Goal: Task Accomplishment & Management: Use online tool/utility

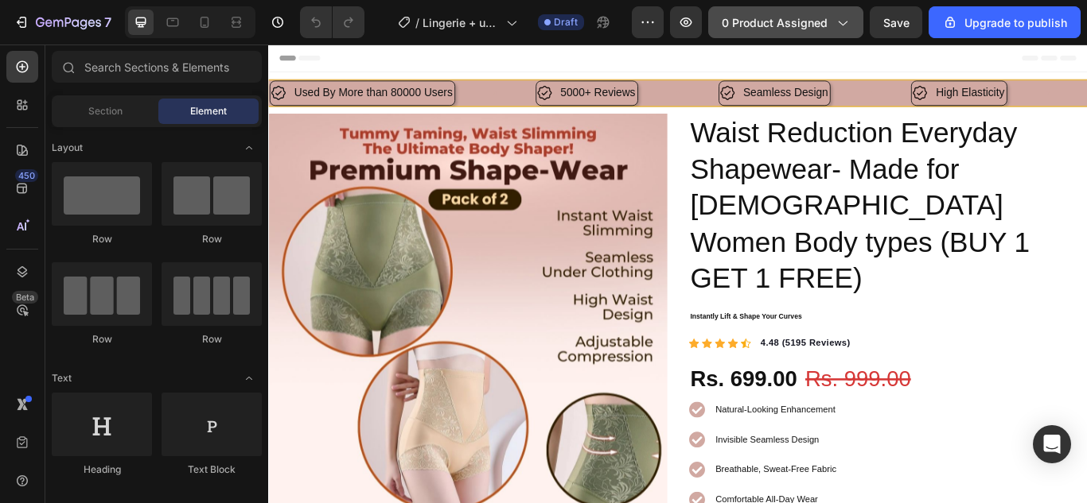
click at [847, 21] on icon "button" at bounding box center [842, 22] width 16 height 16
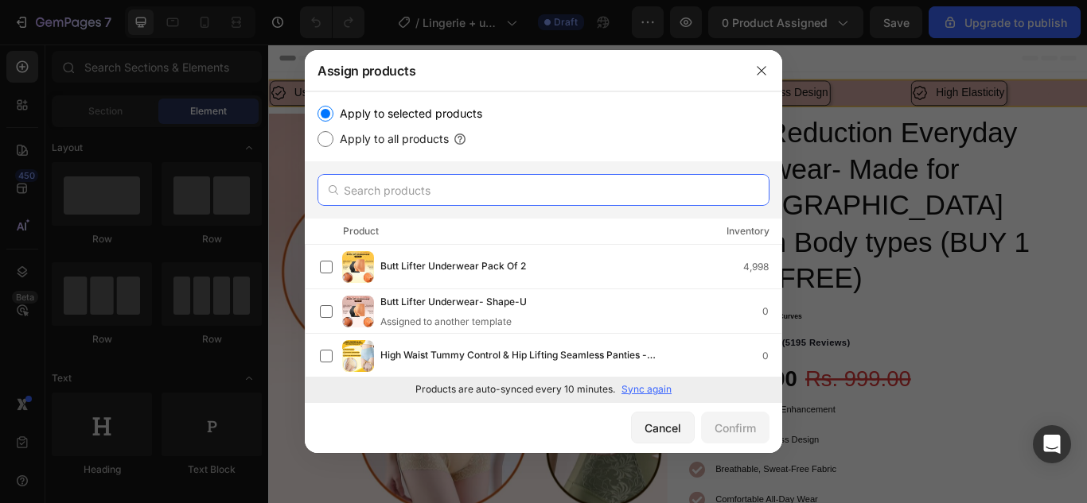
click at [524, 187] on input "text" at bounding box center [543, 190] width 452 height 32
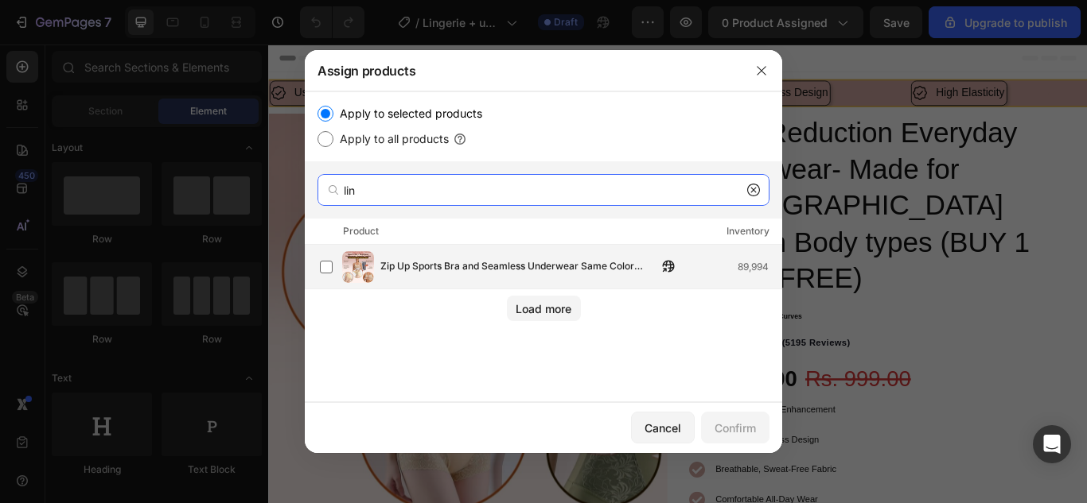
type input "lin"
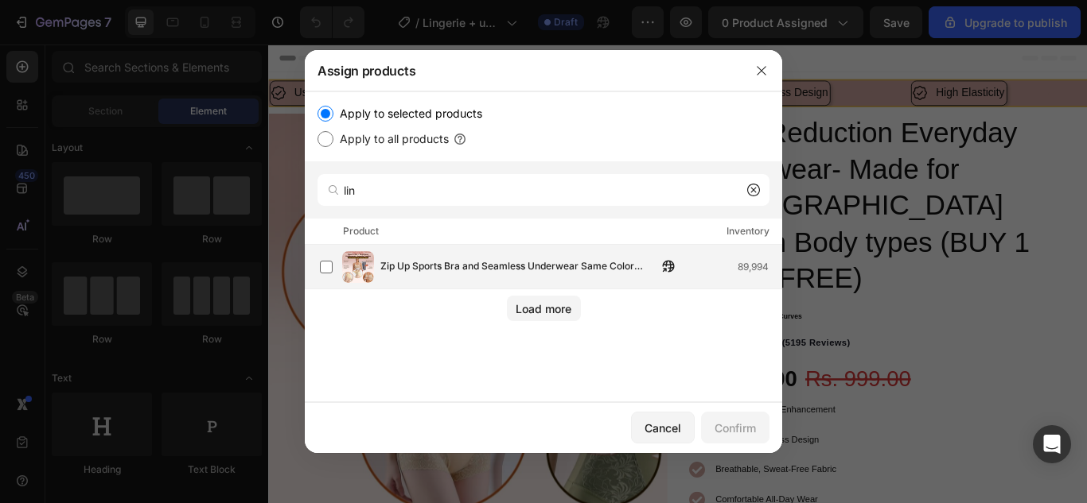
drag, startPoint x: 537, startPoint y: 276, endPoint x: 539, endPoint y: 266, distance: 9.8
click at [537, 275] on div "Zip Up Sports Bra and Seamless Underwear Same Color Lingerie Combo With FREE Un…" at bounding box center [550, 267] width 461 height 32
click at [747, 433] on div "Confirm" at bounding box center [734, 428] width 41 height 17
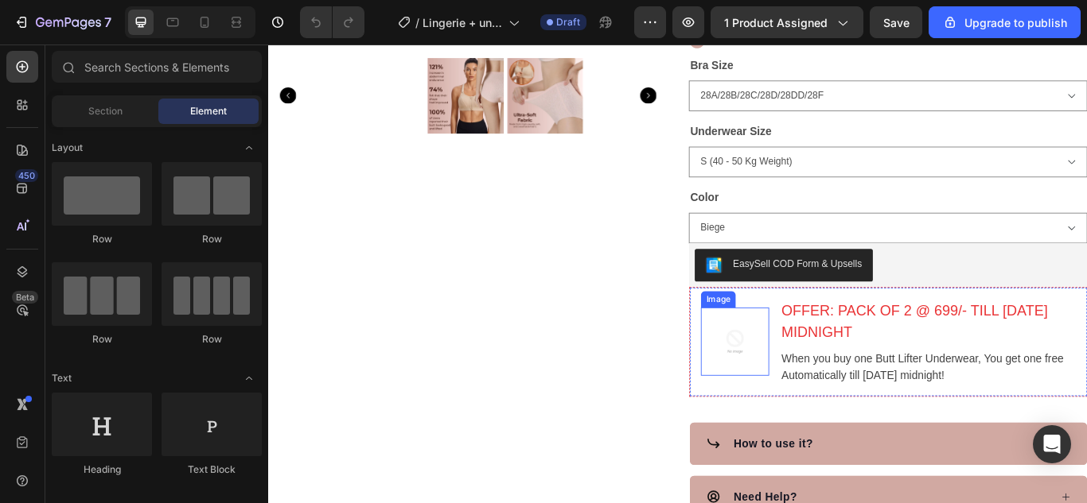
scroll to position [636, 0]
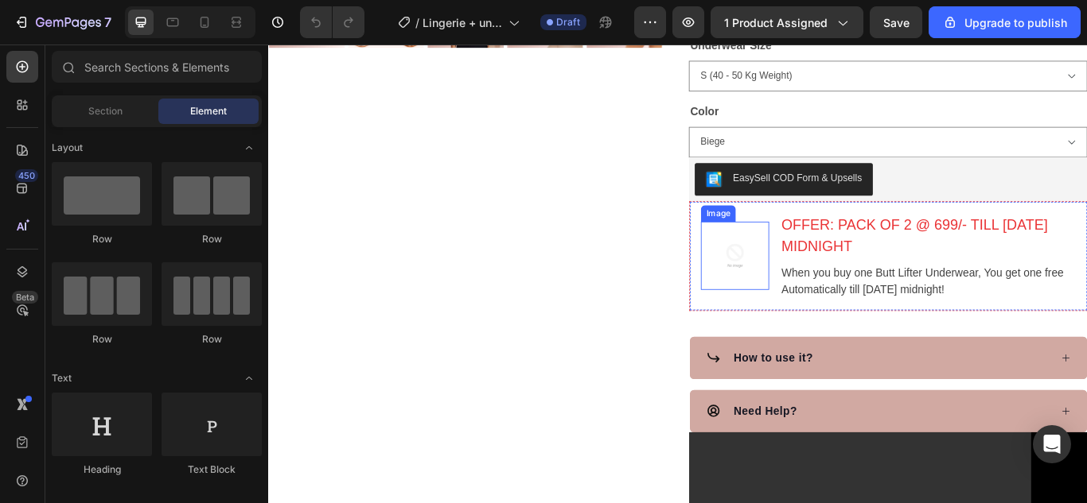
click at [786, 308] on img at bounding box center [812, 291] width 80 height 80
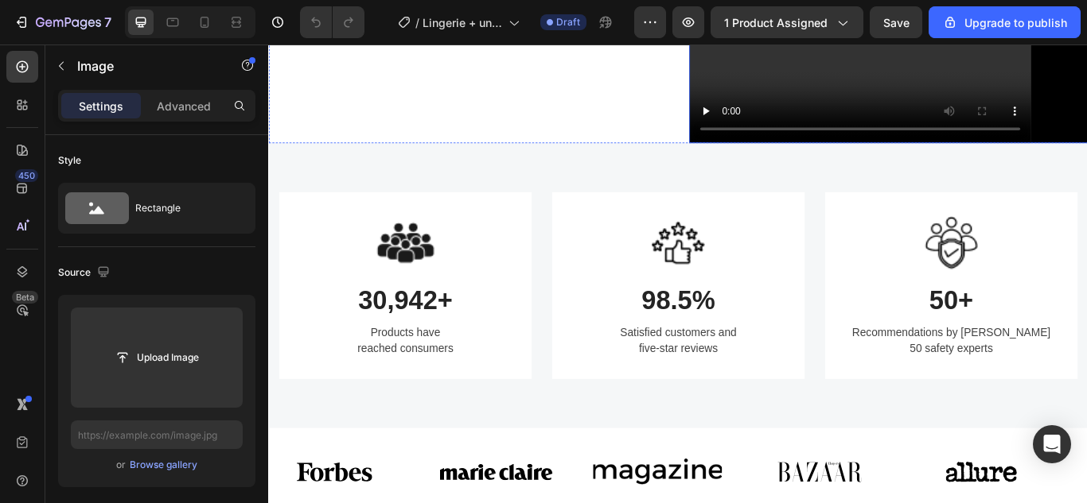
scroll to position [1273, 0]
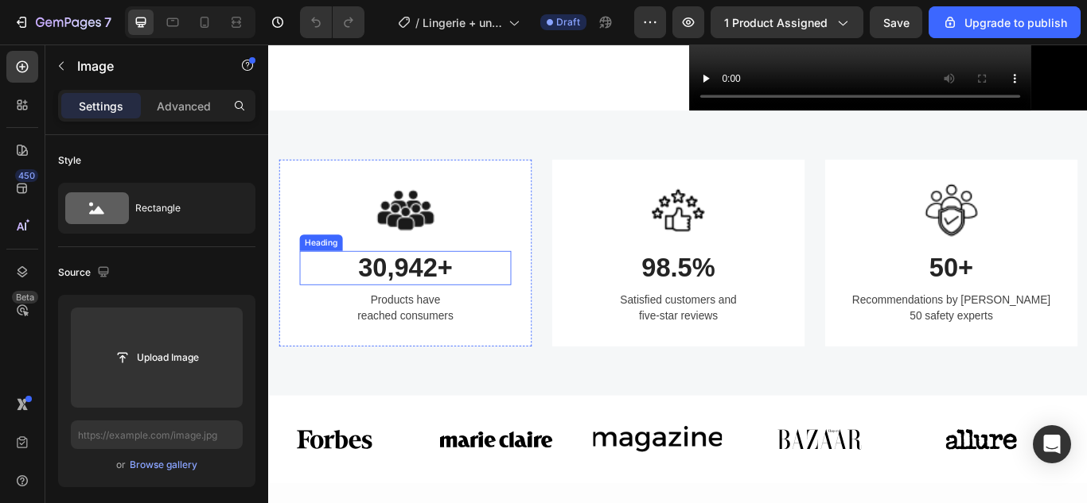
click at [465, 294] on p "30,942+" at bounding box center [426, 305] width 243 height 37
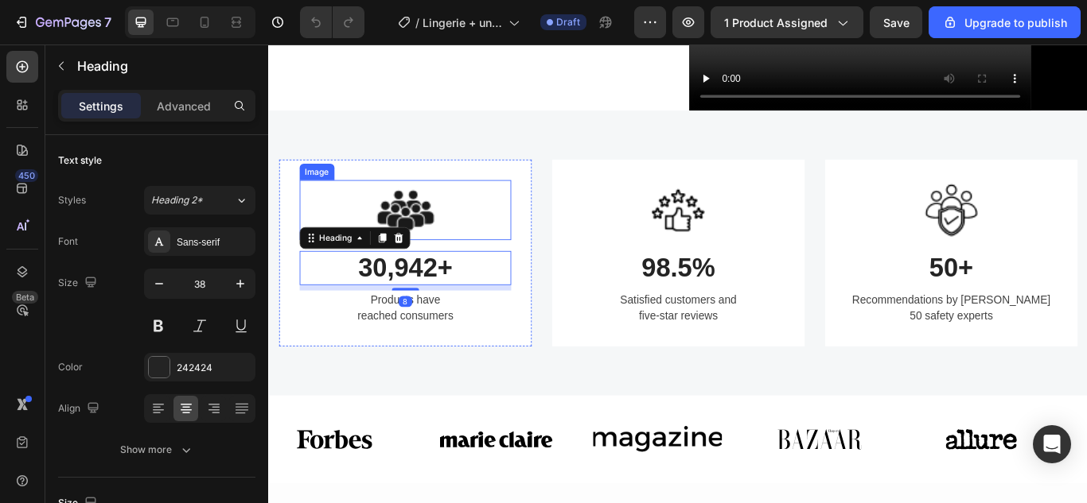
click at [445, 227] on img at bounding box center [427, 238] width 70 height 70
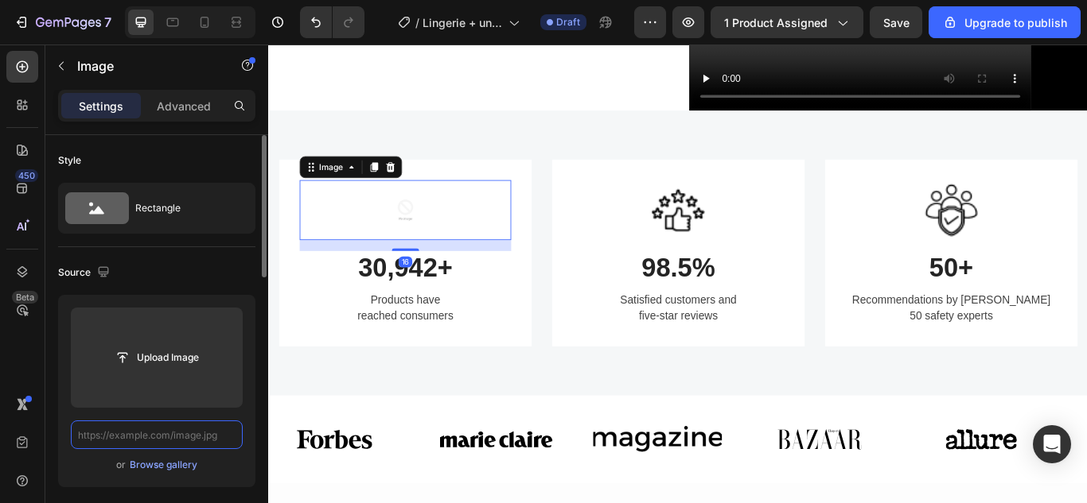
scroll to position [0, 0]
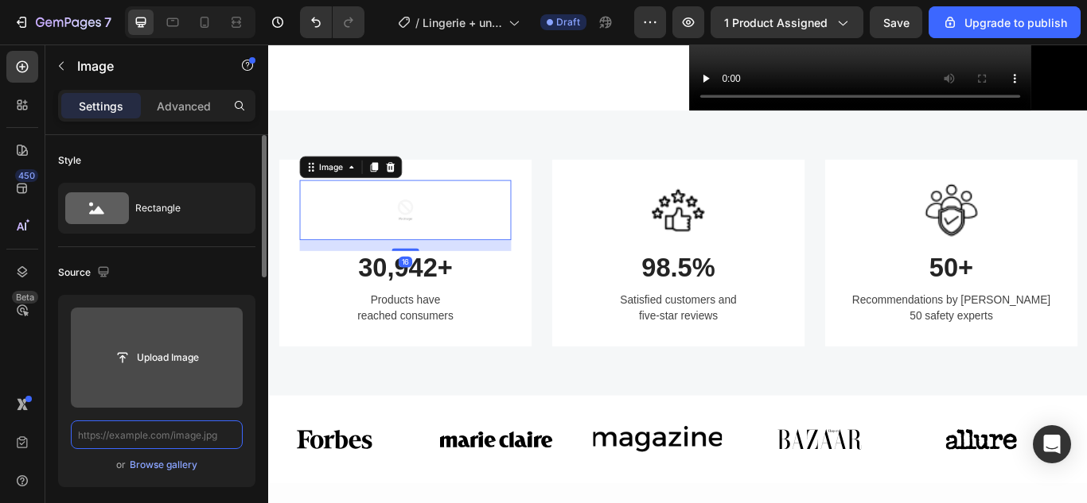
paste input "[URL][DOMAIN_NAME]"
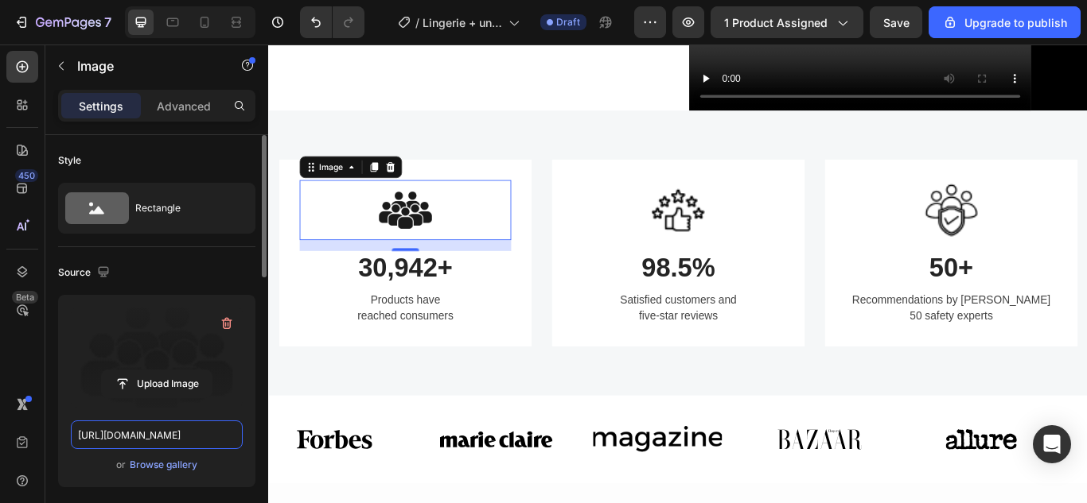
type input "[URL][DOMAIN_NAME]"
click at [439, 243] on img at bounding box center [427, 238] width 70 height 70
click at [750, 238] on img at bounding box center [745, 238] width 70 height 70
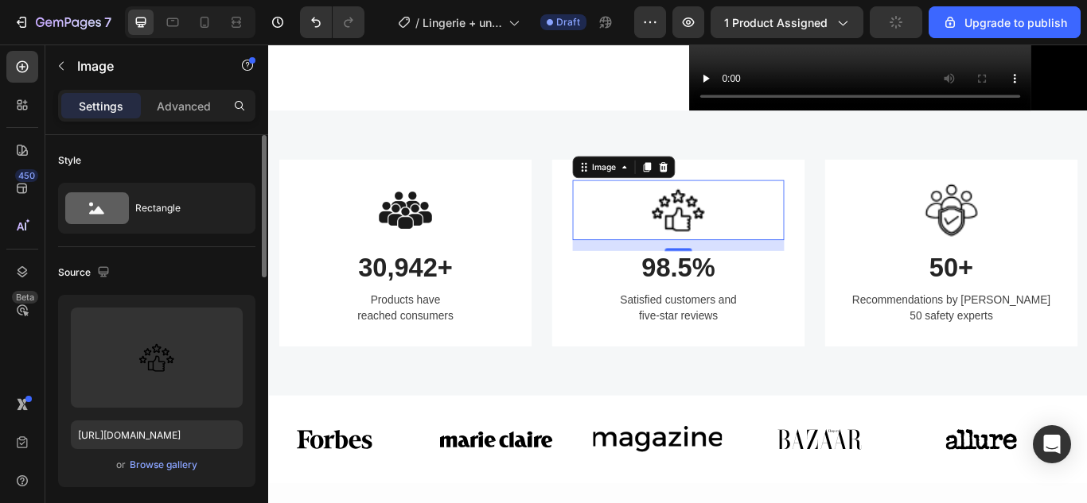
click at [747, 238] on img at bounding box center [745, 238] width 70 height 70
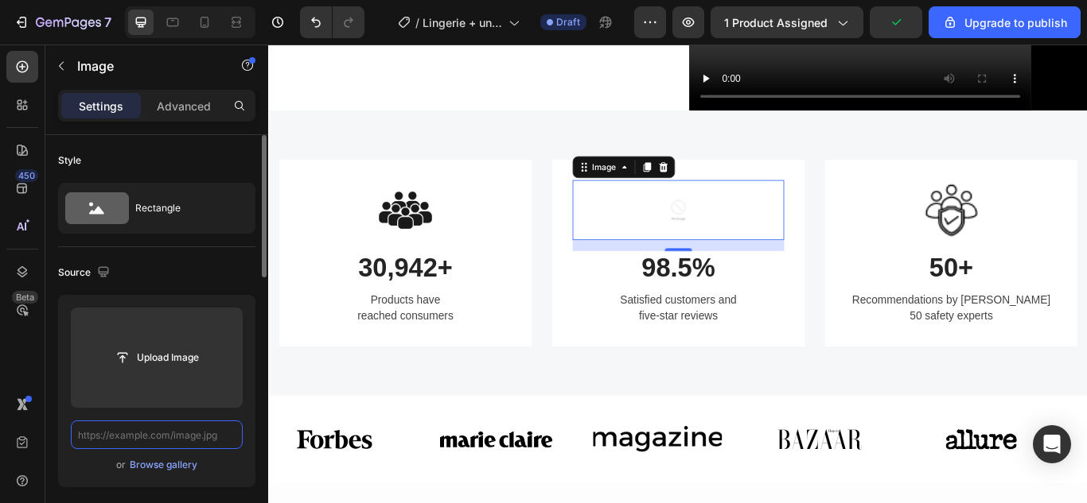
paste input "[URL][DOMAIN_NAME]"
type input "[URL][DOMAIN_NAME]"
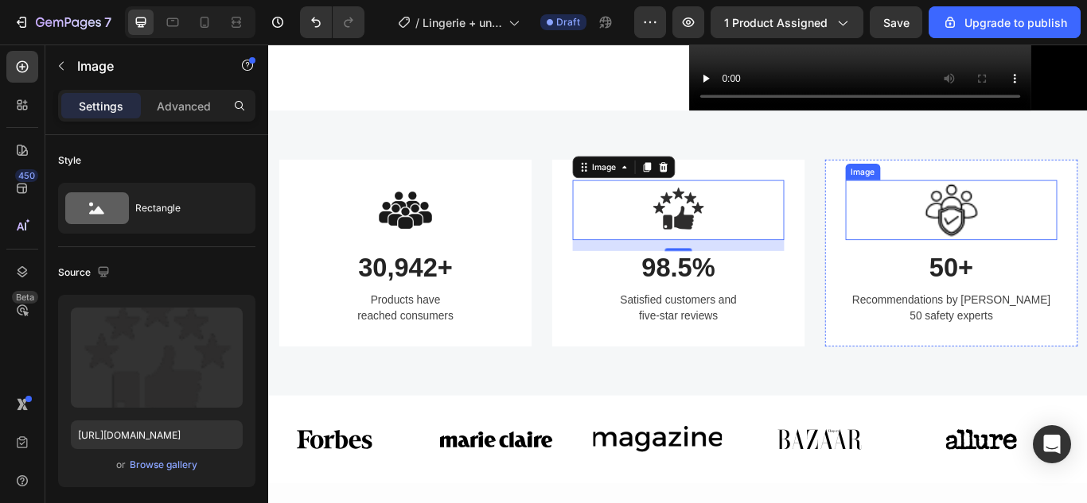
drag, startPoint x: 1039, startPoint y: 216, endPoint x: 1017, endPoint y: 236, distance: 29.8
click at [1039, 216] on img at bounding box center [1063, 238] width 70 height 70
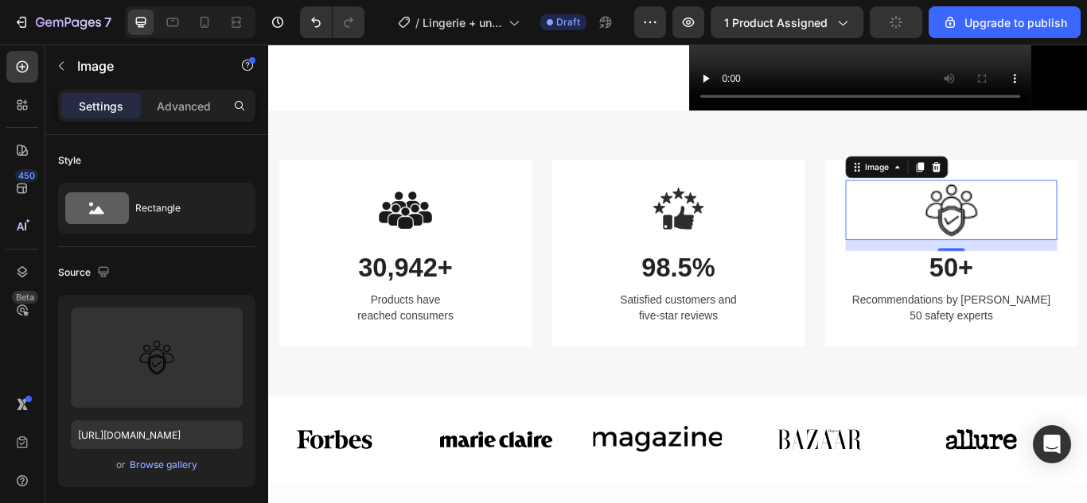
click at [1067, 243] on img at bounding box center [1063, 238] width 70 height 70
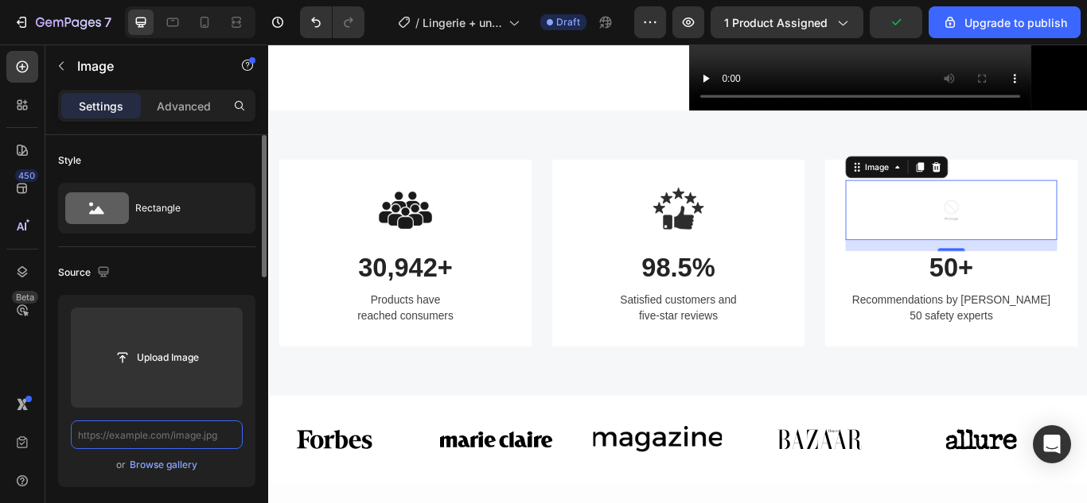
scroll to position [0, 0]
paste input "[URL][DOMAIN_NAME]"
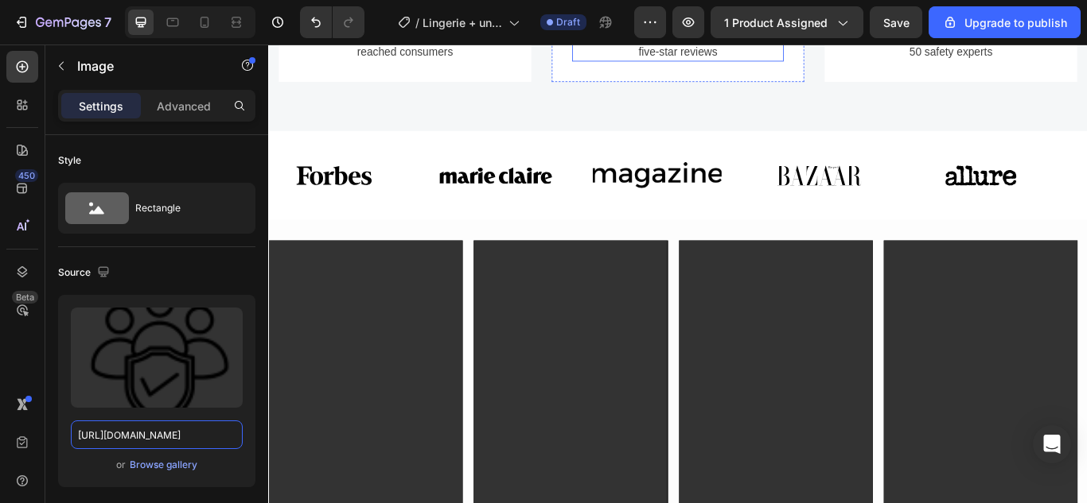
scroll to position [1591, 0]
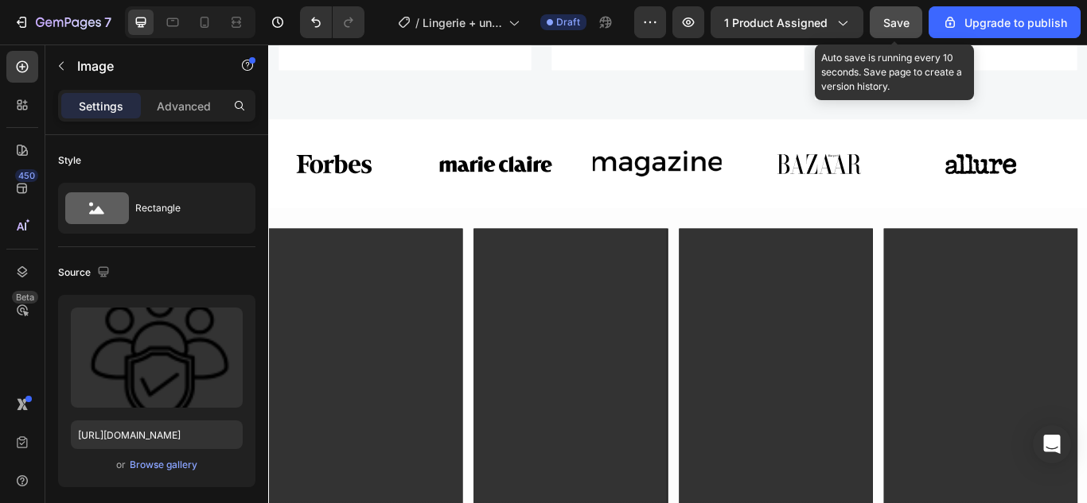
click at [888, 17] on span "Save" at bounding box center [896, 23] width 26 height 14
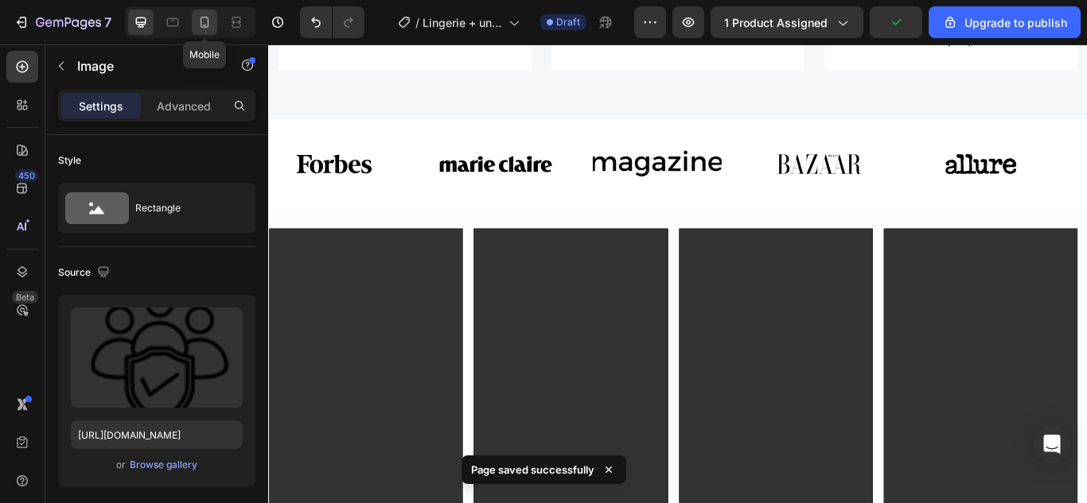
click at [202, 24] on icon at bounding box center [204, 22] width 16 height 16
type input "[URL][DOMAIN_NAME]"
type input "60"
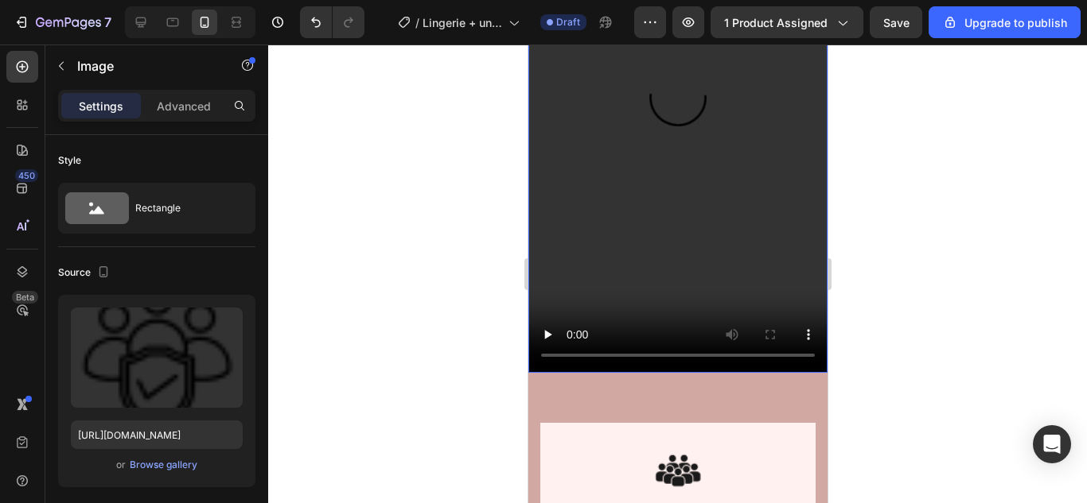
scroll to position [1946, 0]
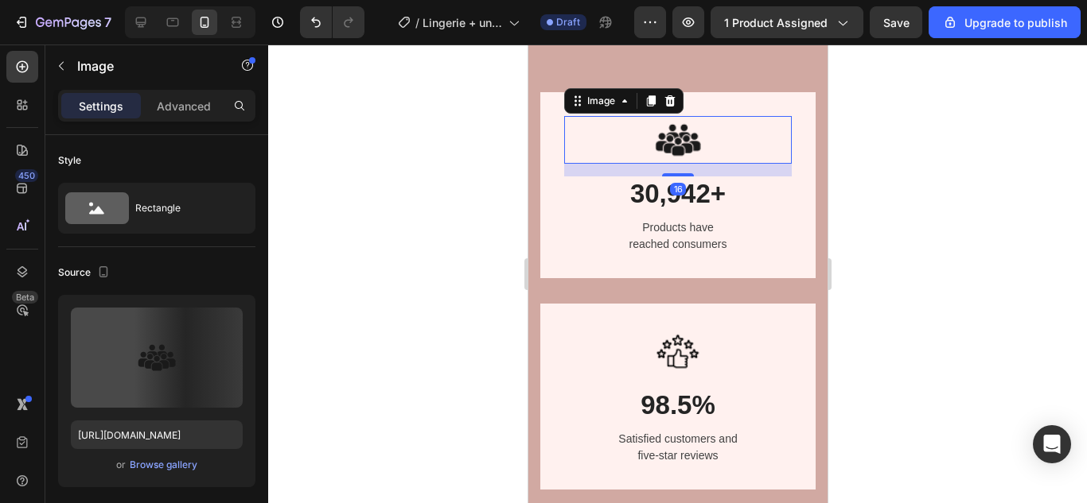
click at [668, 131] on img at bounding box center [677, 140] width 48 height 48
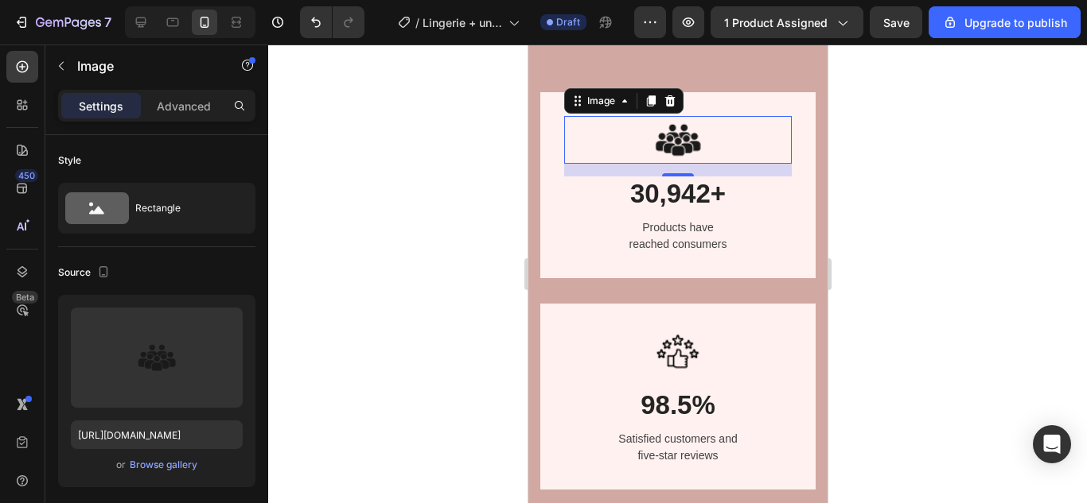
click at [653, 134] on img at bounding box center [677, 140] width 48 height 48
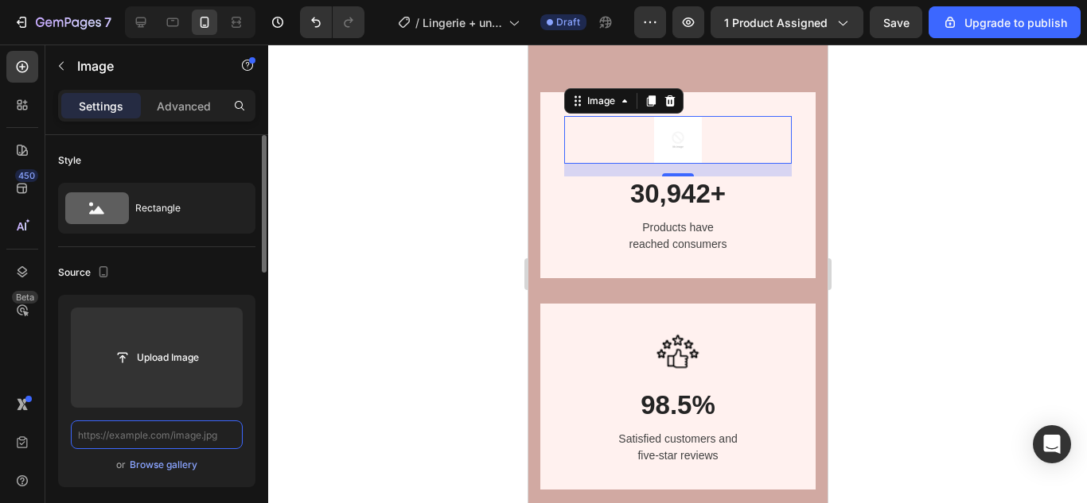
scroll to position [0, 0]
paste input "[URL][DOMAIN_NAME]"
type input "[URL][DOMAIN_NAME]"
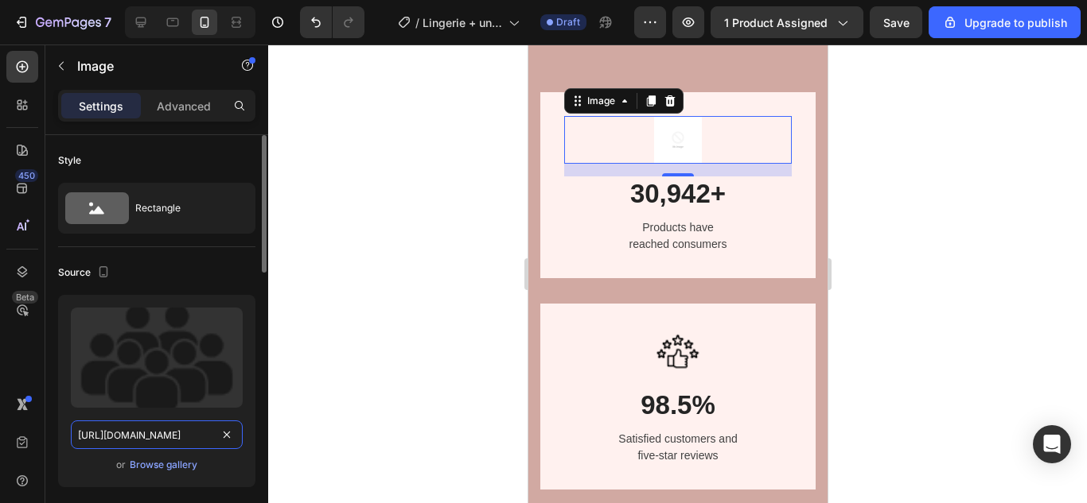
scroll to position [0, 402]
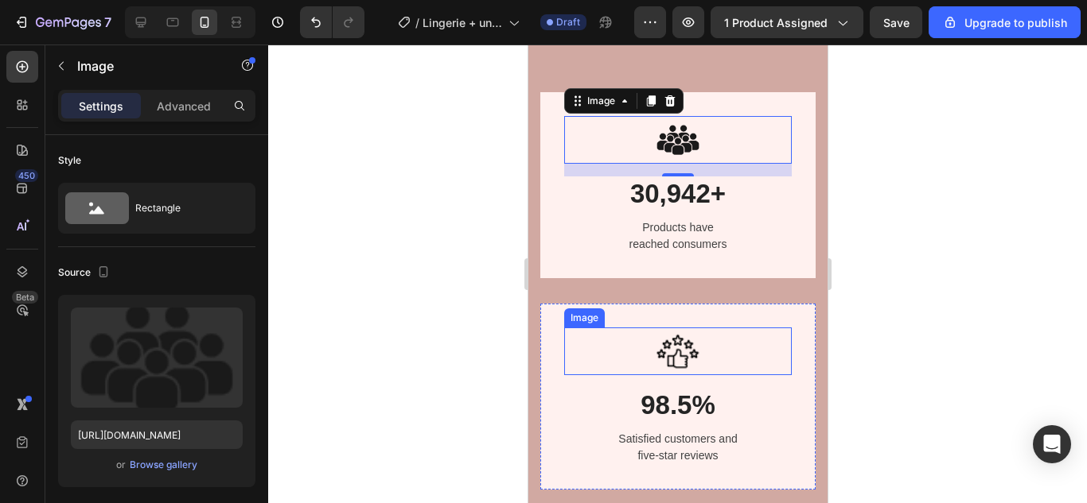
click at [663, 360] on img at bounding box center [677, 352] width 48 height 48
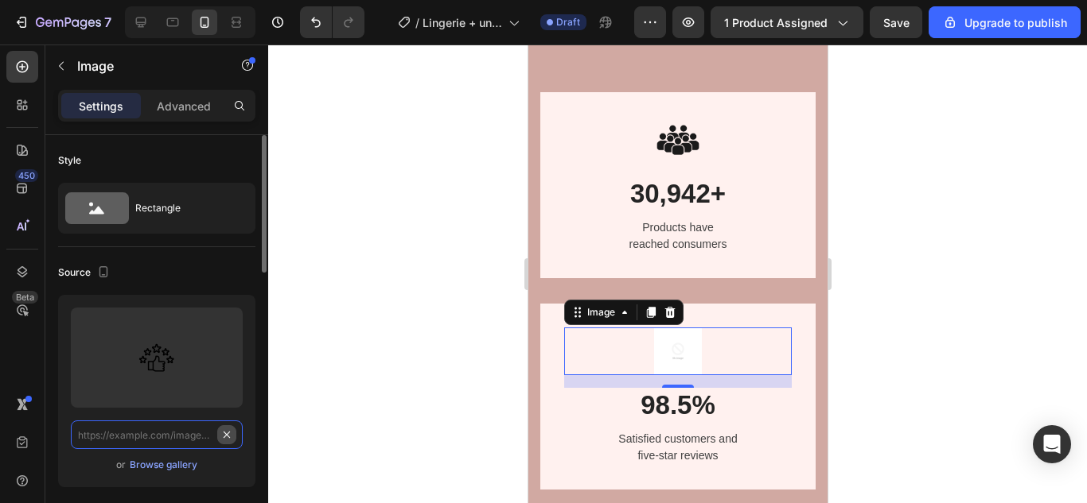
scroll to position [0, 0]
paste input "[URL][DOMAIN_NAME]"
type input "[URL][DOMAIN_NAME]"
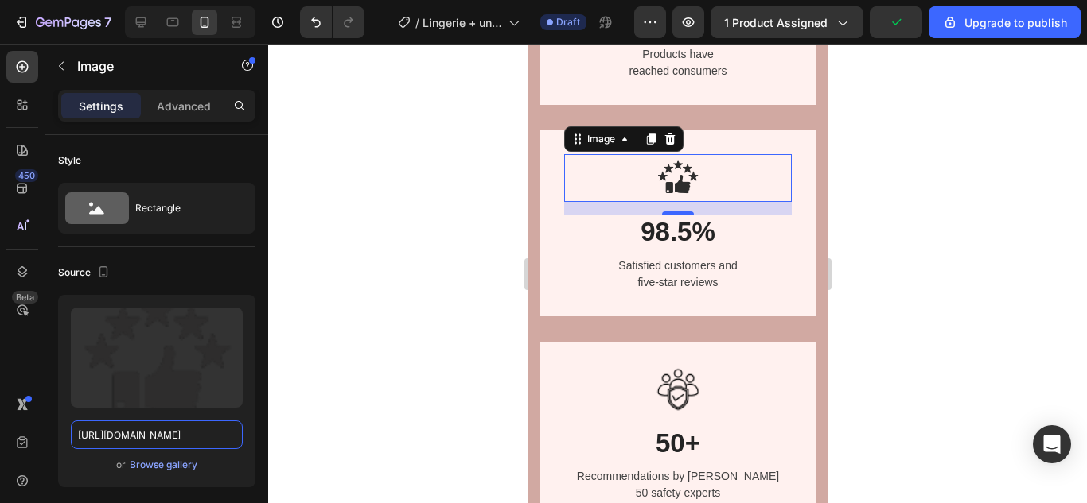
scroll to position [2185, 0]
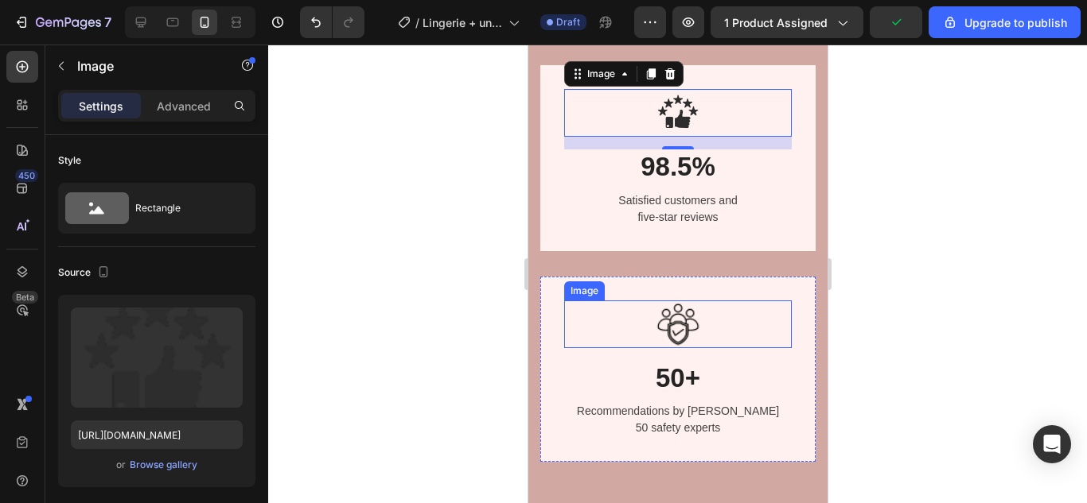
click at [693, 311] on img at bounding box center [677, 325] width 48 height 48
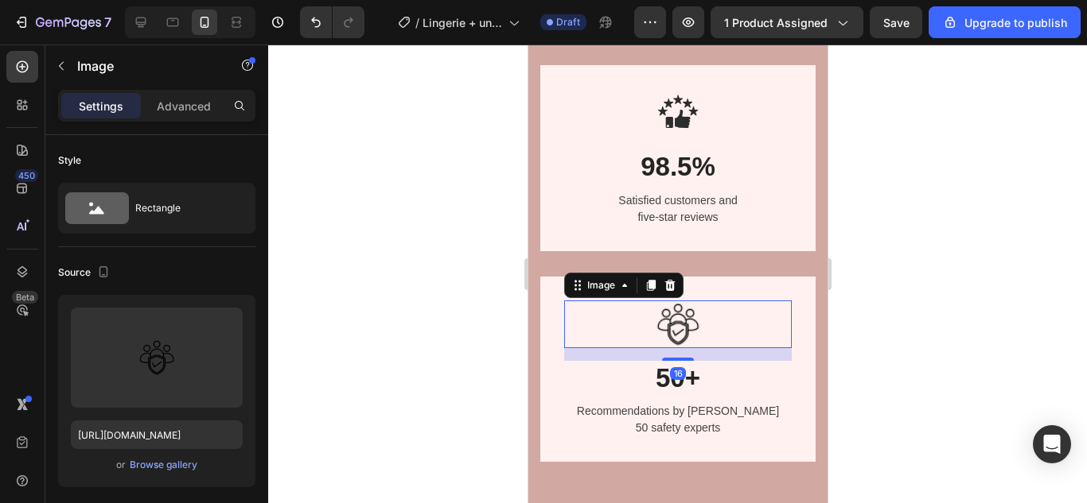
click at [673, 317] on img at bounding box center [677, 325] width 48 height 48
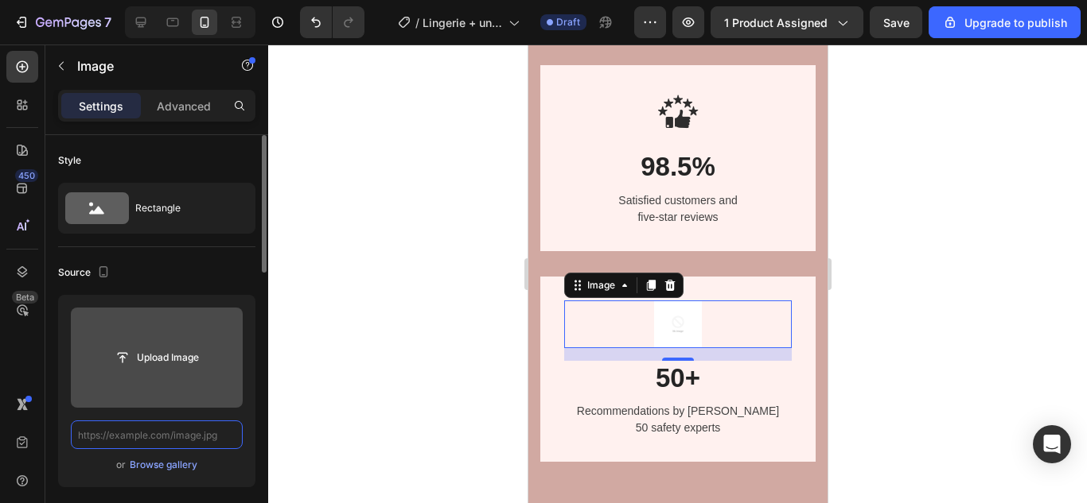
scroll to position [0, 0]
paste input "[URL][DOMAIN_NAME]"
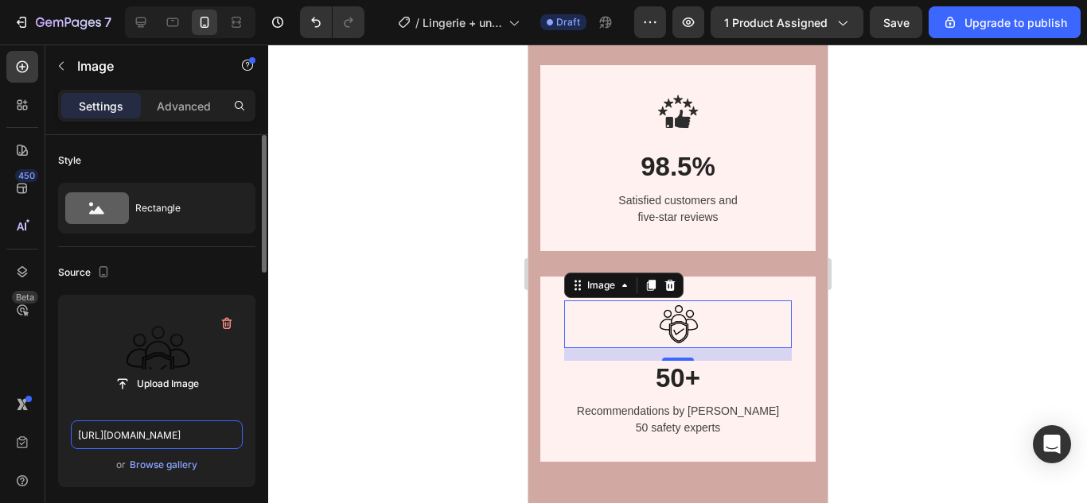
scroll to position [0, 405]
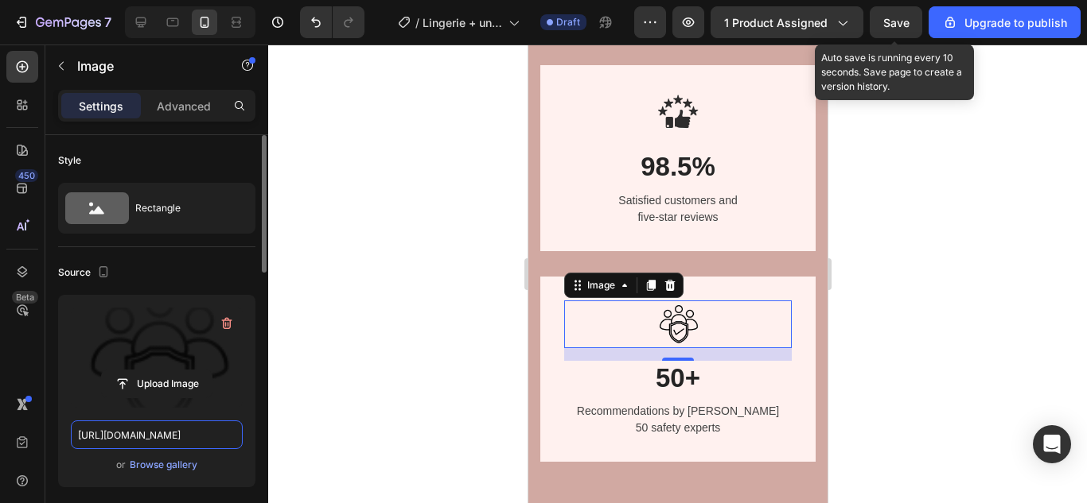
type input "[URL][DOMAIN_NAME]"
click at [892, 16] on span "Save" at bounding box center [896, 23] width 26 height 14
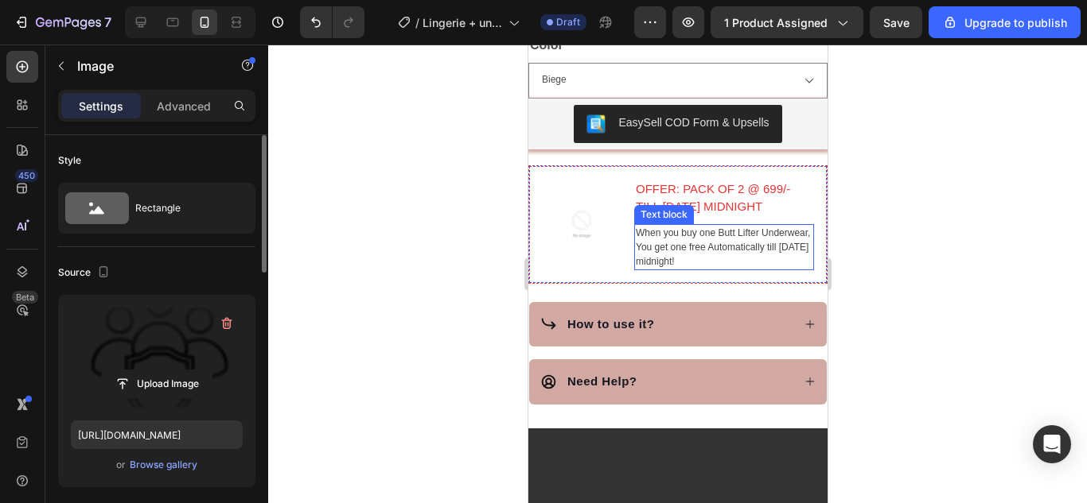
scroll to position [1034, 0]
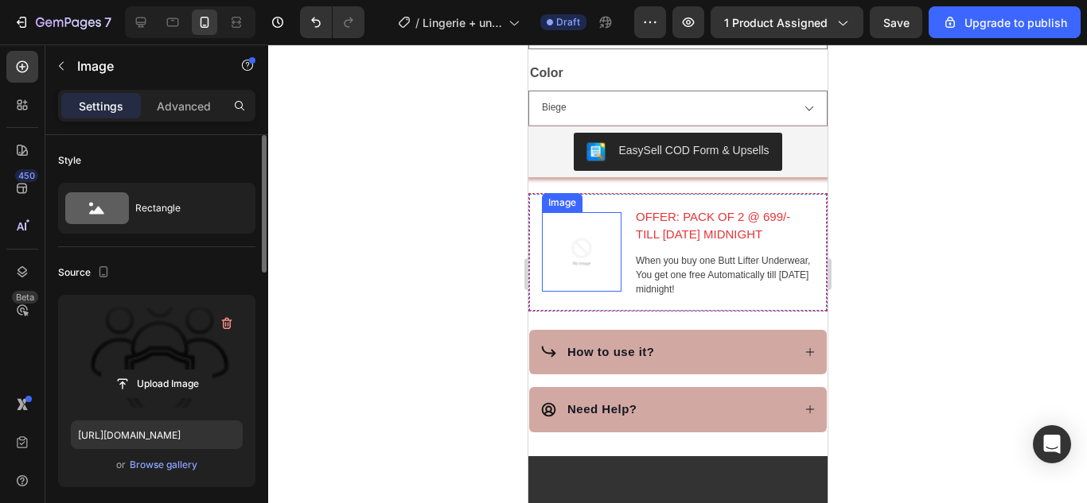
click at [590, 254] on img at bounding box center [581, 252] width 80 height 80
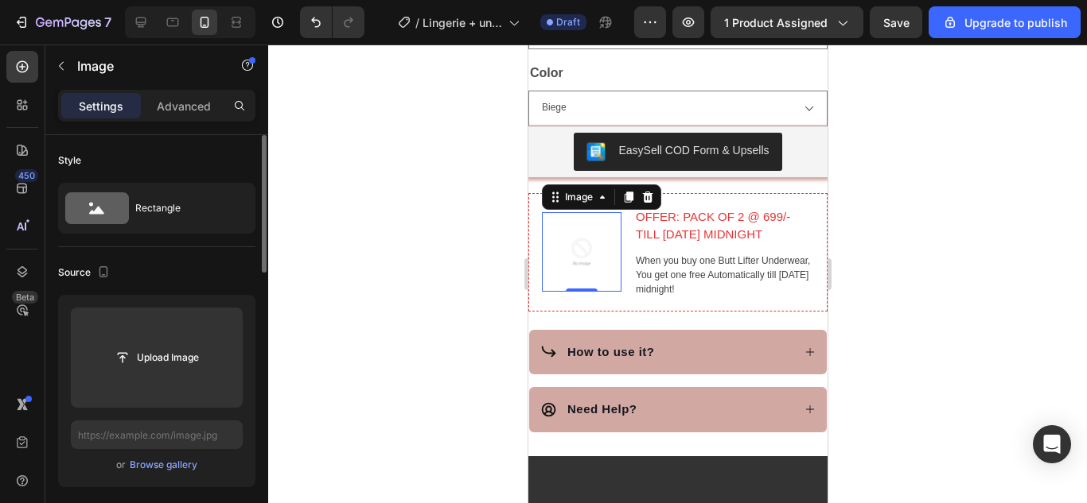
click at [601, 247] on img at bounding box center [581, 252] width 80 height 80
click at [222, 430] on input "text" at bounding box center [157, 435] width 172 height 29
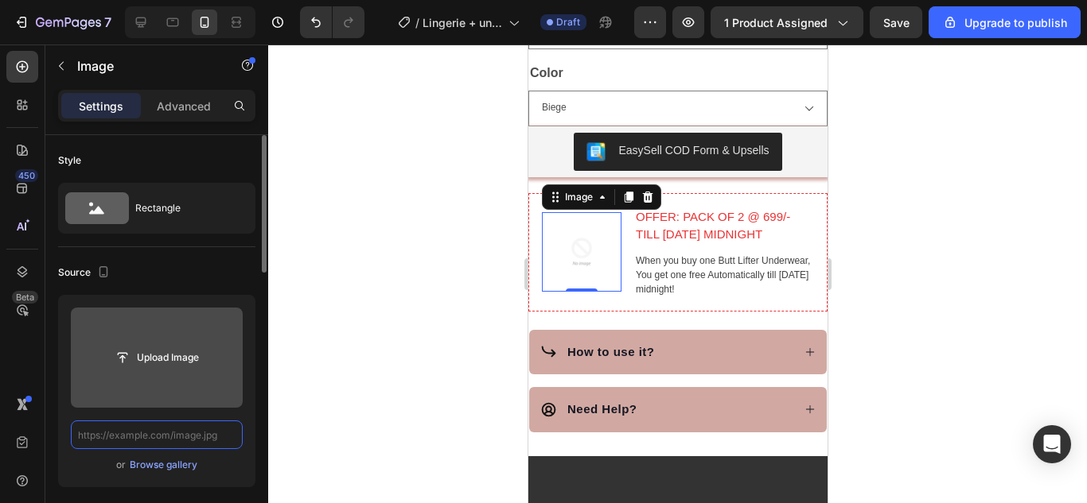
paste input "[URL][DOMAIN_NAME]"
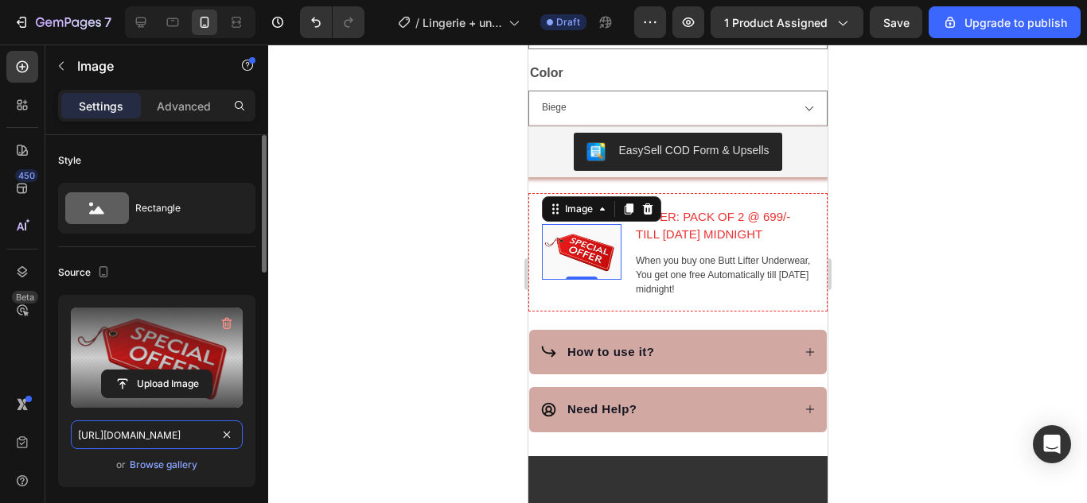
type input "[URL][DOMAIN_NAME]"
click at [978, 220] on div at bounding box center [677, 274] width 818 height 459
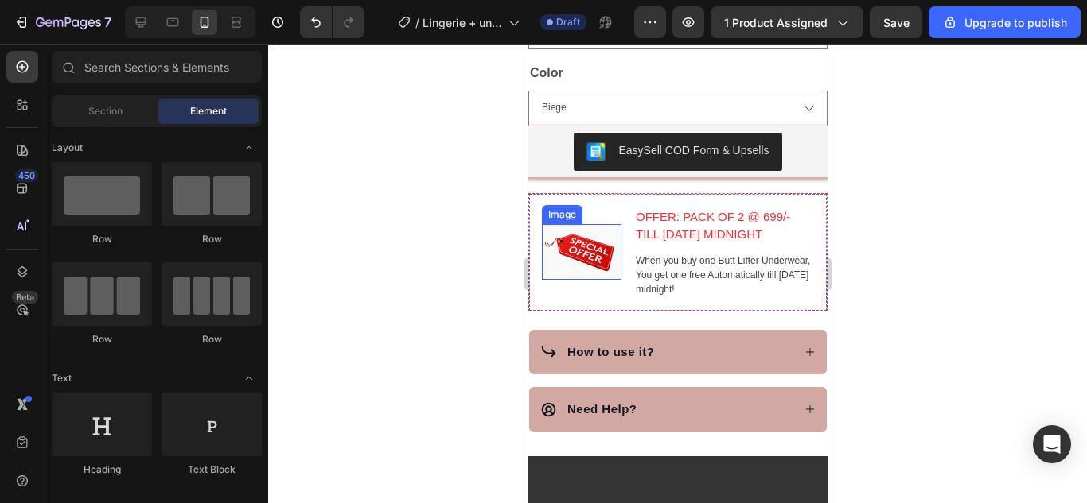
click at [595, 249] on img at bounding box center [581, 252] width 80 height 56
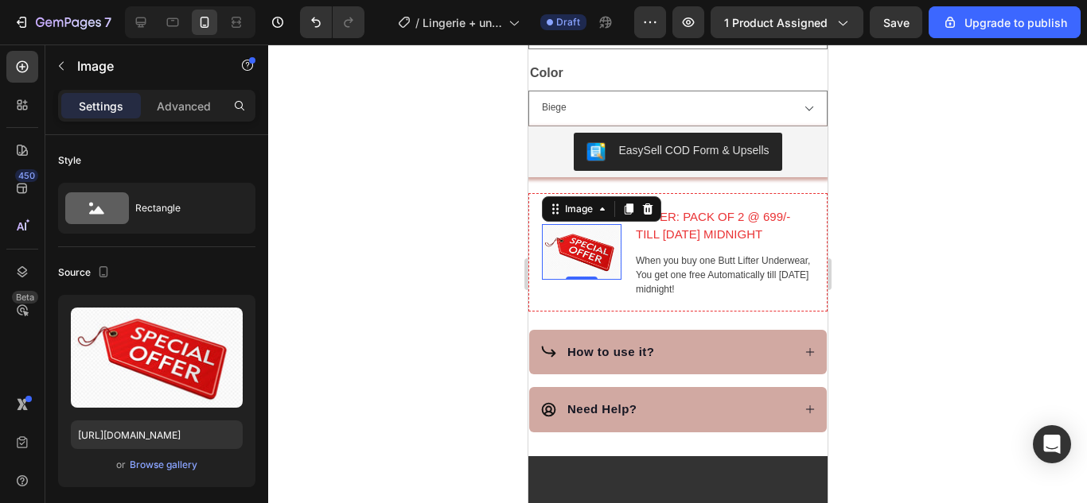
click at [1016, 262] on div at bounding box center [677, 274] width 818 height 459
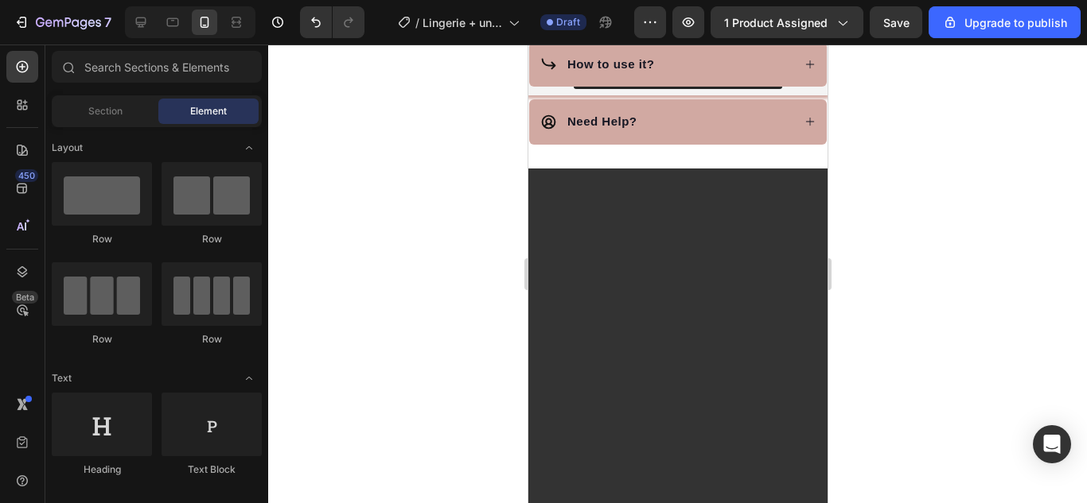
scroll to position [1193, 0]
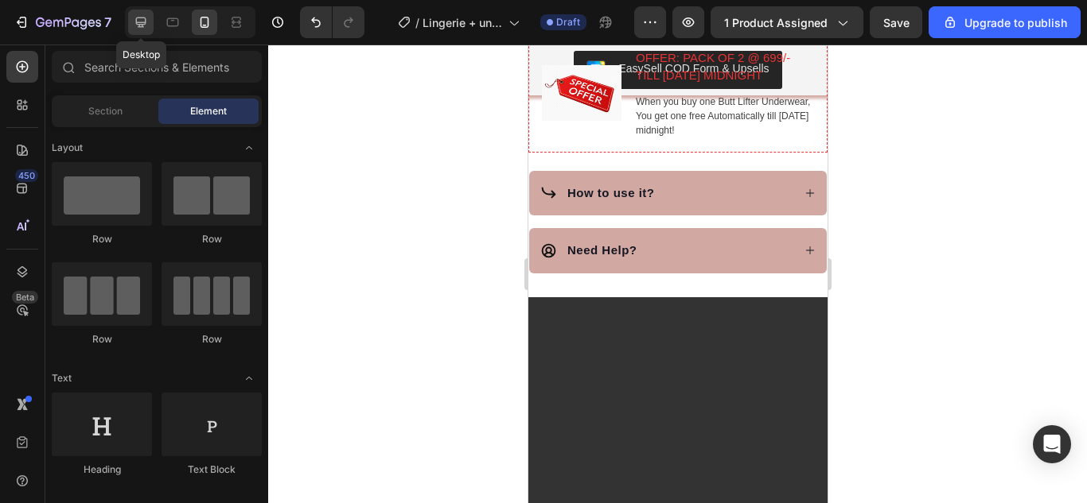
click at [148, 28] on icon at bounding box center [141, 22] width 16 height 16
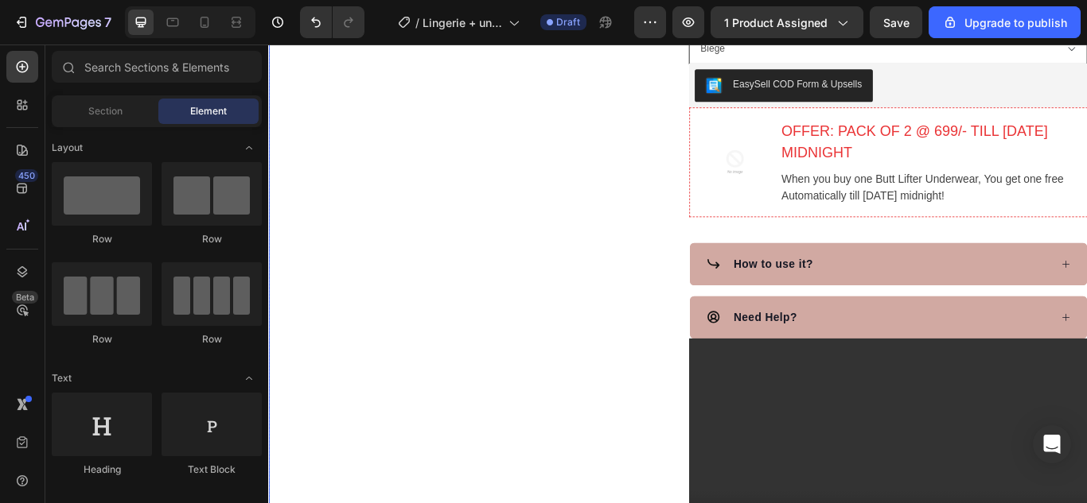
scroll to position [608, 0]
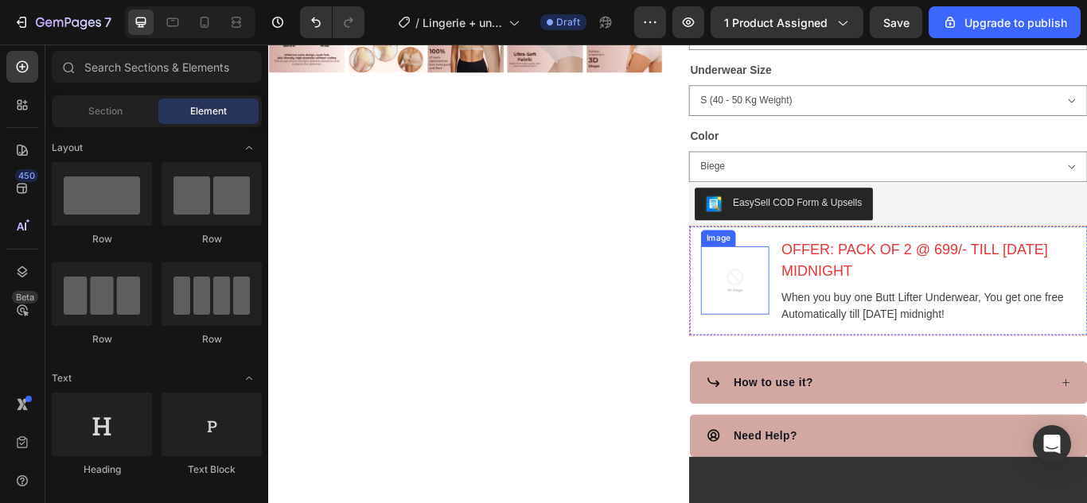
click at [790, 327] on img at bounding box center [812, 320] width 80 height 80
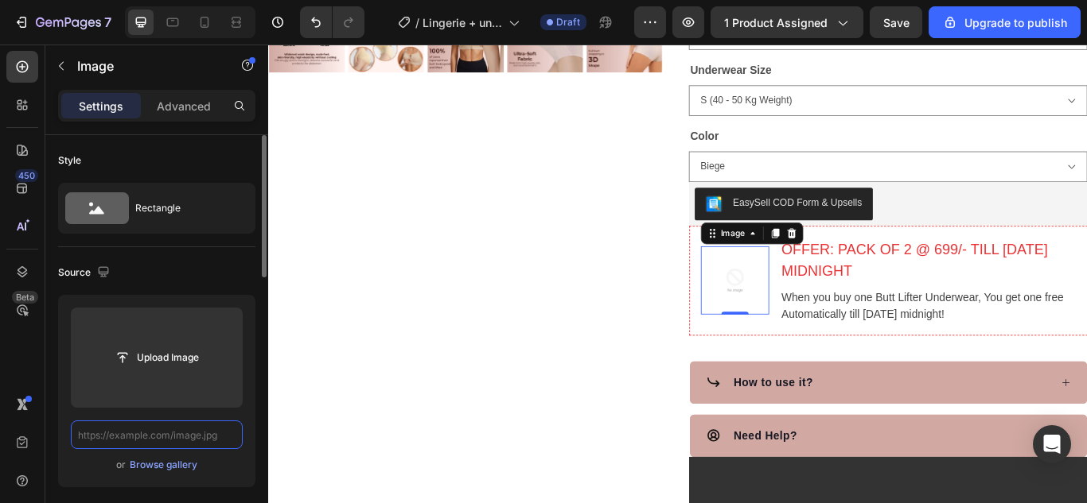
click at [222, 442] on input "text" at bounding box center [157, 435] width 172 height 29
paste input "[URL][DOMAIN_NAME]"
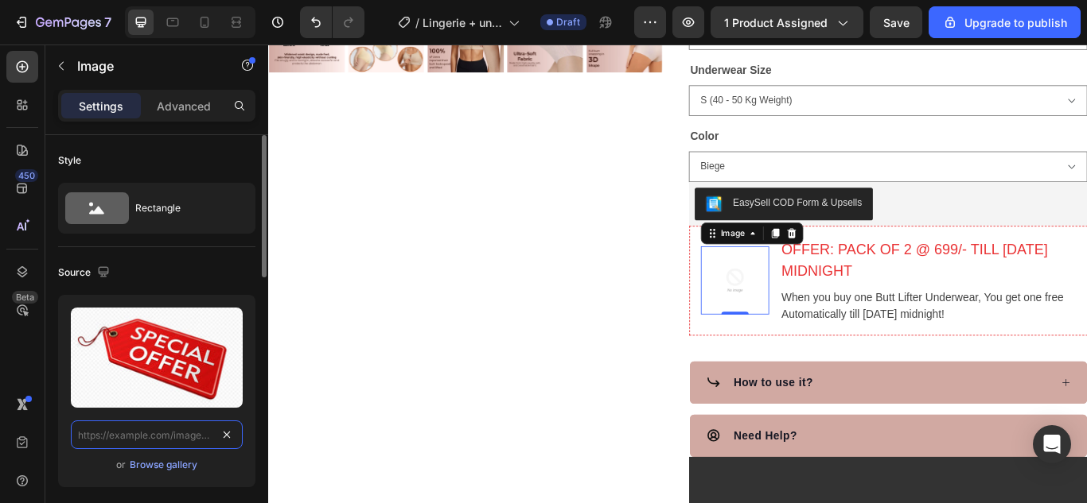
type input "[URL][DOMAIN_NAME]"
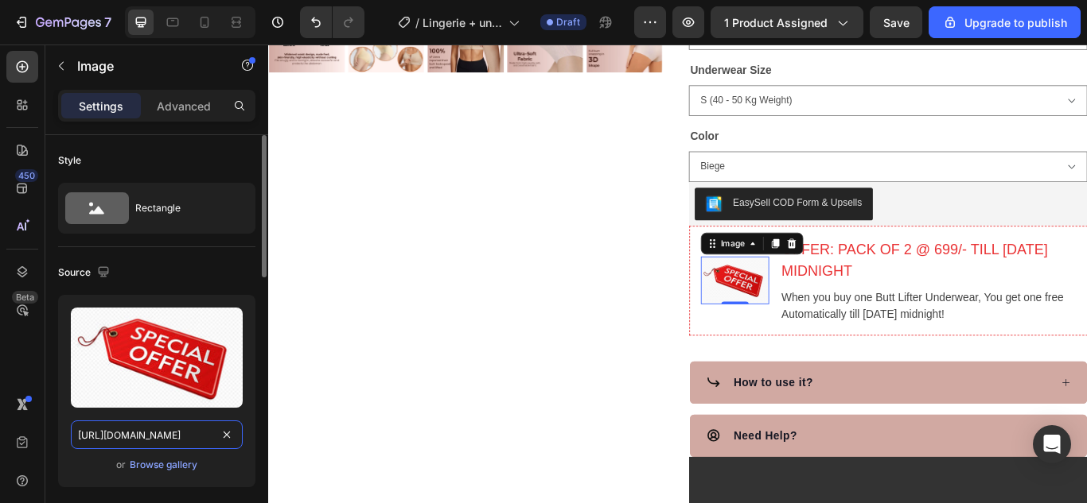
scroll to position [0, 378]
click at [678, 428] on div "Product Images" at bounding box center [500, 152] width 465 height 1269
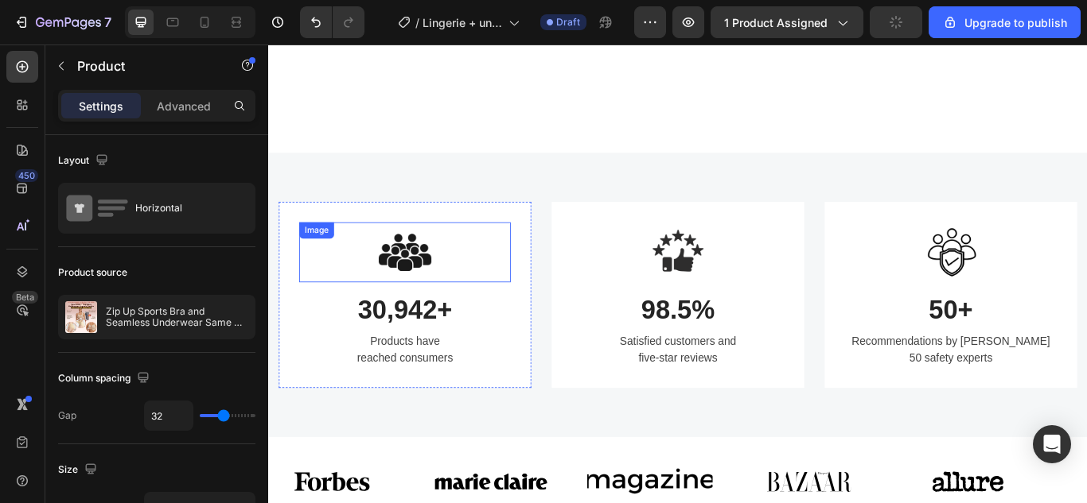
scroll to position [1432, 0]
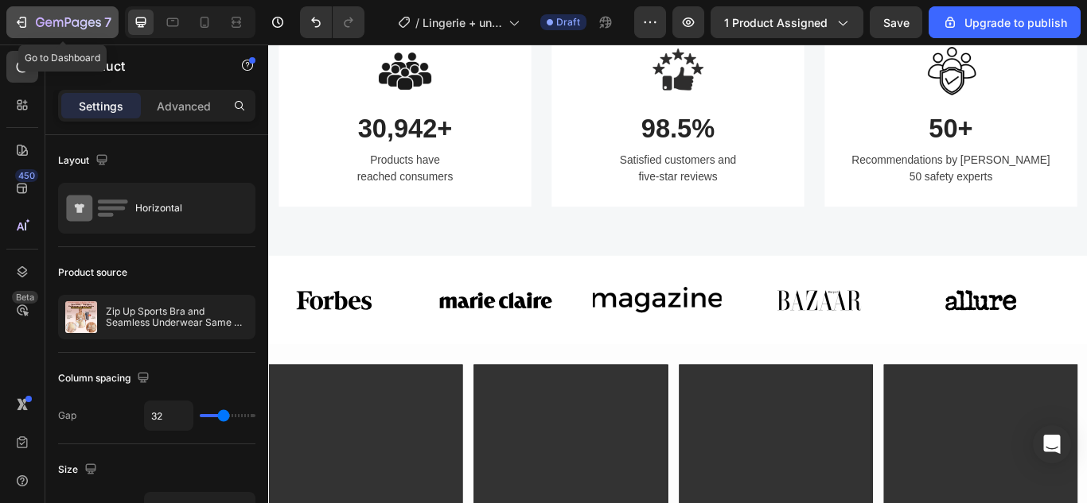
click at [28, 21] on icon "button" at bounding box center [22, 22] width 16 height 16
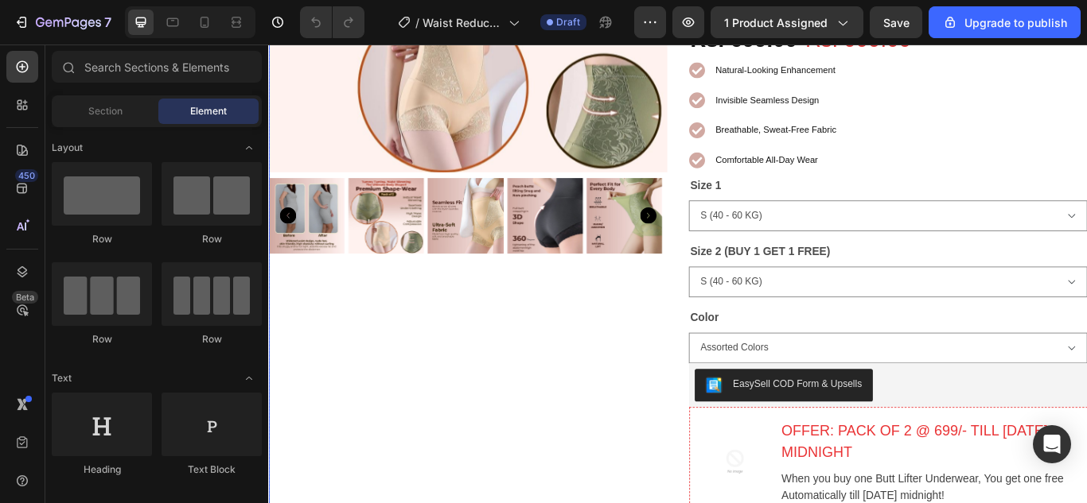
scroll to position [398, 0]
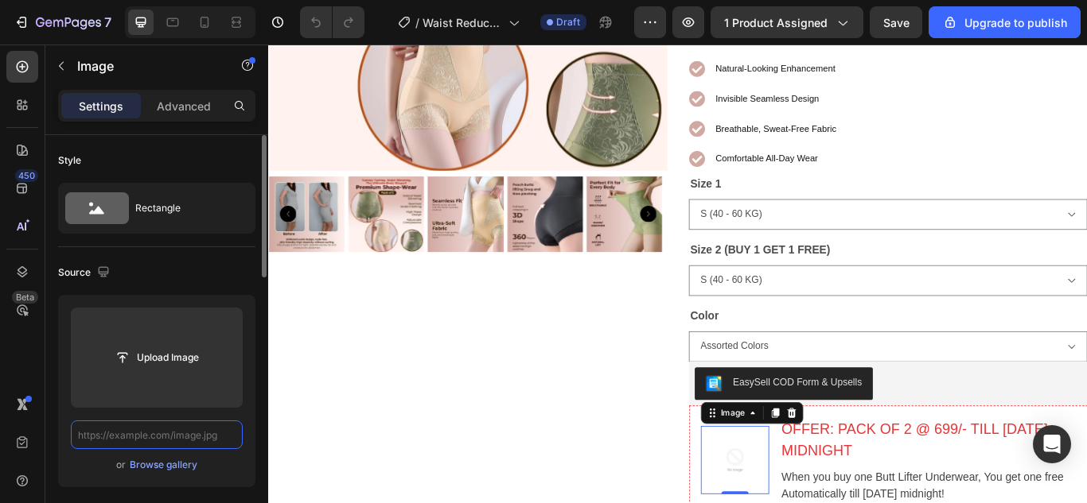
click at [169, 434] on input "text" at bounding box center [157, 435] width 172 height 29
paste input "[URL][DOMAIN_NAME]"
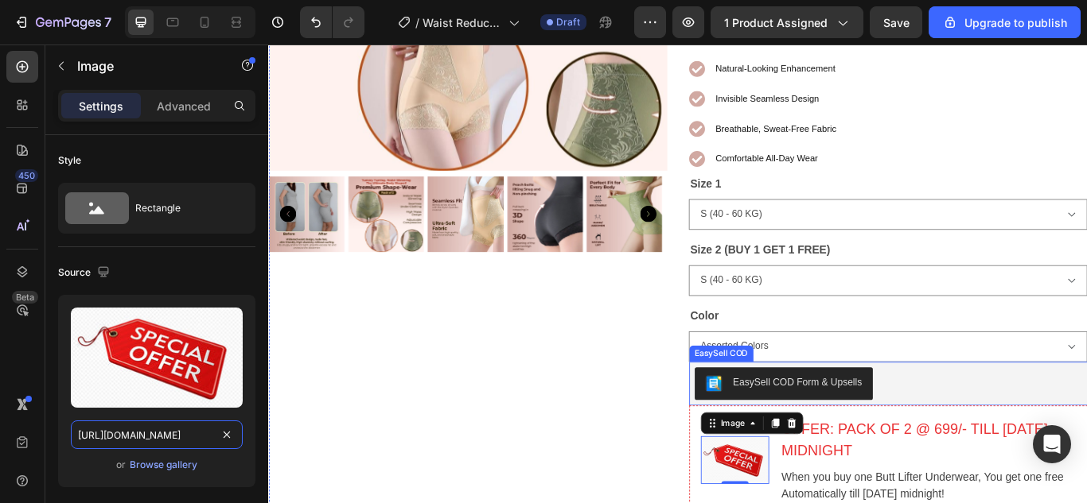
scroll to position [0, 378]
type input "[URL][DOMAIN_NAME]"
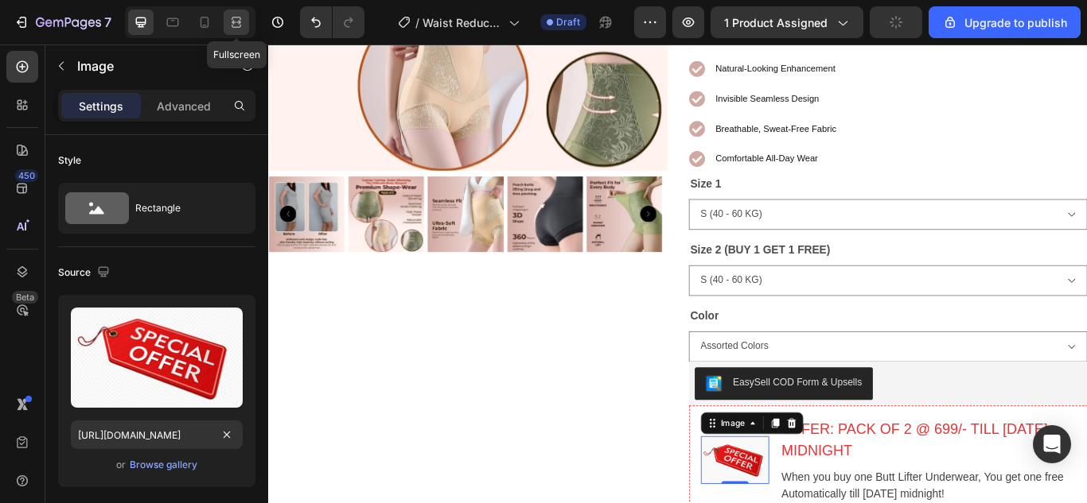
scroll to position [0, 0]
click at [235, 16] on icon at bounding box center [236, 22] width 16 height 16
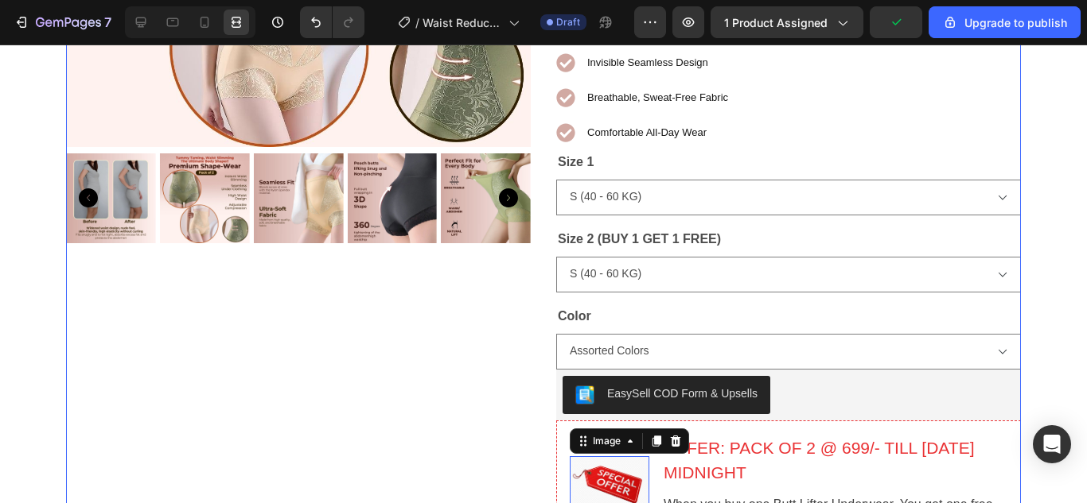
scroll to position [636, 0]
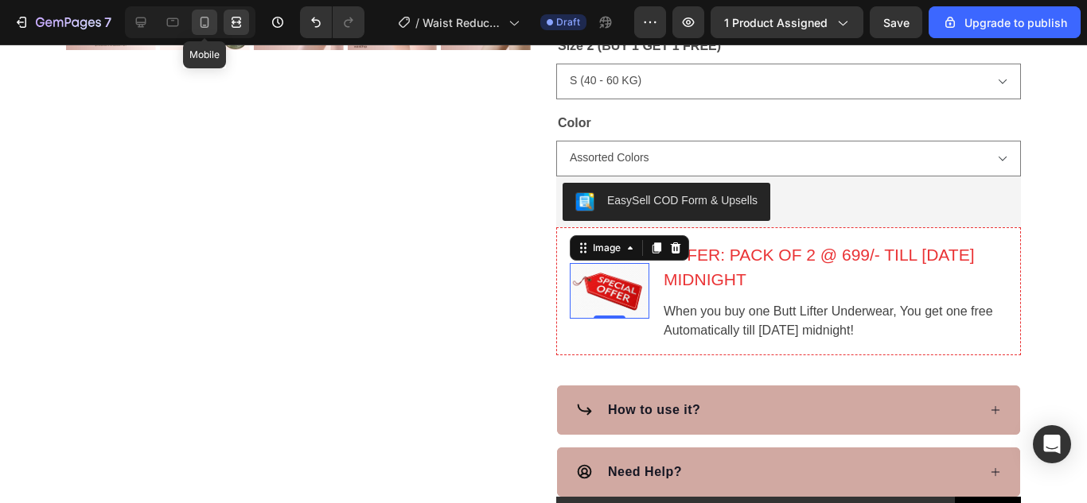
click at [202, 22] on icon at bounding box center [204, 22] width 16 height 16
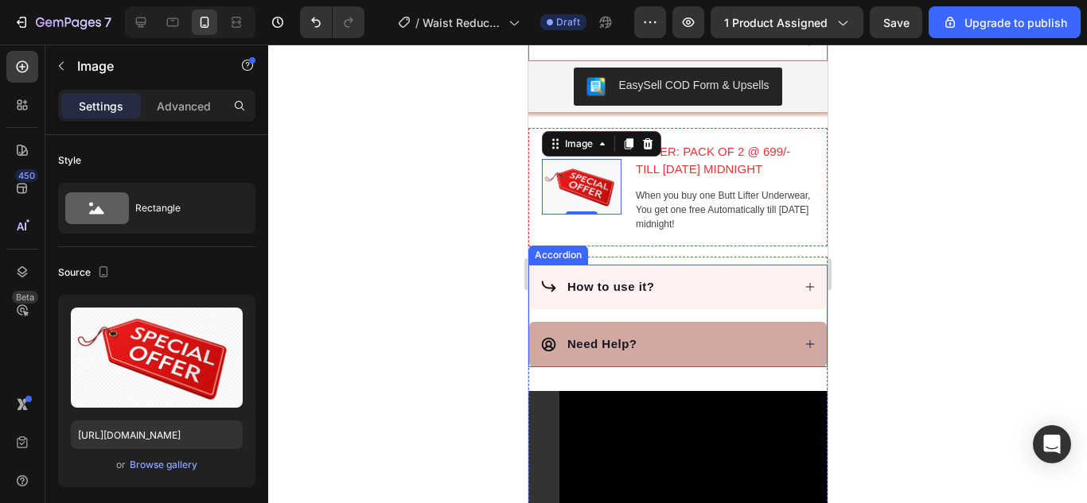
scroll to position [1109, 0]
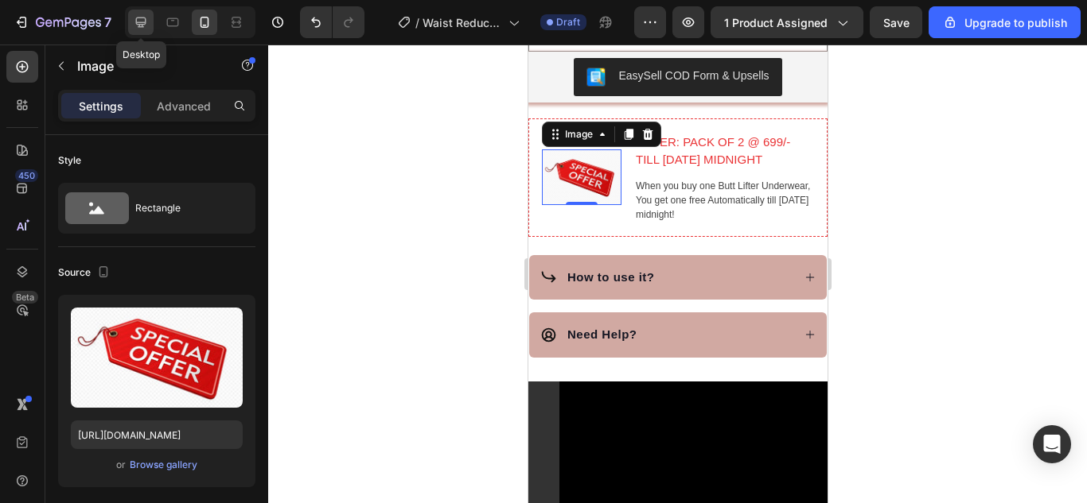
click at [151, 15] on div at bounding box center [140, 22] width 25 height 25
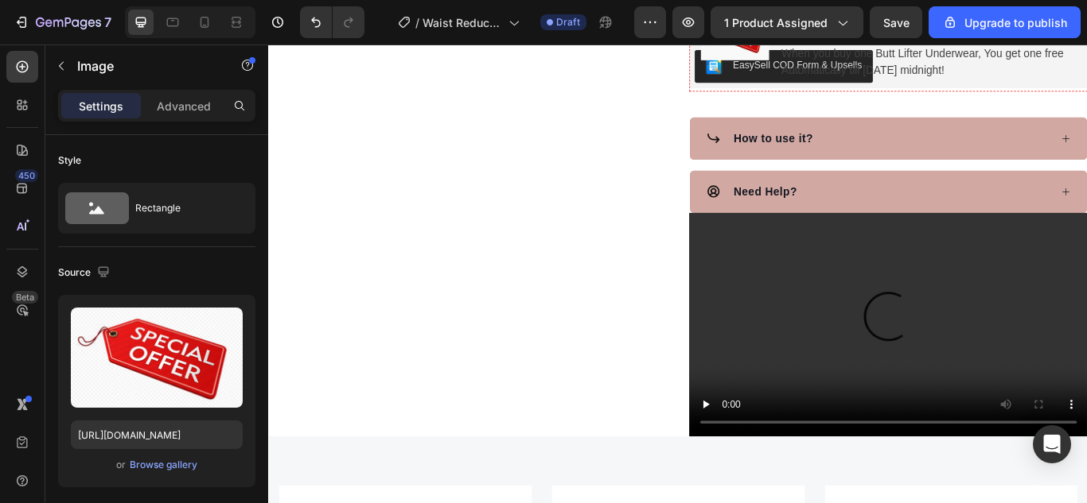
scroll to position [1038, 0]
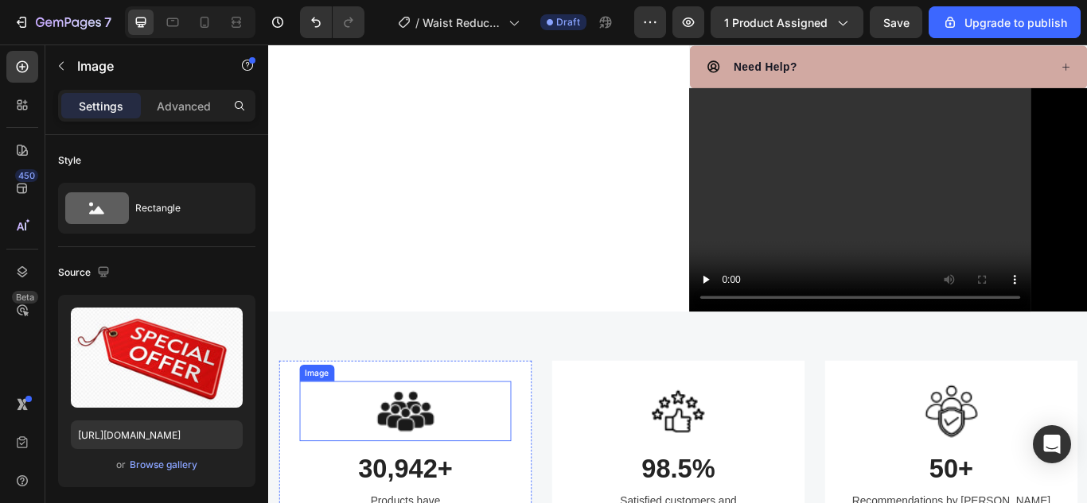
click at [416, 437] on img at bounding box center [427, 472] width 70 height 70
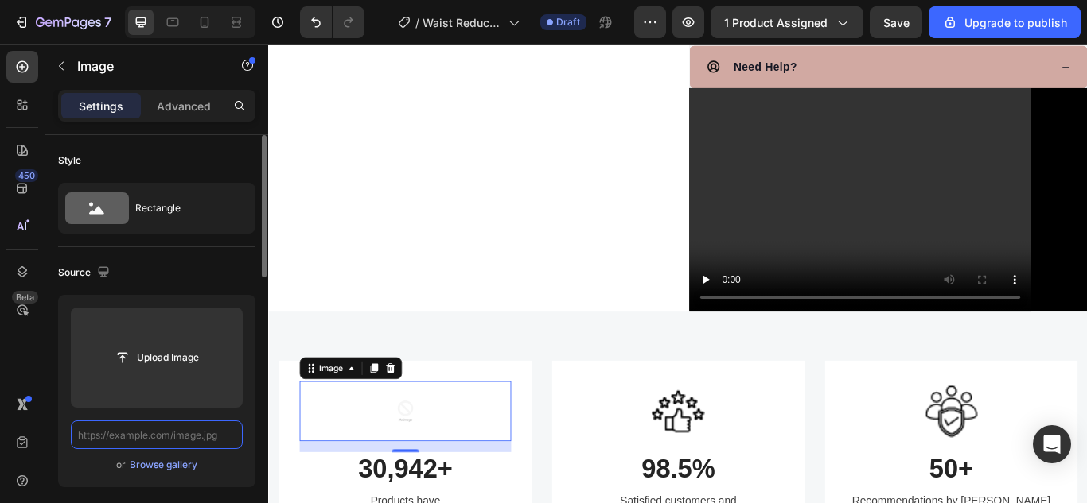
scroll to position [0, 0]
click at [201, 436] on input "text" at bounding box center [157, 435] width 172 height 29
paste input "[URL][DOMAIN_NAME]"
type input "[URL][DOMAIN_NAME]"
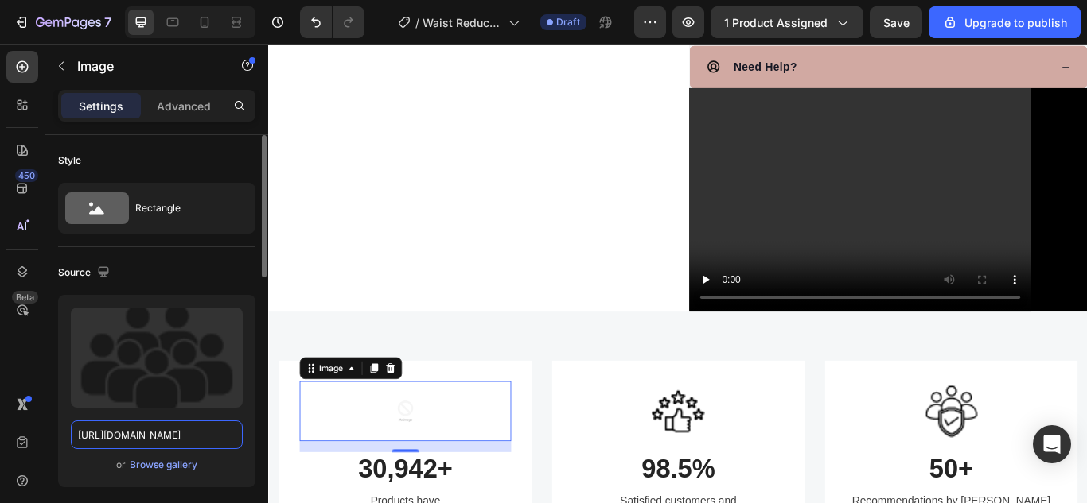
scroll to position [0, 402]
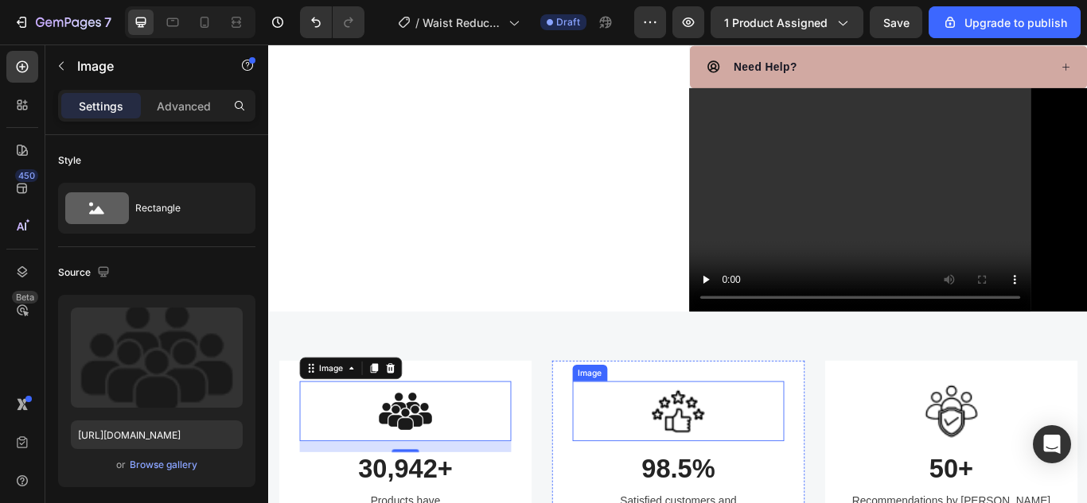
click at [728, 437] on img at bounding box center [745, 472] width 70 height 70
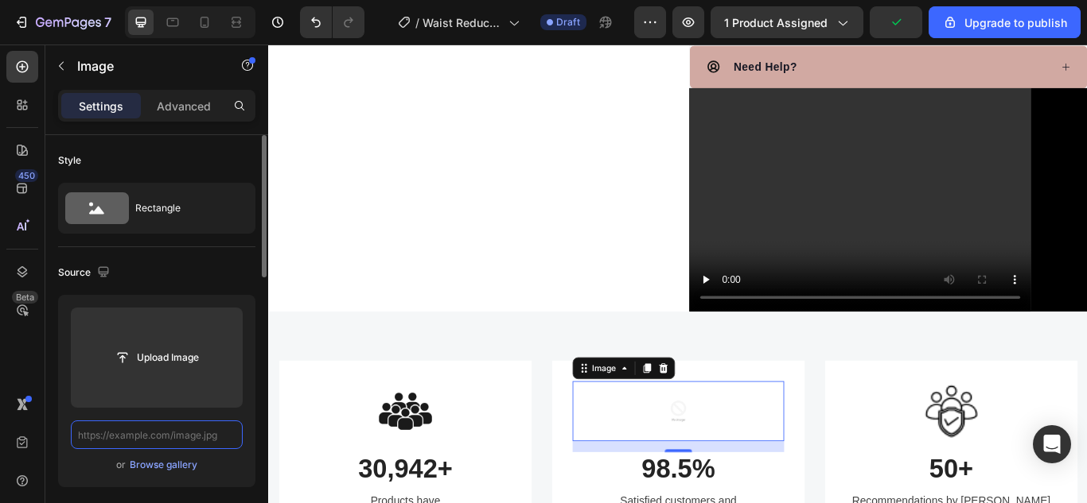
scroll to position [0, 0]
paste input "[URL][DOMAIN_NAME]"
type input "[URL][DOMAIN_NAME]"
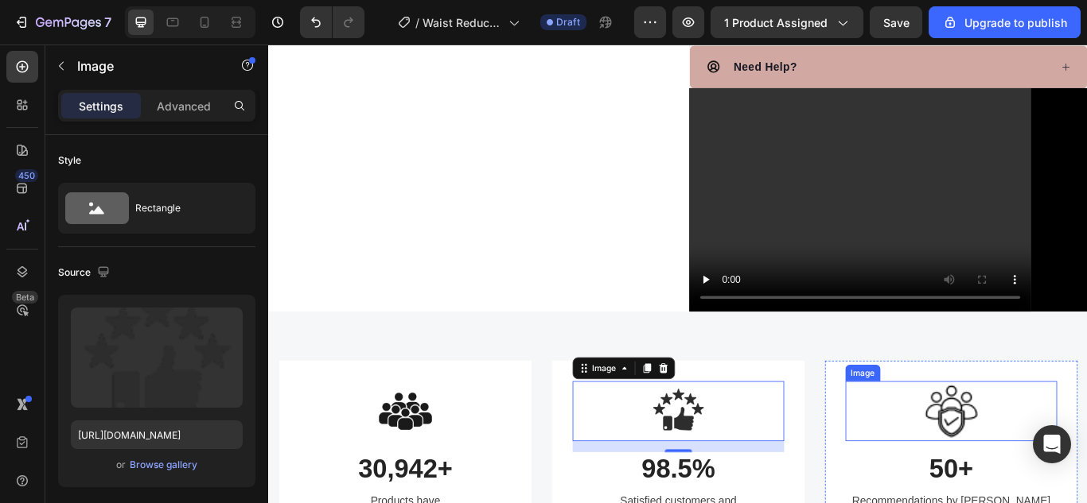
click at [1058, 437] on img at bounding box center [1063, 472] width 70 height 70
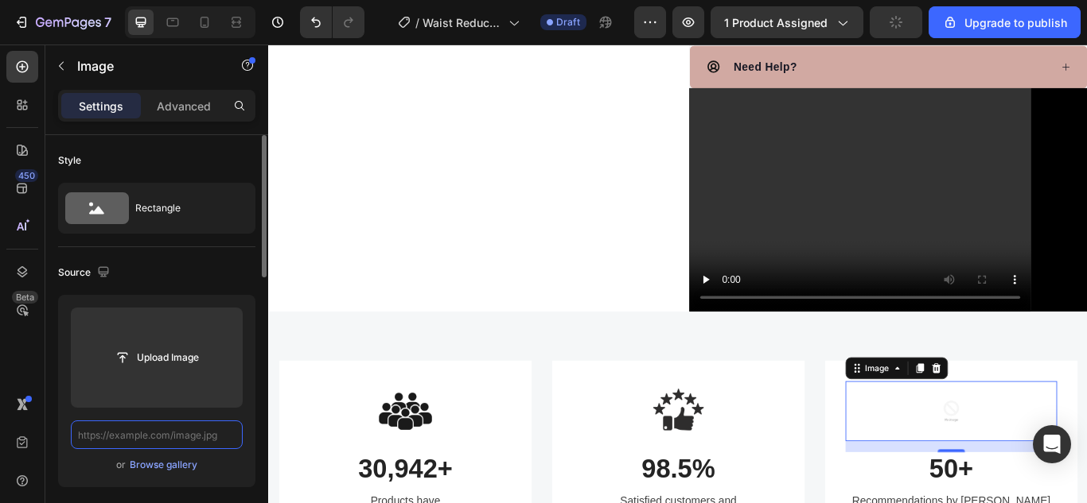
scroll to position [0, 0]
paste input "[URL][DOMAIN_NAME]"
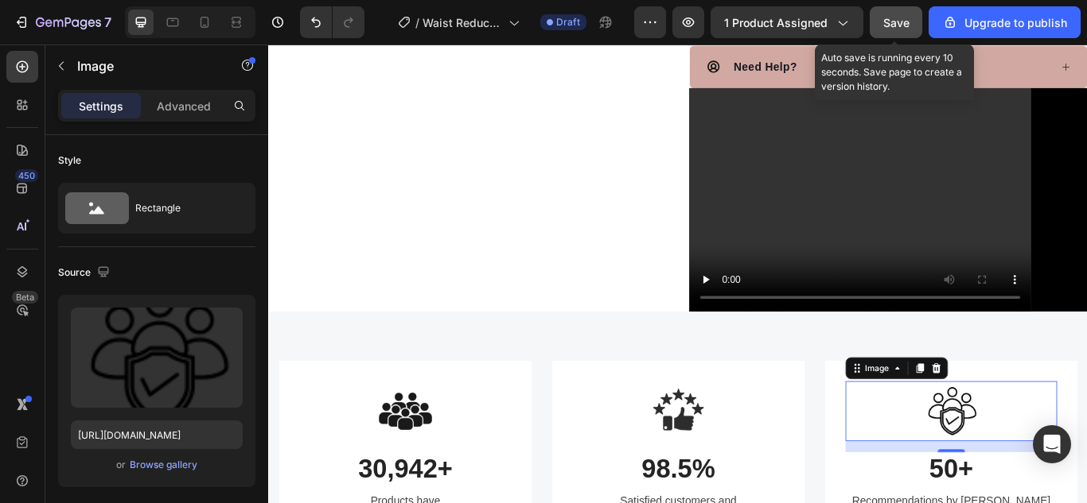
click at [914, 20] on button "Save" at bounding box center [895, 22] width 52 height 32
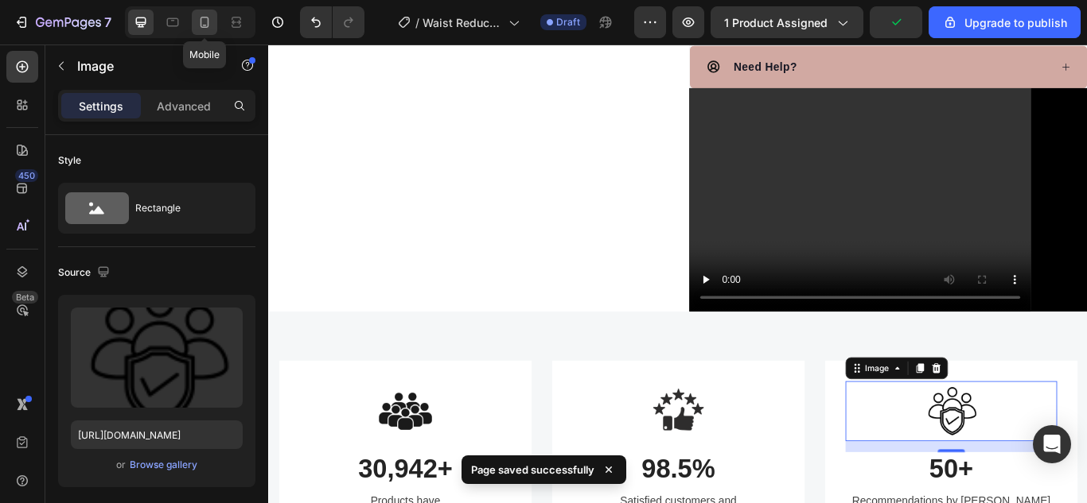
click at [200, 18] on icon at bounding box center [204, 22] width 16 height 16
type input "[URL][DOMAIN_NAME]"
type input "60"
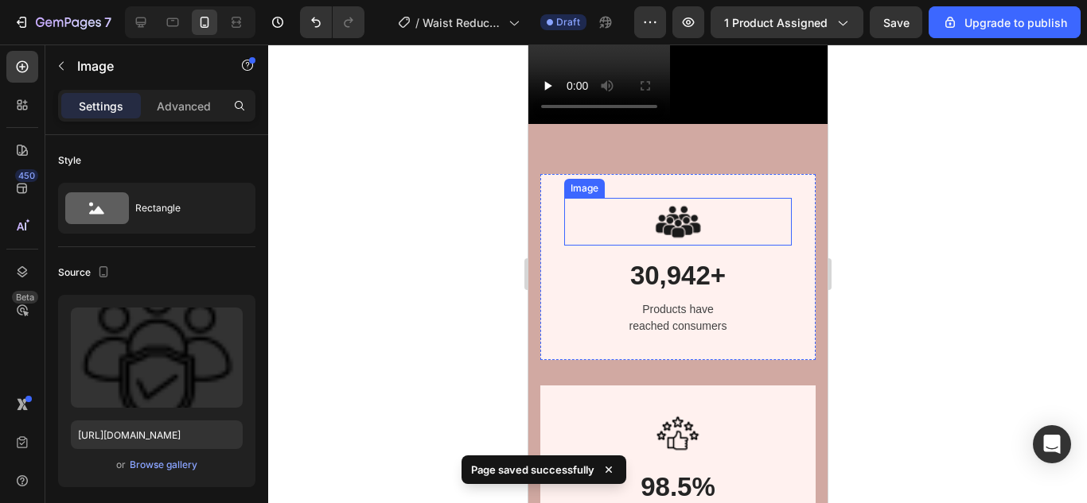
scroll to position [1897, 0]
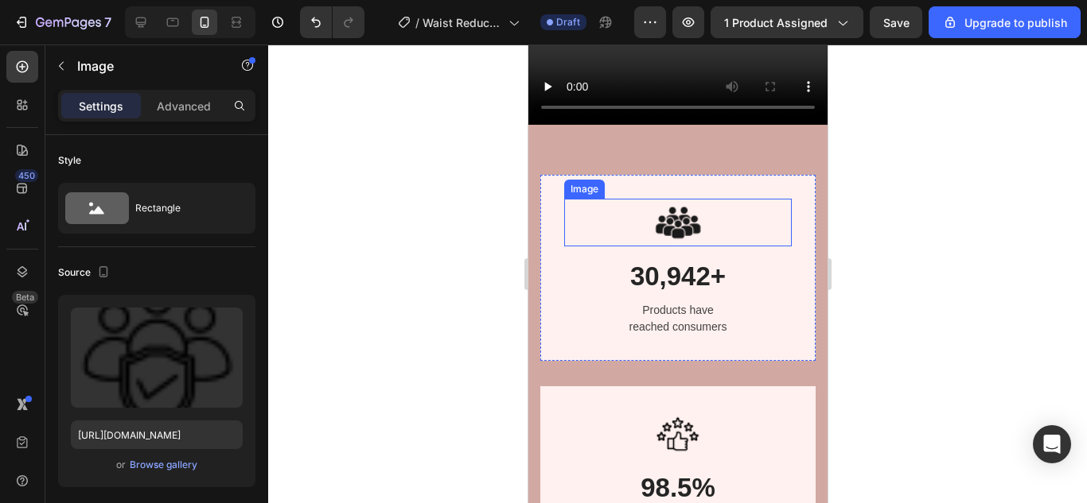
click at [666, 199] on img at bounding box center [677, 223] width 48 height 48
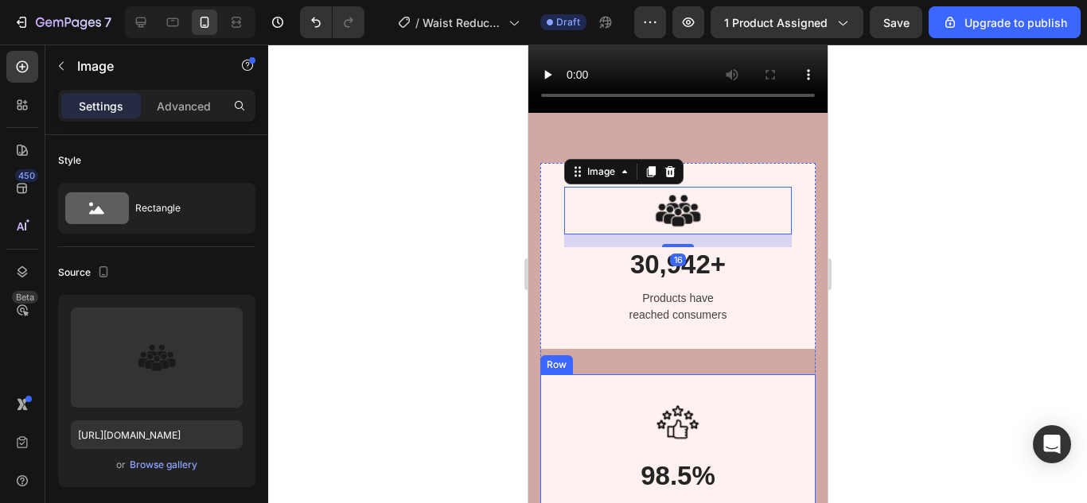
scroll to position [2056, 0]
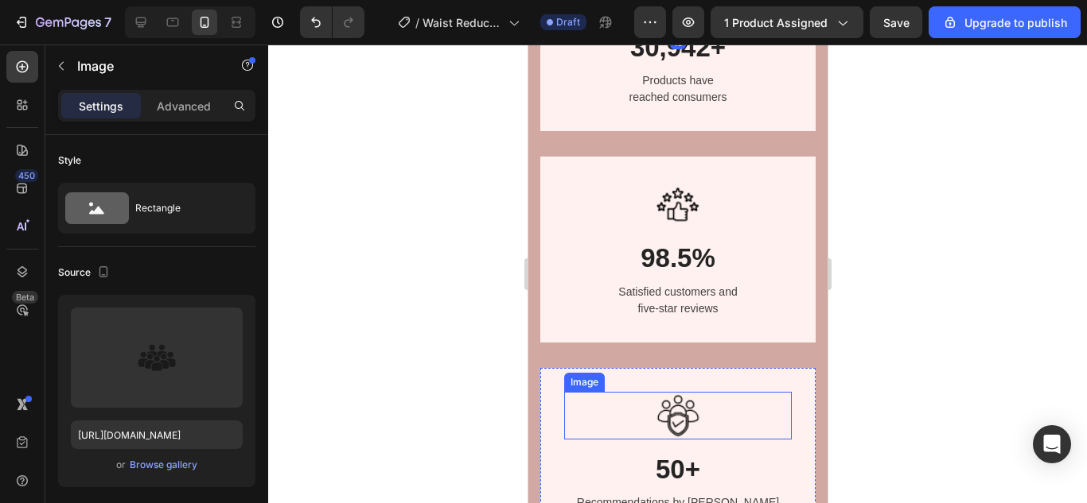
click at [671, 423] on img at bounding box center [677, 416] width 48 height 48
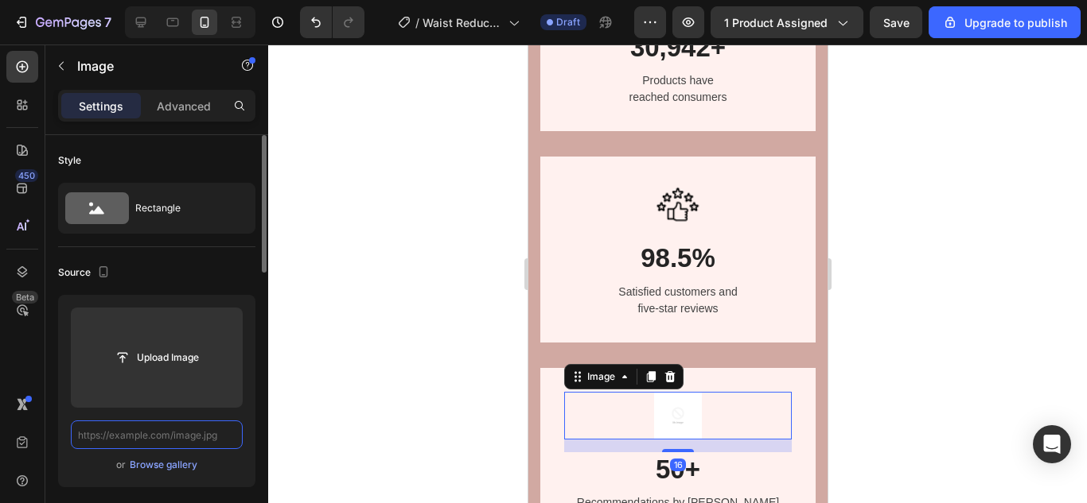
scroll to position [0, 0]
paste input "[URL][DOMAIN_NAME]"
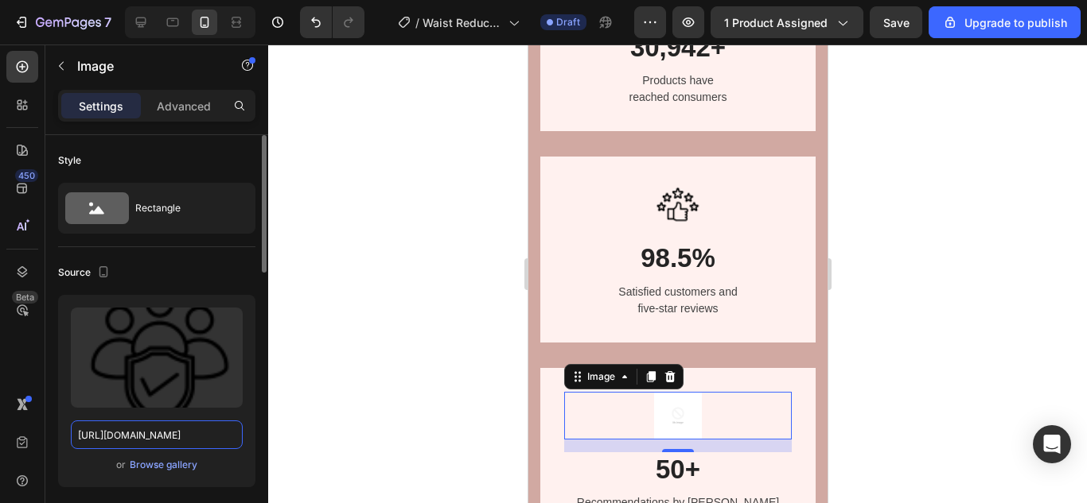
scroll to position [0, 405]
type input "[URL][DOMAIN_NAME]"
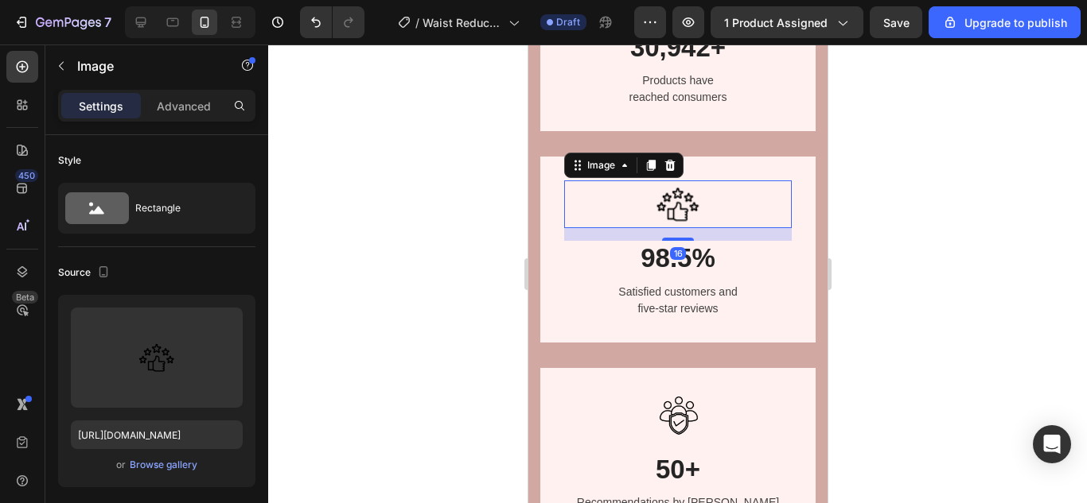
click at [665, 212] on img at bounding box center [677, 205] width 48 height 48
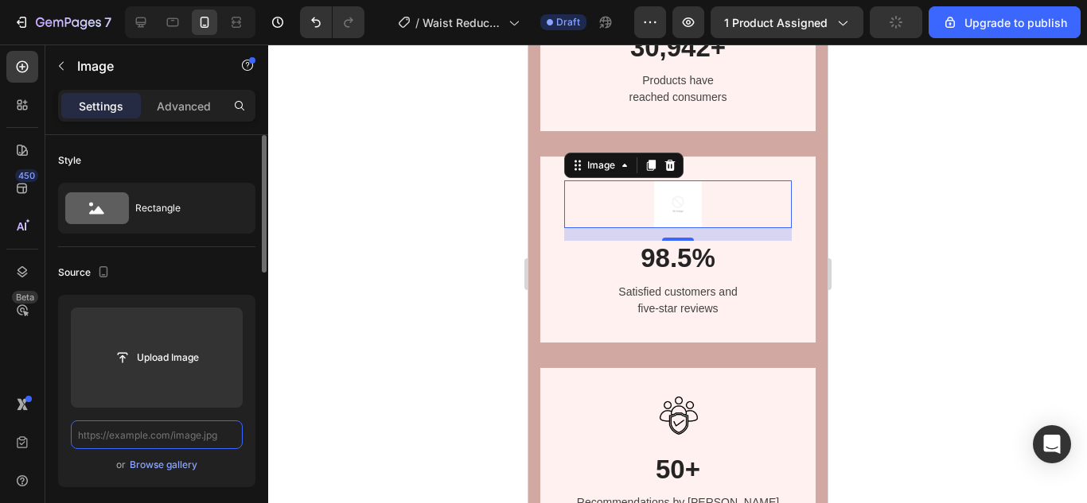
click at [219, 433] on input "text" at bounding box center [157, 435] width 172 height 29
paste input "[URL][DOMAIN_NAME]"
type input "[URL][DOMAIN_NAME]"
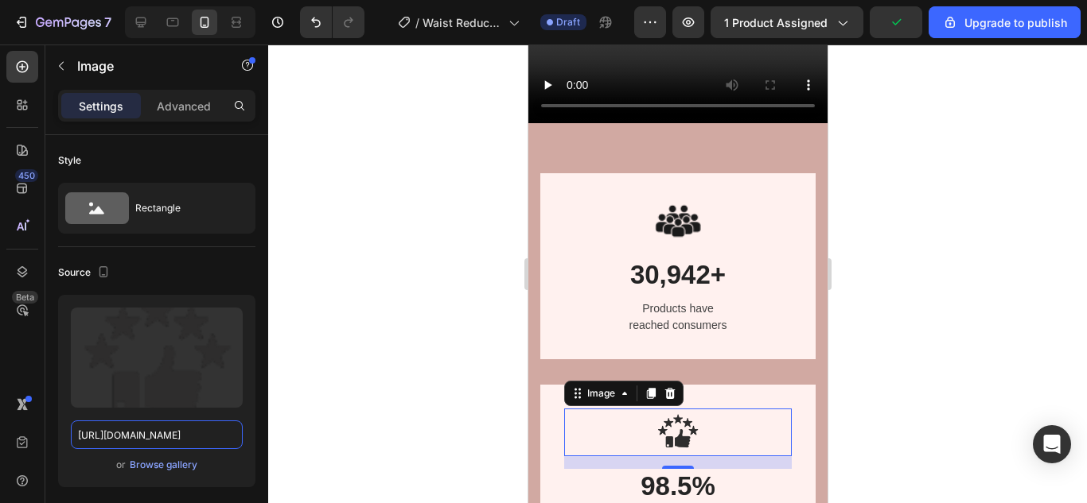
scroll to position [1817, 0]
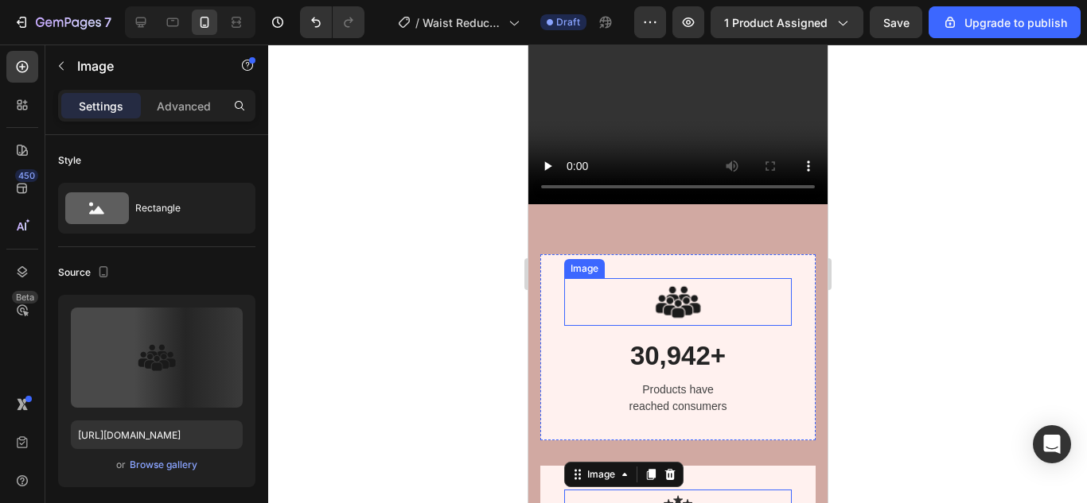
click at [671, 278] on img at bounding box center [677, 302] width 48 height 48
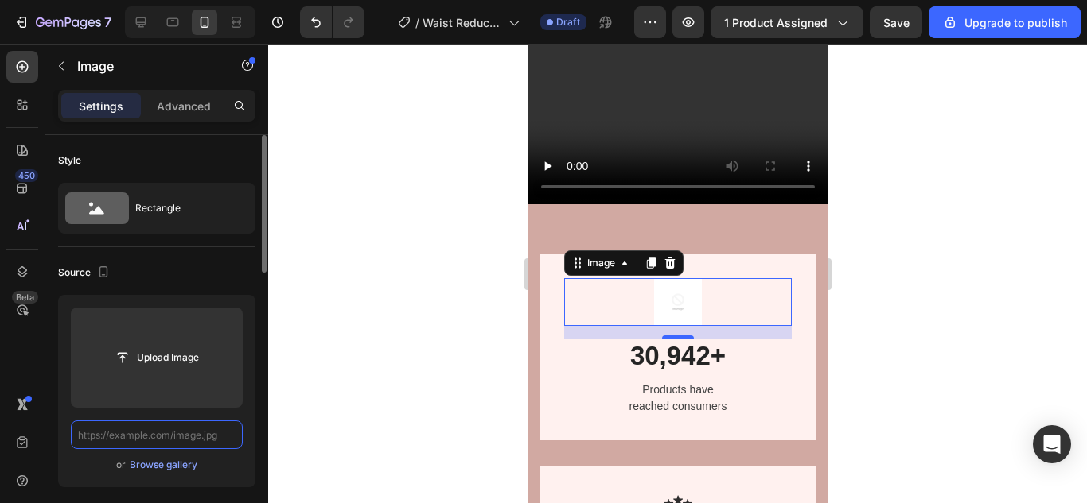
scroll to position [0, 0]
click at [194, 436] on input "text" at bounding box center [157, 435] width 172 height 29
paste input "[URL][DOMAIN_NAME]"
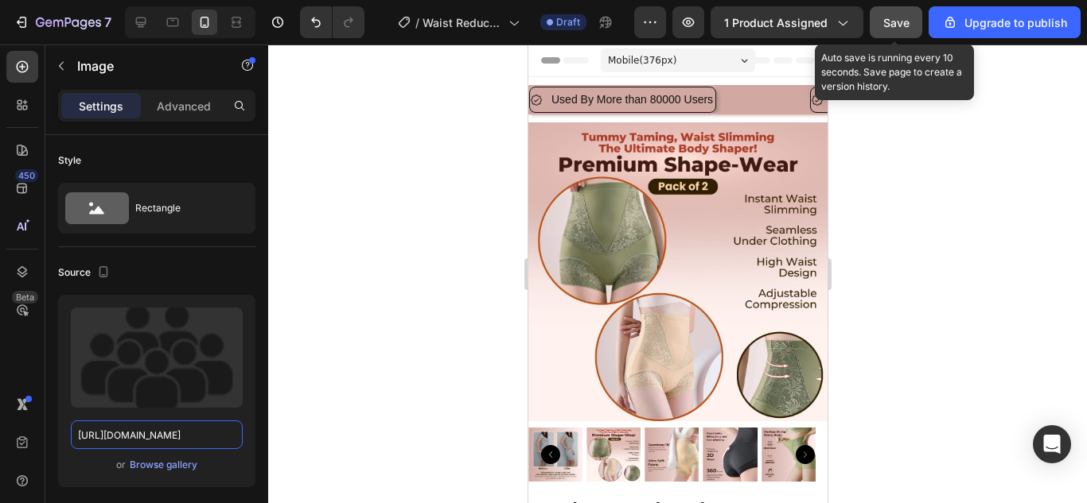
type input "[URL][DOMAIN_NAME]"
click at [900, 17] on span "Save" at bounding box center [896, 23] width 26 height 14
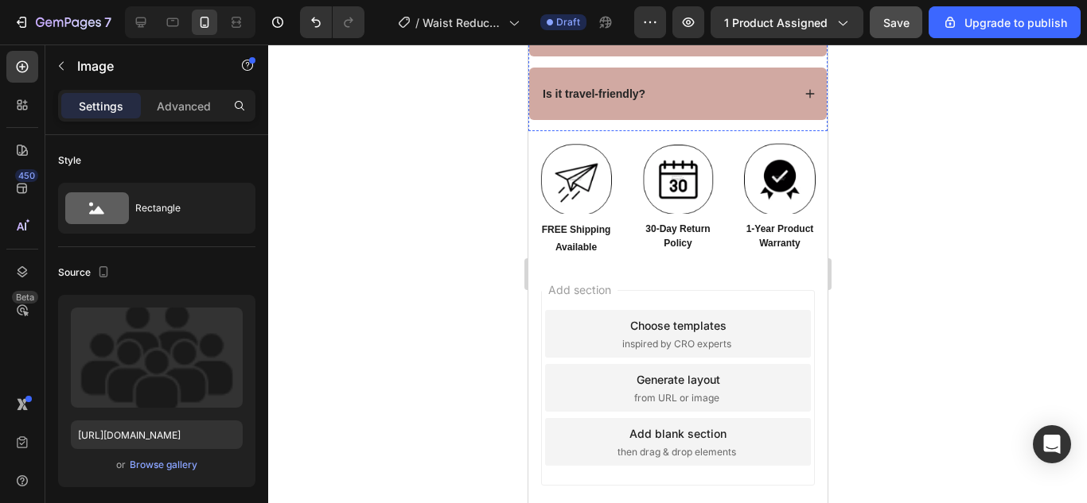
scroll to position [6958, 0]
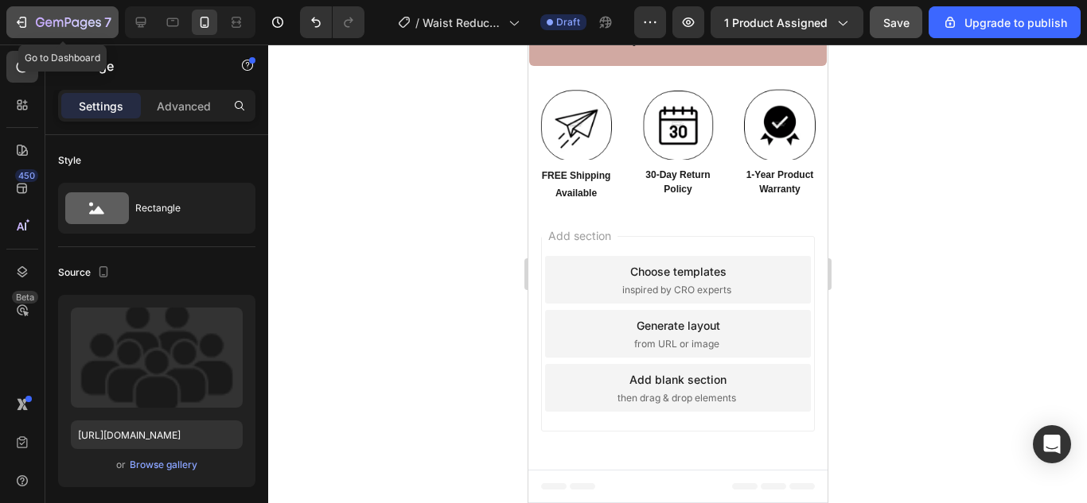
click at [22, 27] on icon "button" at bounding box center [23, 22] width 7 height 11
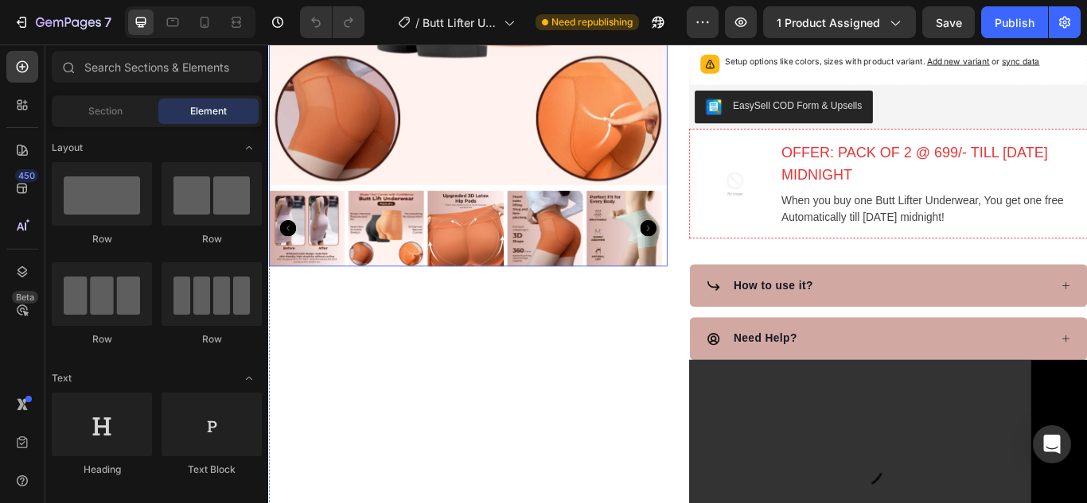
scroll to position [398, 0]
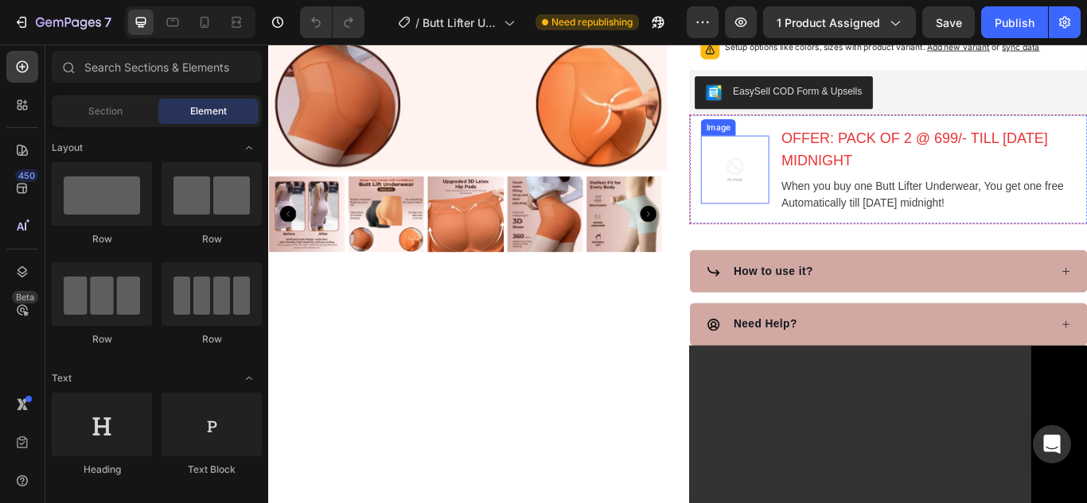
click at [787, 219] on img at bounding box center [812, 191] width 80 height 80
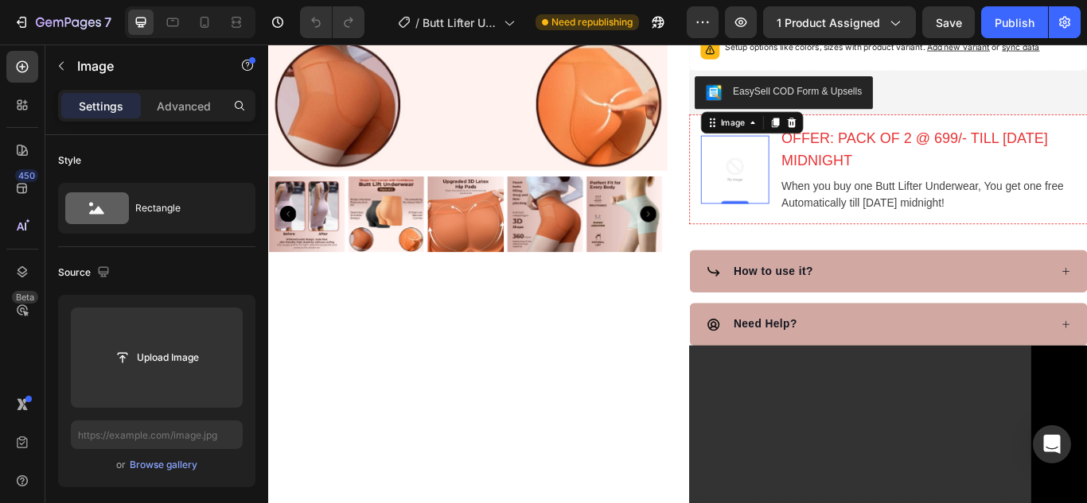
click at [799, 225] on img at bounding box center [812, 191] width 80 height 80
click at [142, 430] on input "text" at bounding box center [157, 435] width 172 height 29
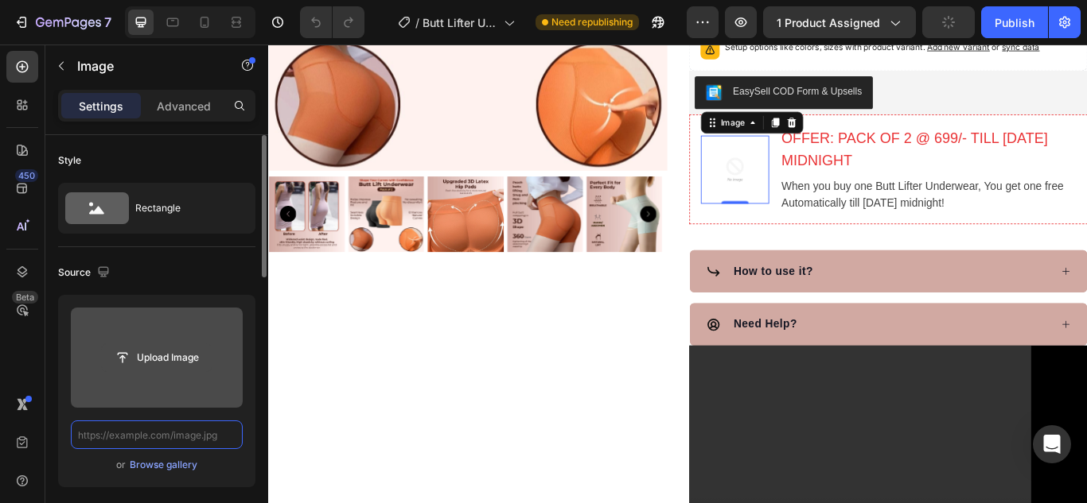
paste input "[URL][DOMAIN_NAME]"
type input "[URL][DOMAIN_NAME]"
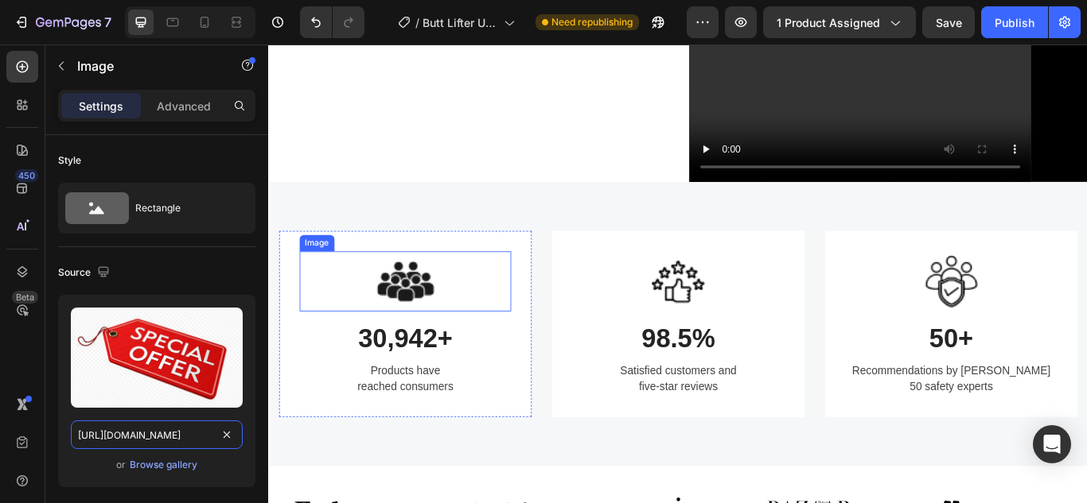
scroll to position [875, 0]
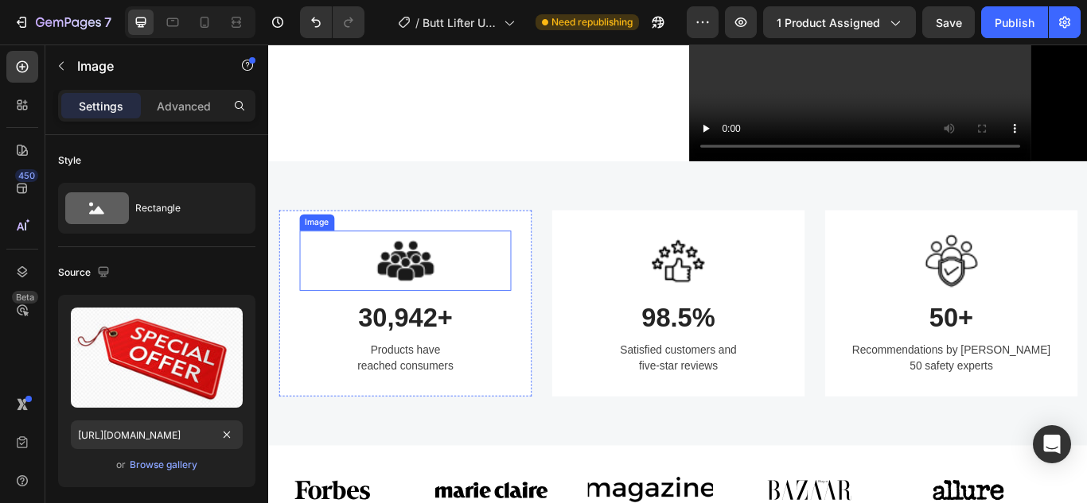
click at [448, 332] on img at bounding box center [427, 297] width 70 height 70
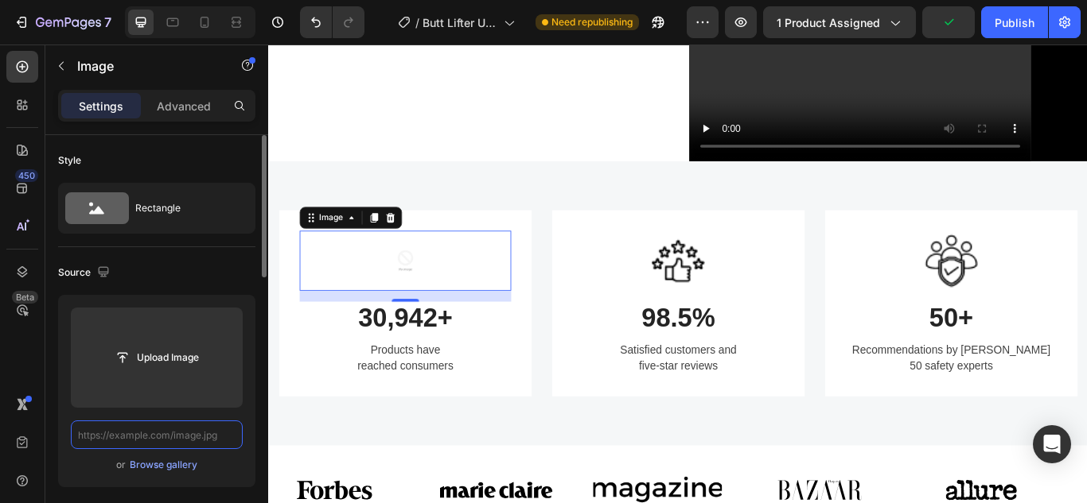
scroll to position [0, 0]
click at [215, 434] on input "text" at bounding box center [157, 435] width 172 height 29
paste input "[URL][DOMAIN_NAME]"
type input "[URL][DOMAIN_NAME]"
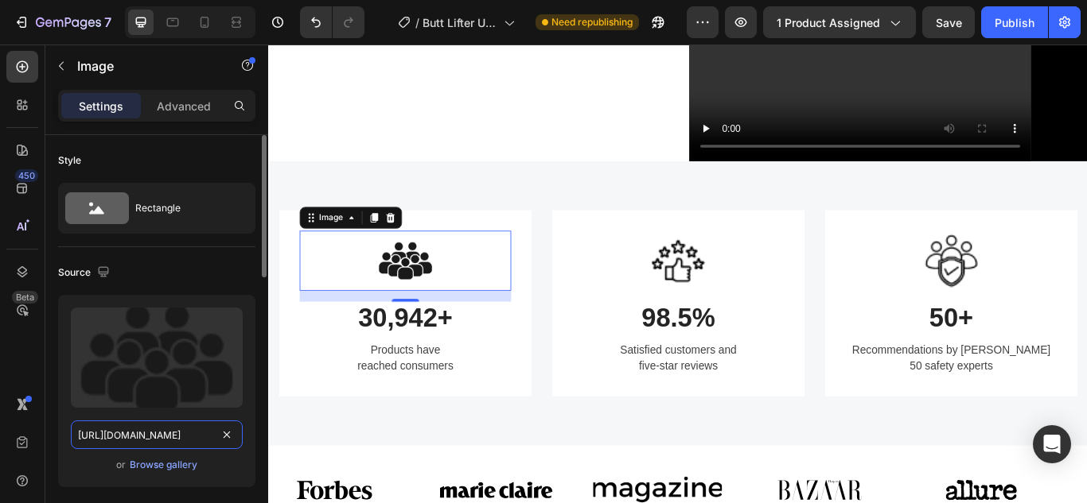
scroll to position [0, 402]
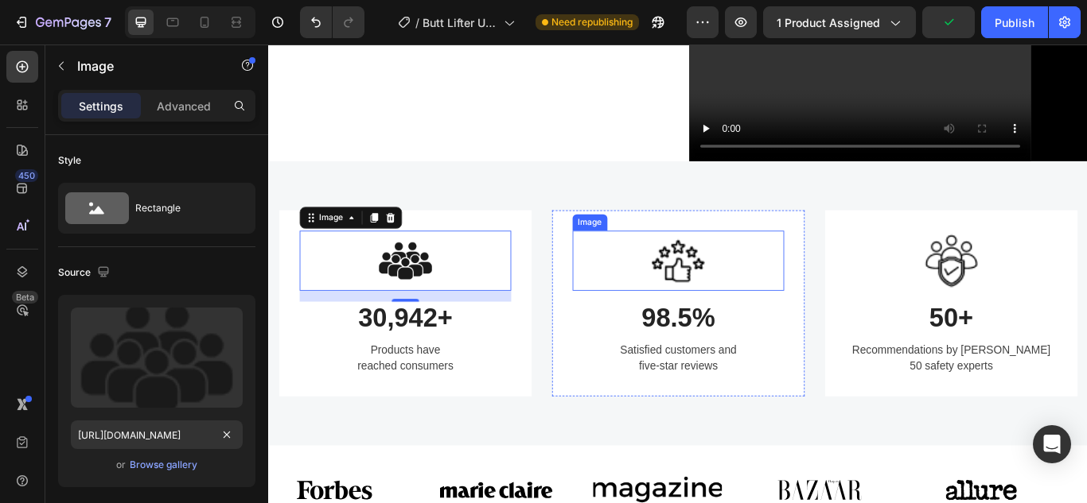
click at [773, 330] on img at bounding box center [745, 297] width 70 height 70
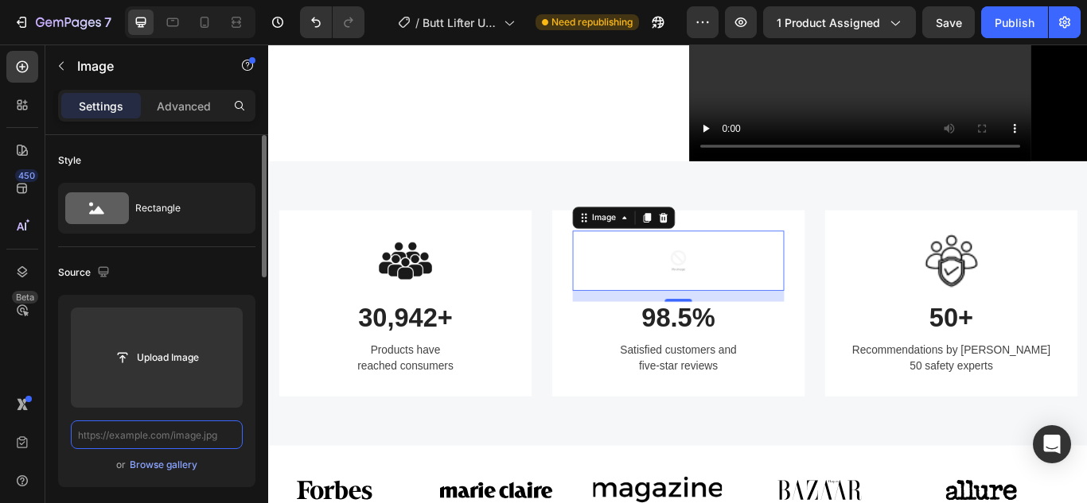
scroll to position [0, 0]
paste input "[URL][DOMAIN_NAME]"
type input "[URL][DOMAIN_NAME]"
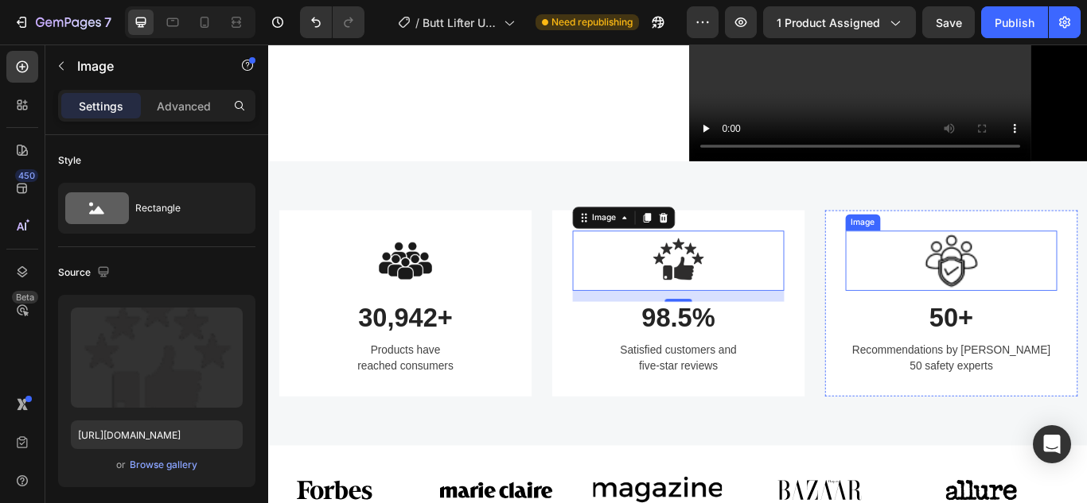
click at [1040, 326] on img at bounding box center [1063, 297] width 70 height 70
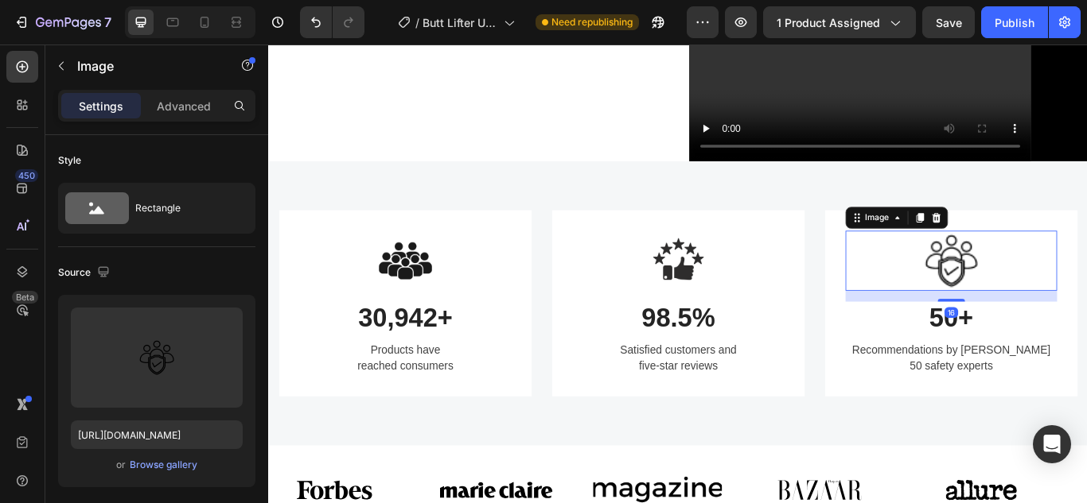
click at [1040, 326] on img at bounding box center [1063, 297] width 70 height 70
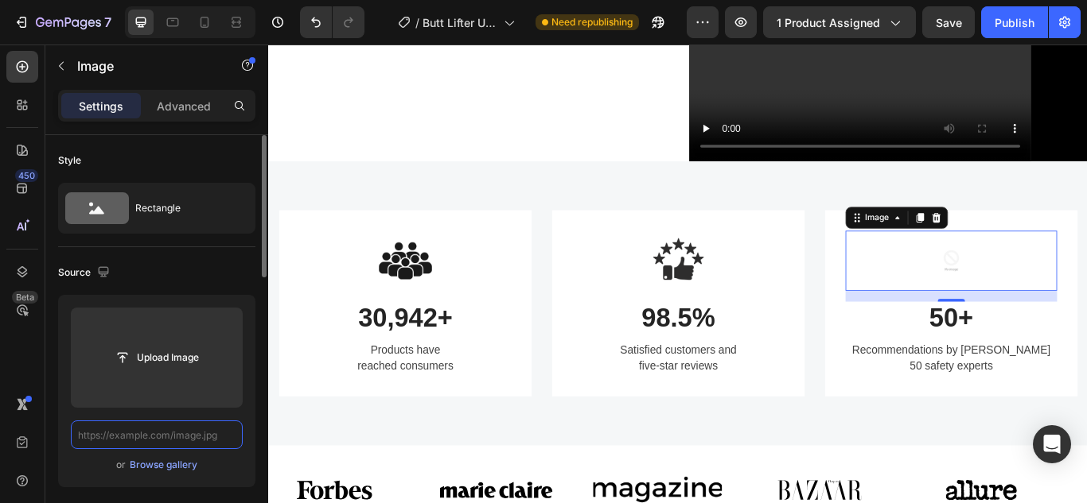
scroll to position [0, 0]
paste input "[URL][DOMAIN_NAME]"
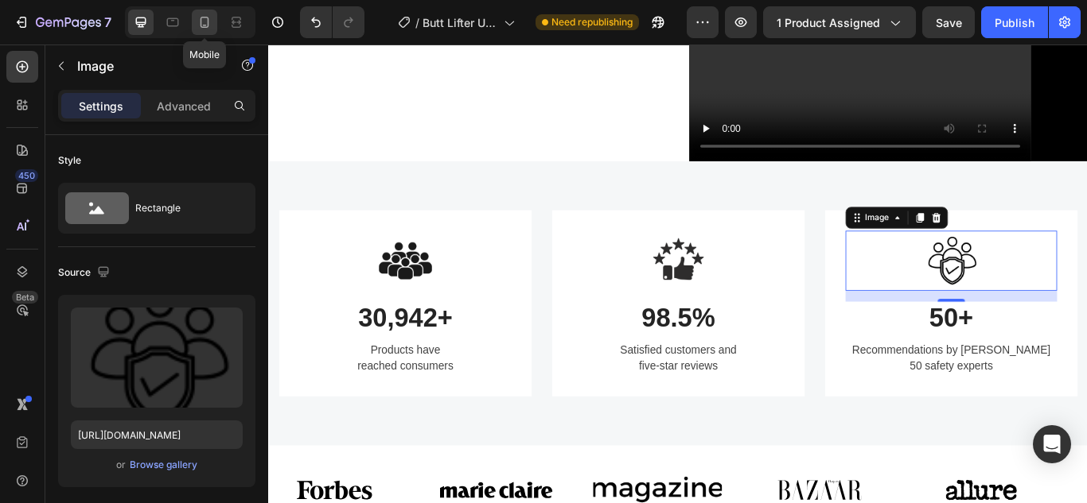
click at [204, 14] on icon at bounding box center [204, 22] width 16 height 16
type input "[URL][DOMAIN_NAME]"
type input "60"
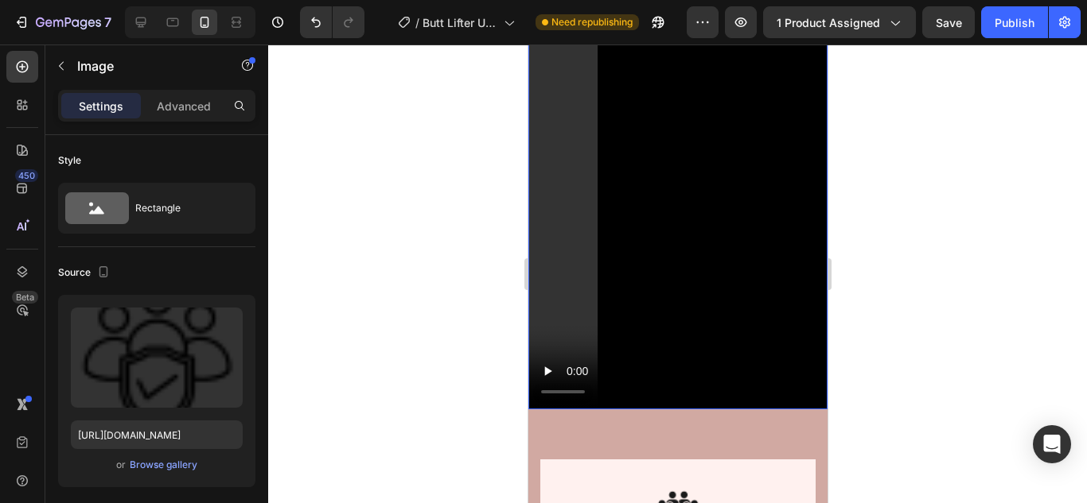
scroll to position [1416, 0]
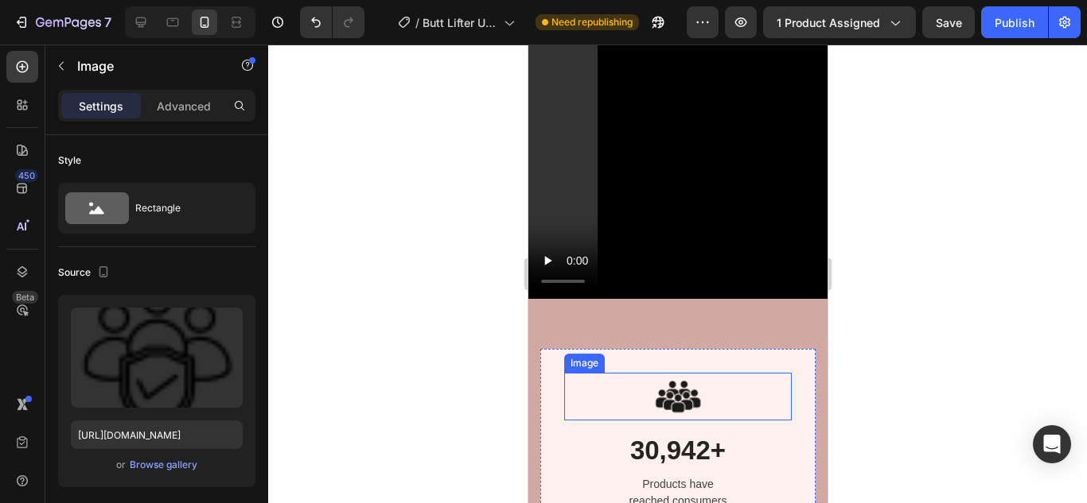
click at [653, 375] on img at bounding box center [677, 397] width 48 height 48
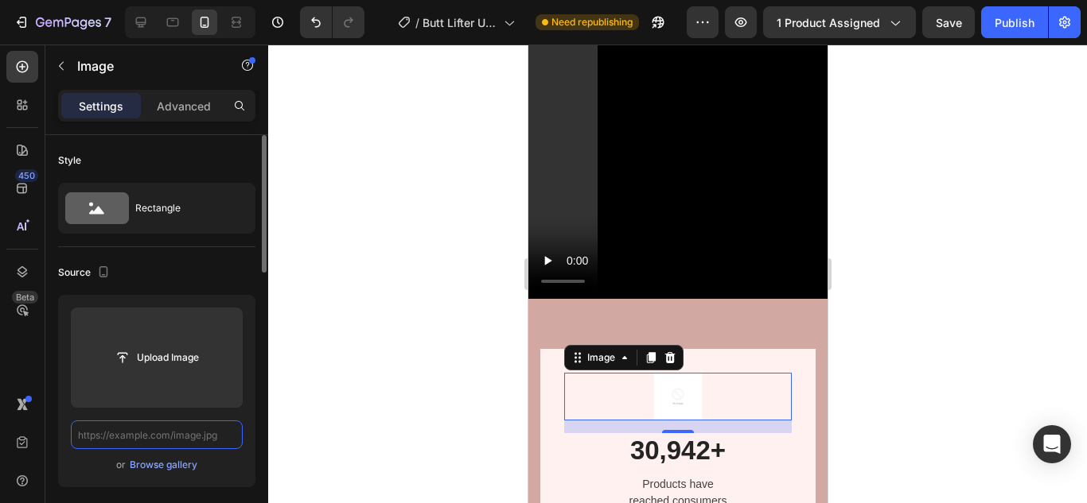
scroll to position [0, 0]
paste input "[URL][DOMAIN_NAME]"
type input "[URL][DOMAIN_NAME]"
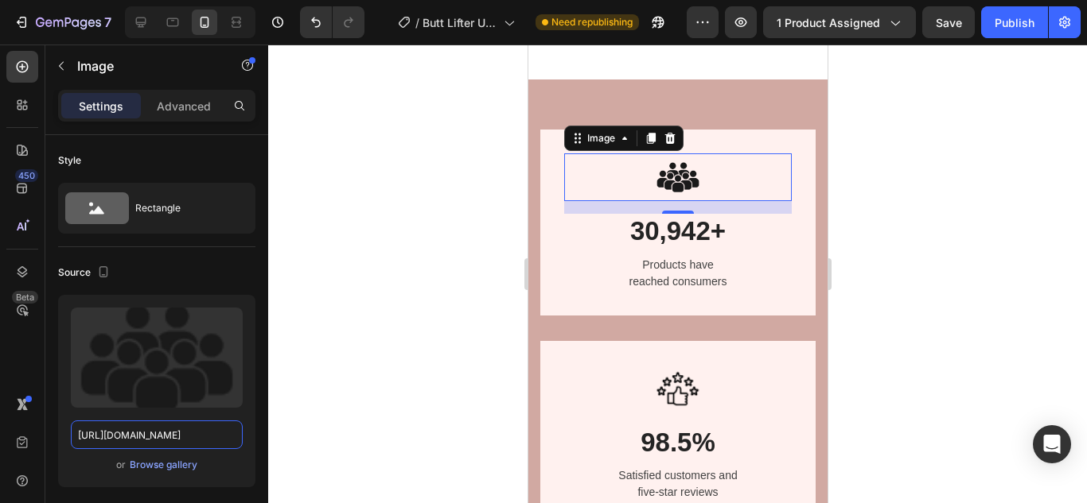
scroll to position [1734, 0]
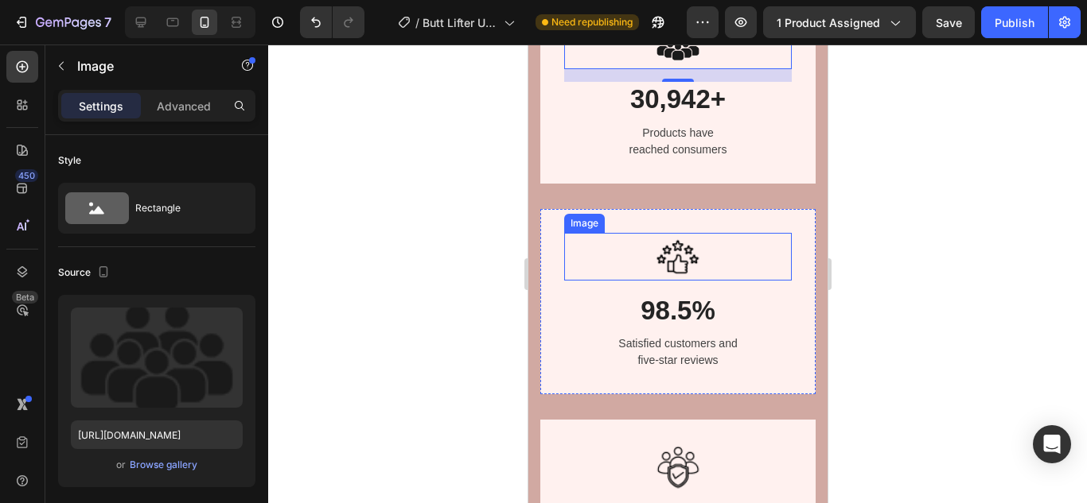
click at [680, 246] on img at bounding box center [677, 257] width 48 height 48
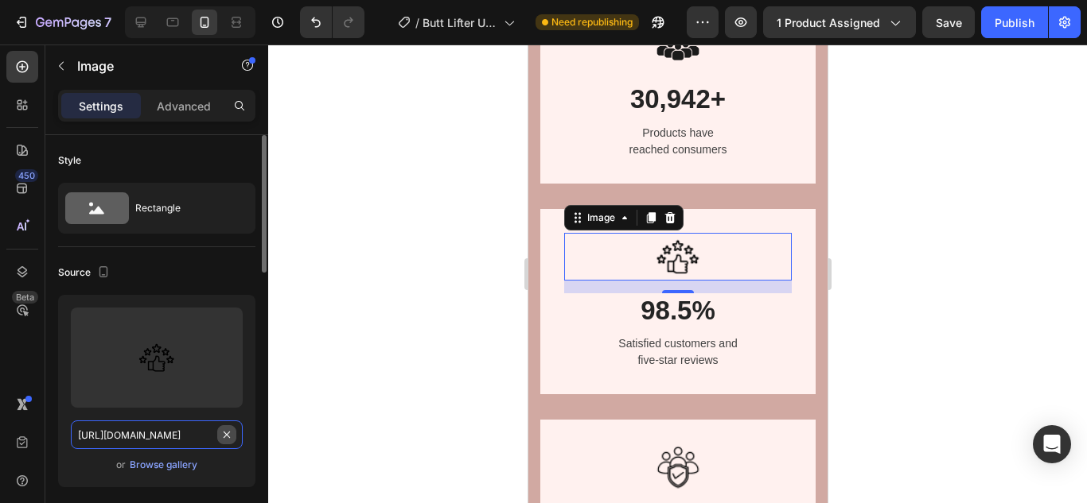
drag, startPoint x: 226, startPoint y: 434, endPoint x: 215, endPoint y: 416, distance: 21.4
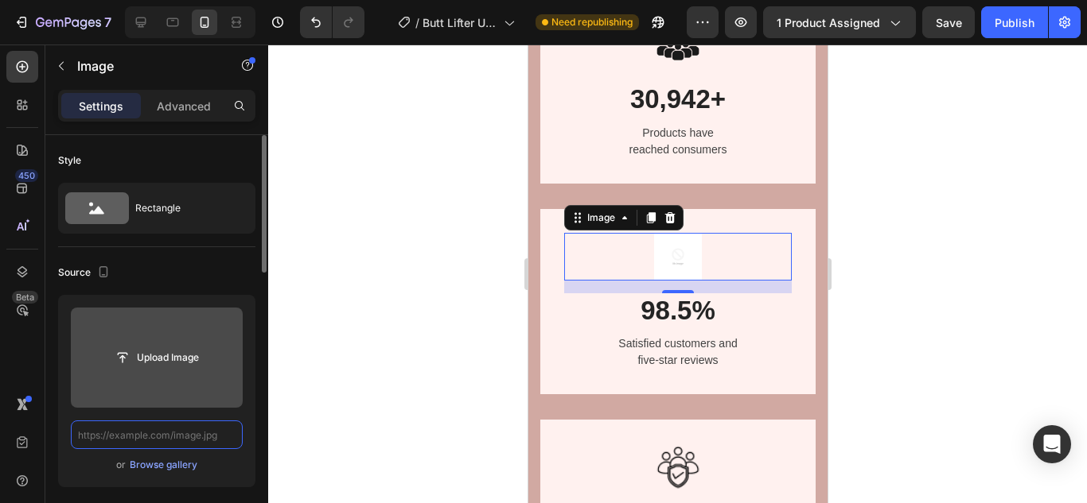
scroll to position [0, 0]
paste input "[URL][DOMAIN_NAME]"
type input "[URL][DOMAIN_NAME]"
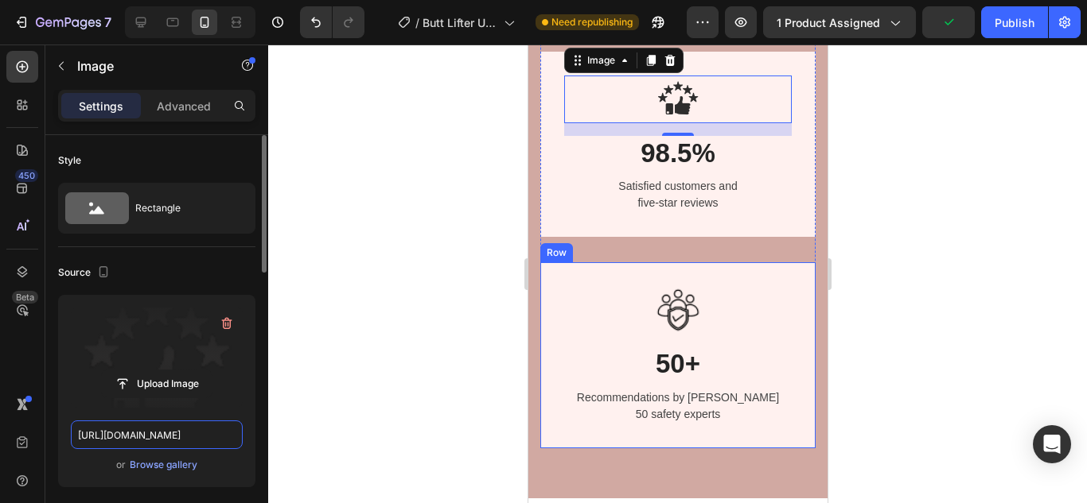
scroll to position [1893, 0]
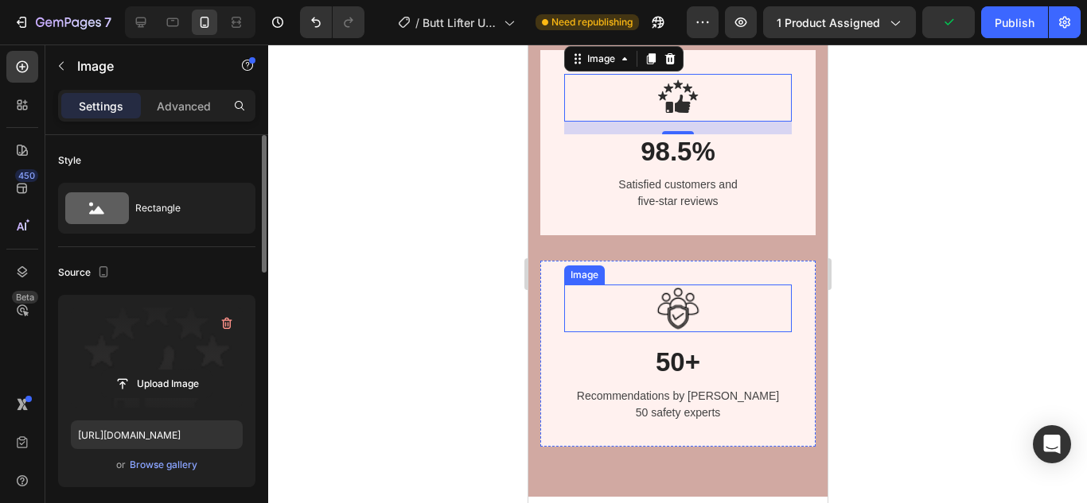
click at [673, 309] on img at bounding box center [677, 309] width 48 height 48
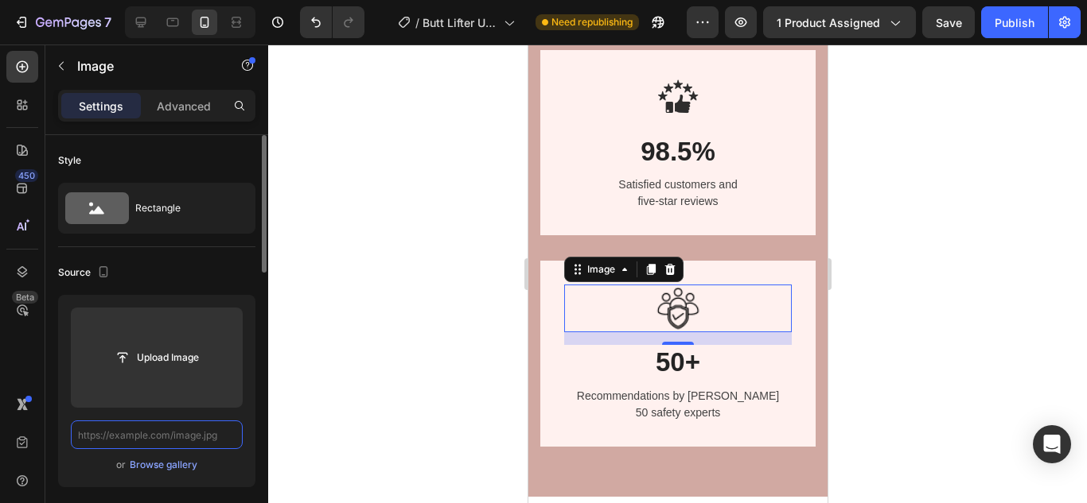
scroll to position [0, 0]
paste input "[URL][DOMAIN_NAME]"
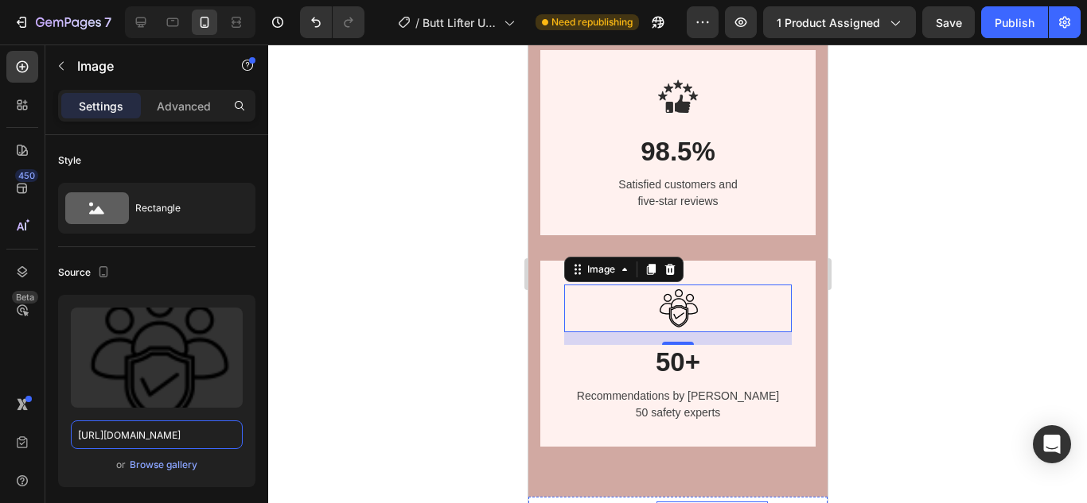
scroll to position [2132, 0]
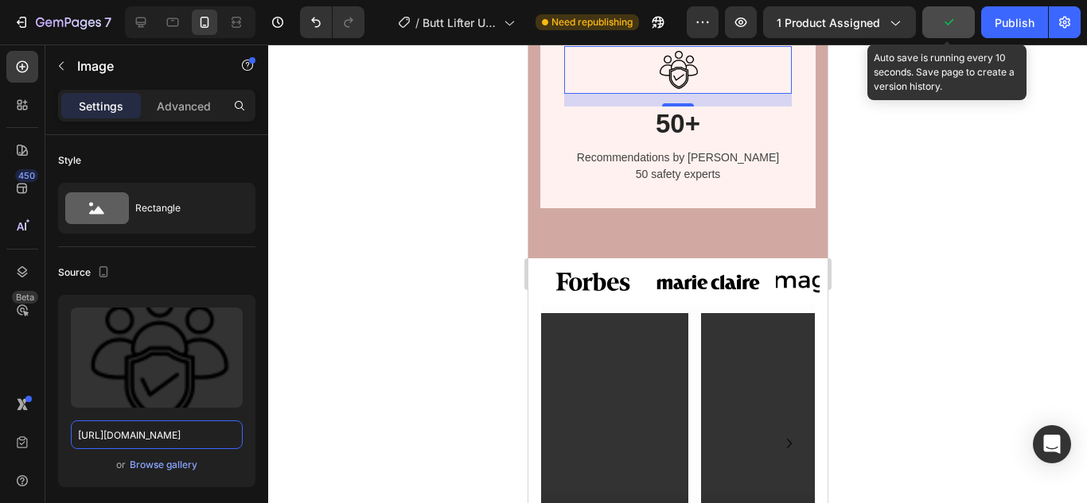
type input "[URL][DOMAIN_NAME]"
click at [954, 14] on icon "button" at bounding box center [948, 22] width 16 height 16
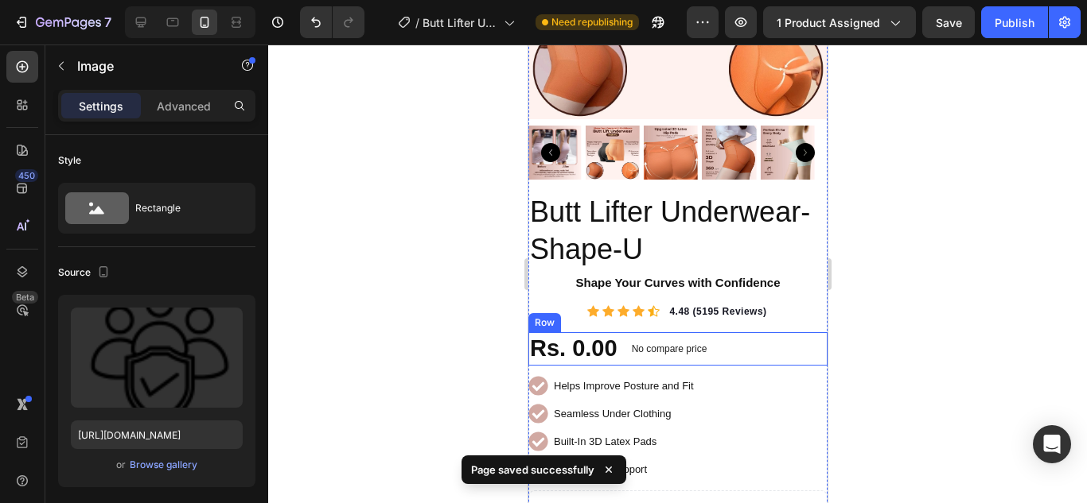
scroll to position [0, 0]
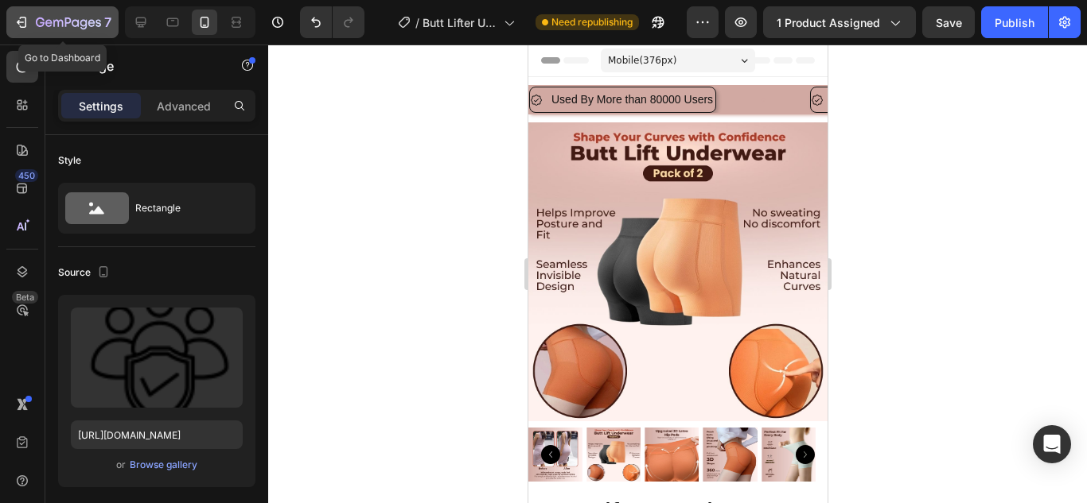
click at [20, 17] on icon "button" at bounding box center [22, 22] width 16 height 16
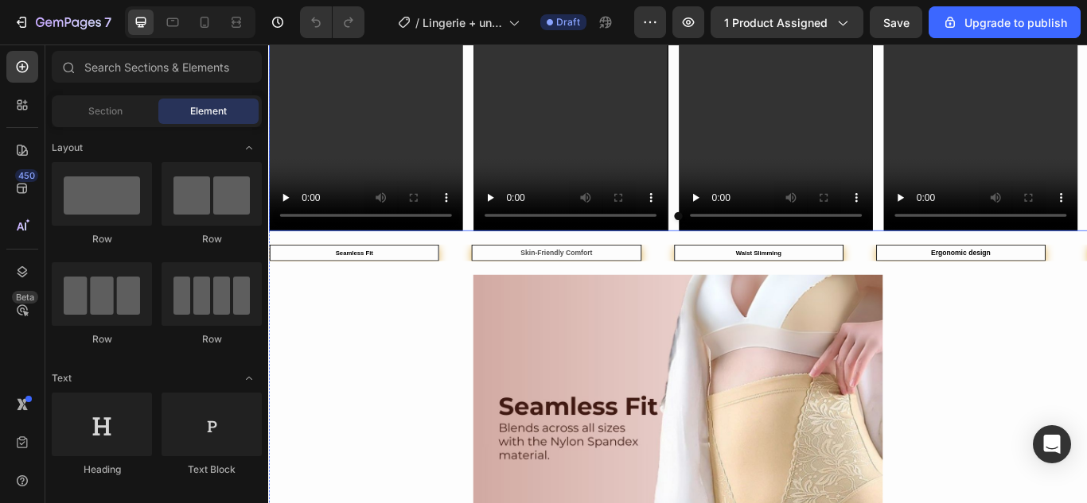
scroll to position [2227, 0]
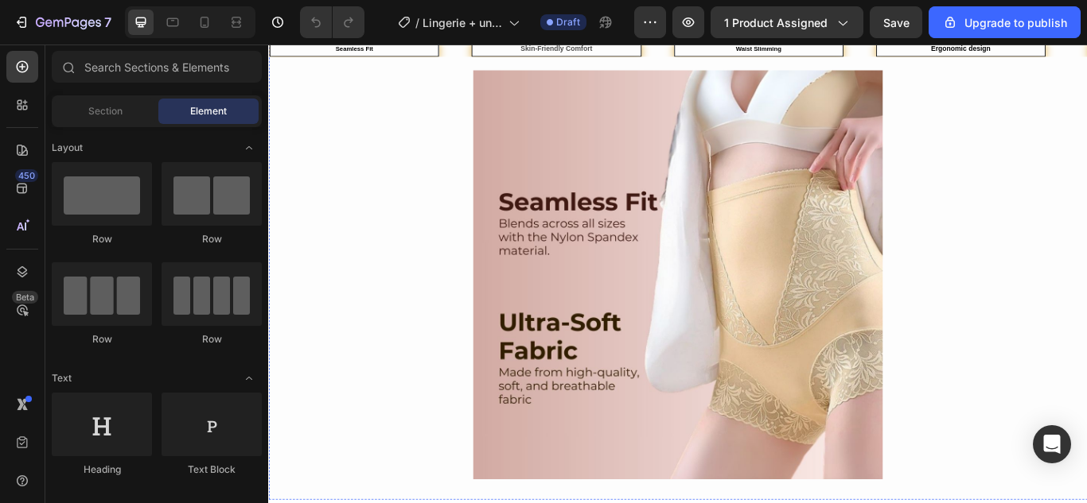
click at [740, 257] on img at bounding box center [745, 313] width 477 height 477
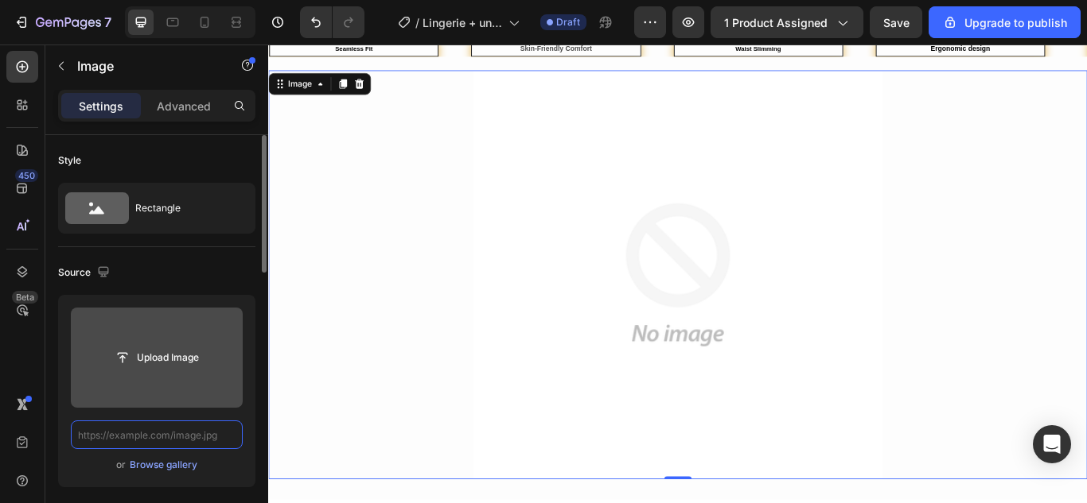
scroll to position [0, 0]
paste input "https://cdn.shopify.com/s/files/1/0675/6591/2251/files/2_c170c0b3-1c80-4824-b2e…"
type input "https://cdn.shopify.com/s/files/1/0675/6591/2251/files/2_c170c0b3-1c80-4824-b2e…"
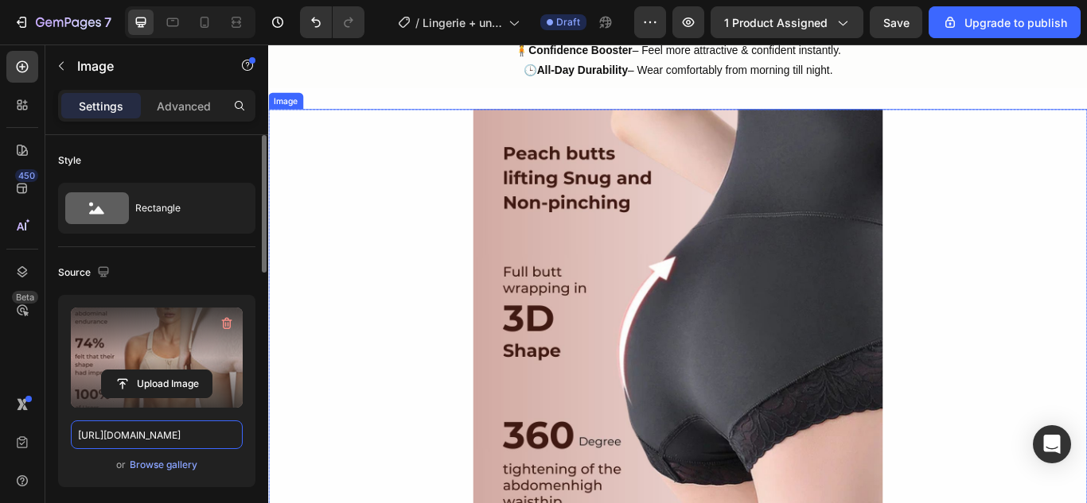
scroll to position [3023, 0]
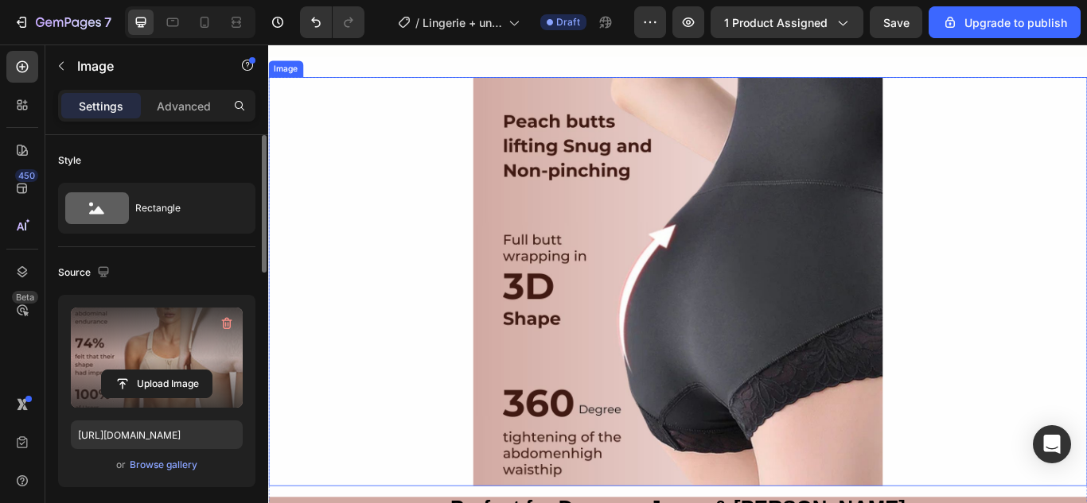
drag, startPoint x: 850, startPoint y: 290, endPoint x: 827, endPoint y: 269, distance: 31.5
click at [851, 290] on img at bounding box center [745, 321] width 477 height 477
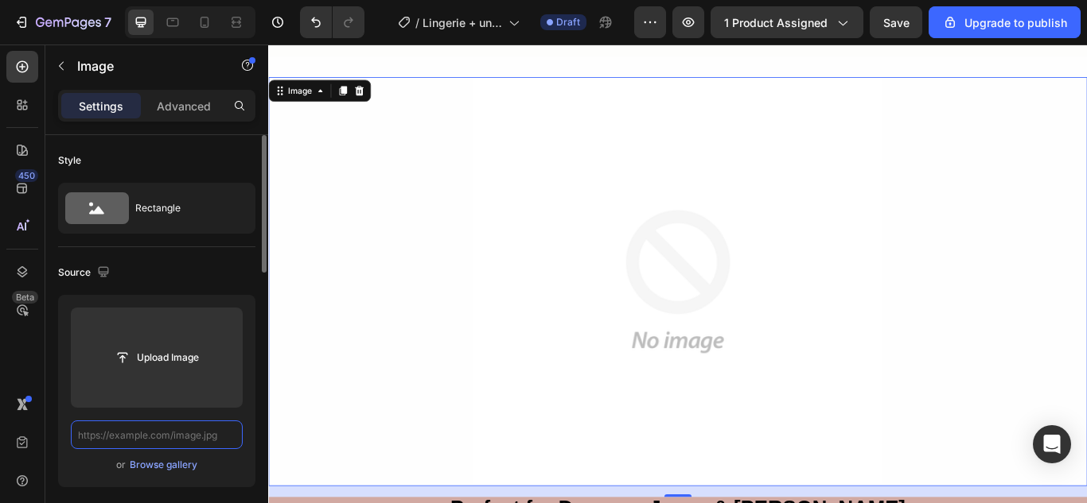
scroll to position [0, 0]
click at [220, 436] on input "text" at bounding box center [157, 435] width 172 height 29
paste input "https://cdn.shopify.com/s/files/1/0675/6591/2251/files/4_9d11663f-055a-4601-83a…"
type input "https://cdn.shopify.com/s/files/1/0675/6591/2251/files/4_9d11663f-055a-4601-83a…"
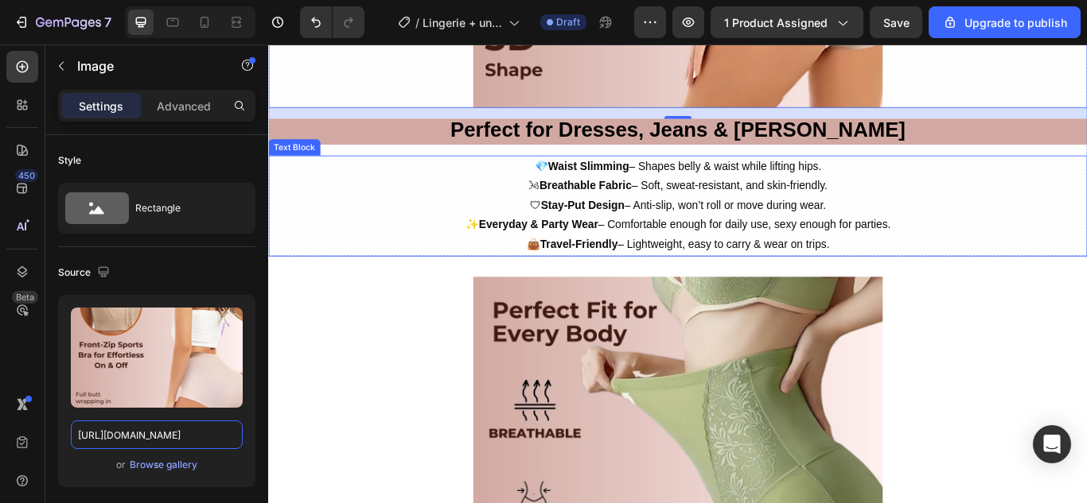
scroll to position [3659, 0]
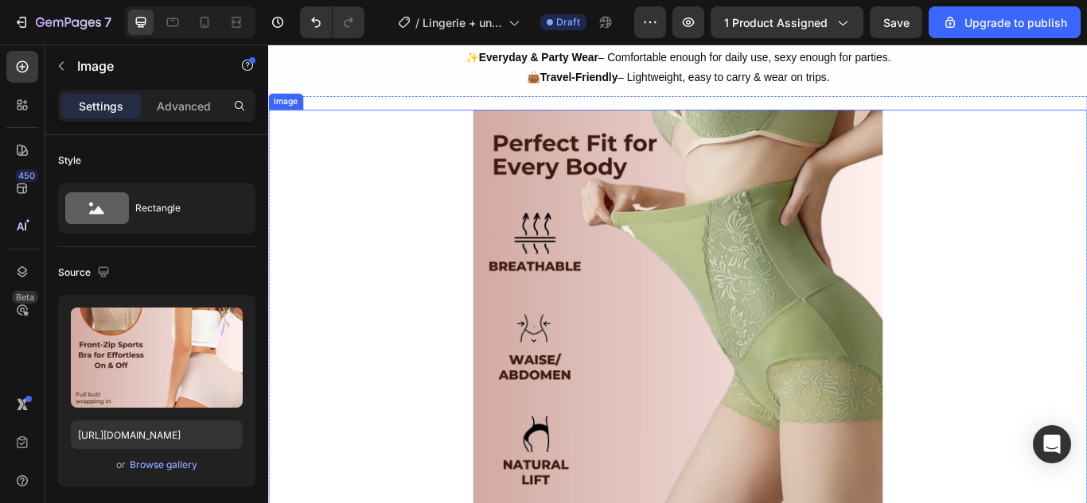
click at [747, 260] on img at bounding box center [745, 359] width 477 height 477
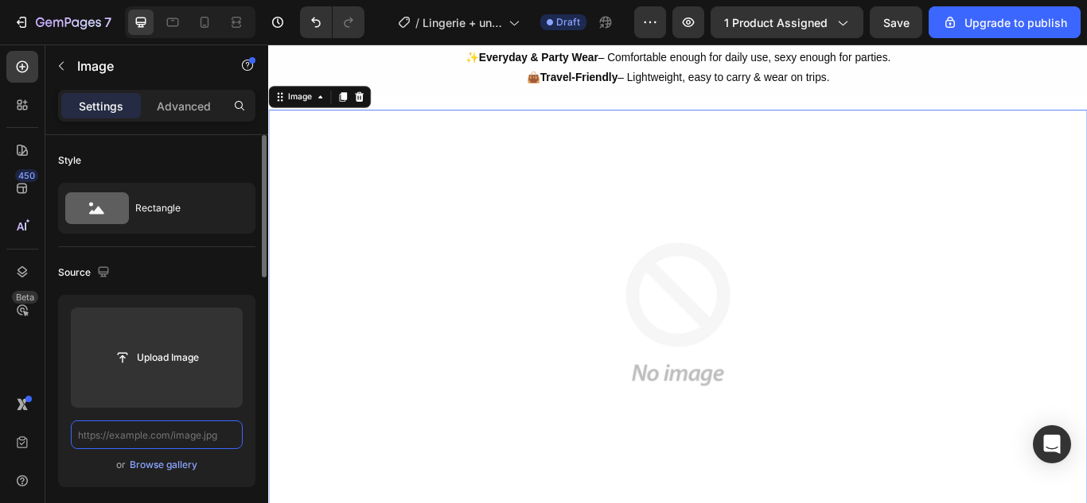
scroll to position [0, 0]
paste input "https://cdn.shopify.com/s/files/1/0675/6591/2251/files/4_9d11663f-055a-4601-83a…"
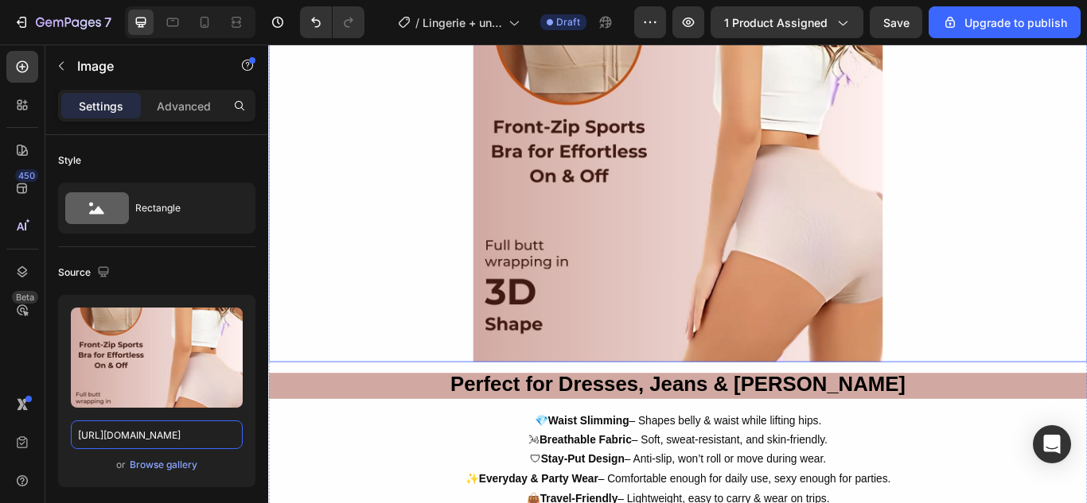
scroll to position [3500, 0]
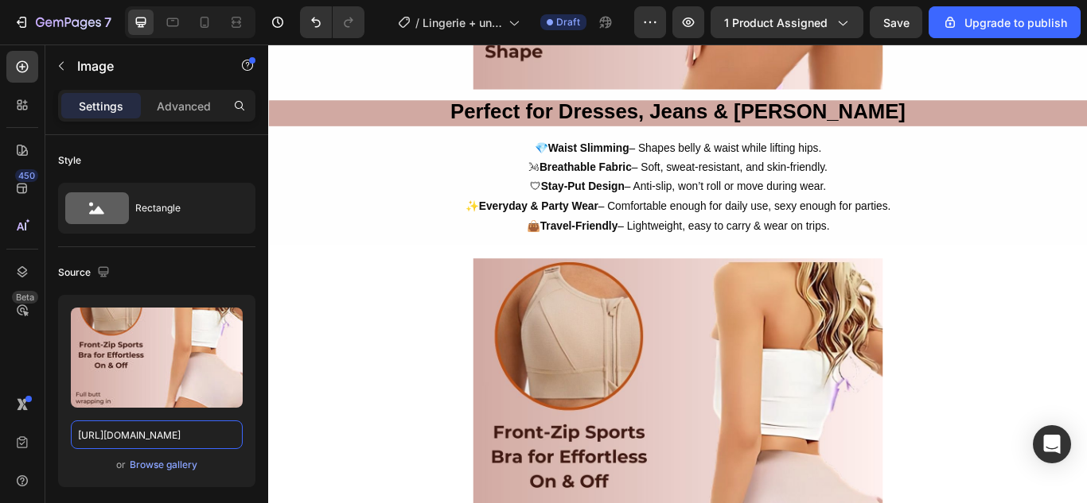
type input "https://cdn.shopify.com/s/files/1/0675/6591/2251/files/4_9d11663f-055a-4601-83a…"
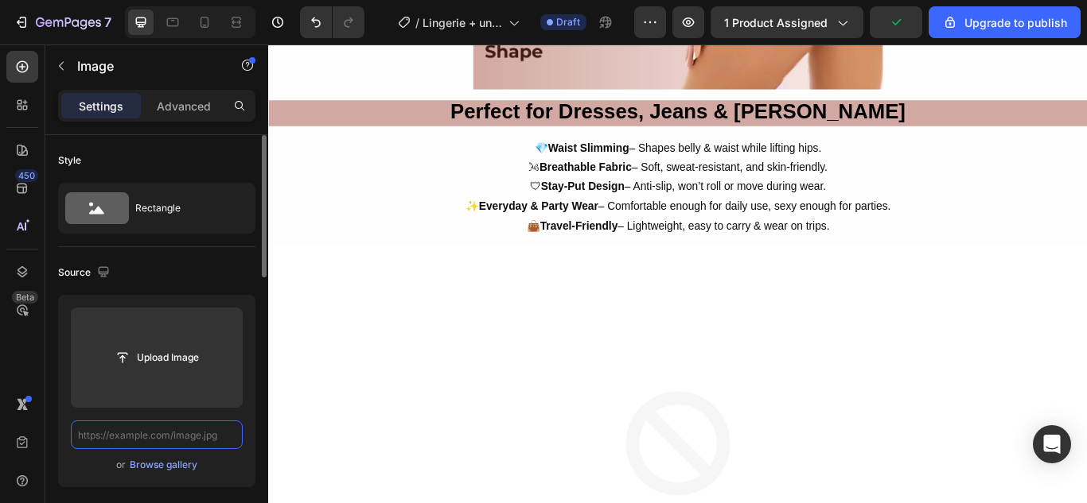
paste input "https://cdn.shopify.com/s/files/1/0675/6591/2251/files/5_bdfd2a5c-e0c6-4c75-96f…"
type input "https://cdn.shopify.com/s/files/1/0675/6591/2251/files/5_bdfd2a5c-e0c6-4c75-96f…"
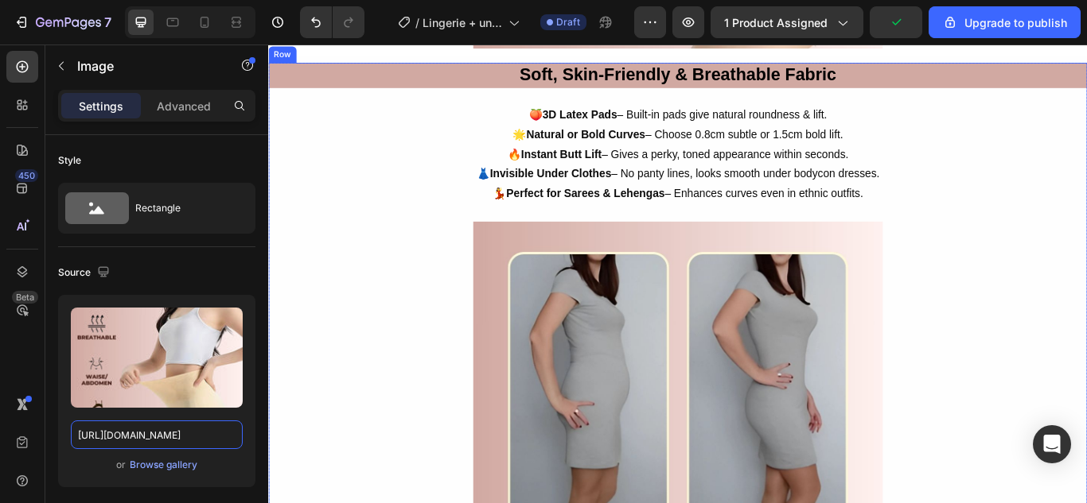
scroll to position [4295, 0]
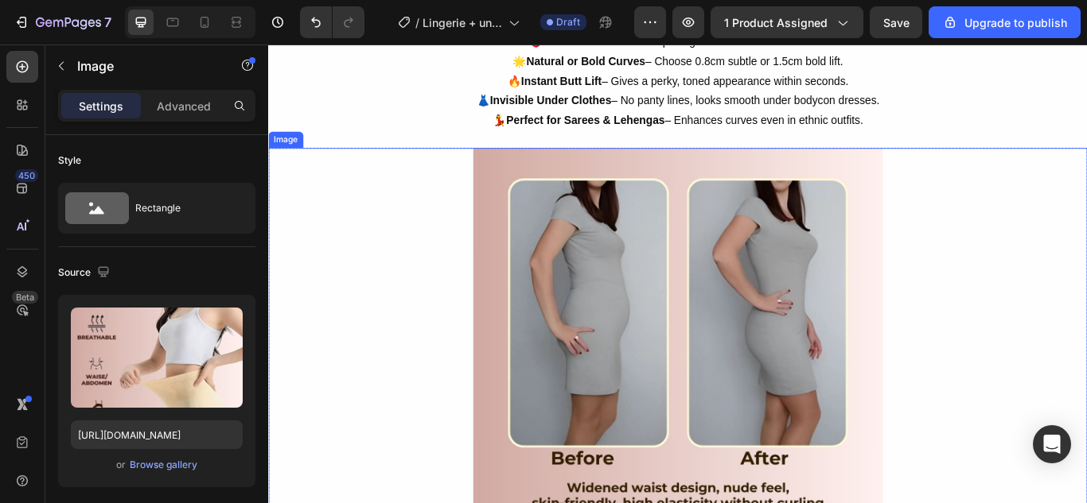
click at [748, 416] on img at bounding box center [745, 403] width 477 height 477
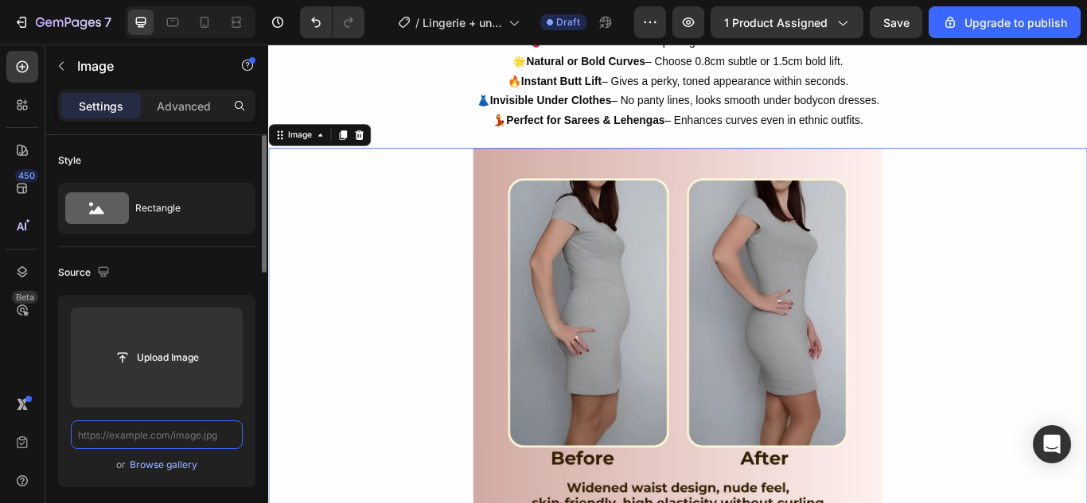
scroll to position [0, 0]
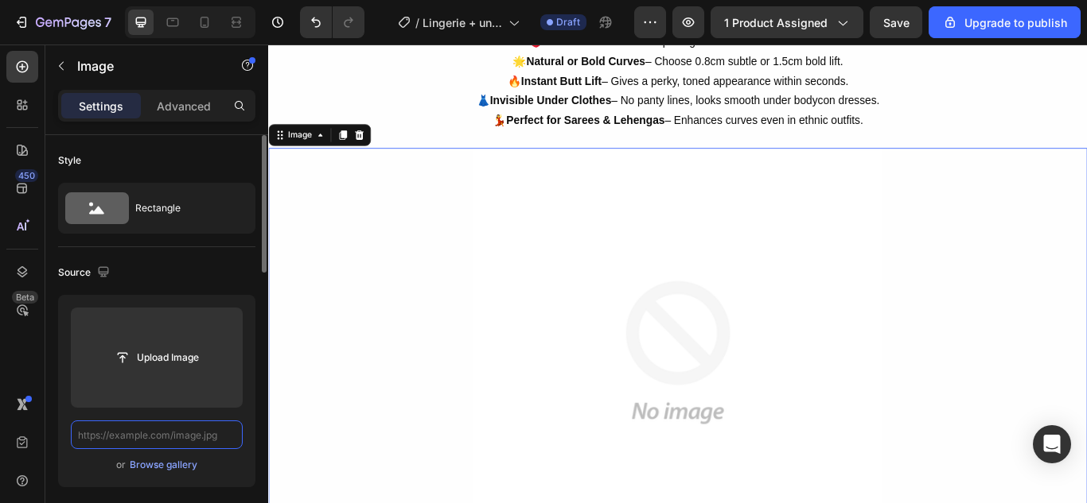
paste input "https://cdn.shopify.com/s/files/1/0675/6591/2251/files/6_ba97d068-e890-4e0b-93f…"
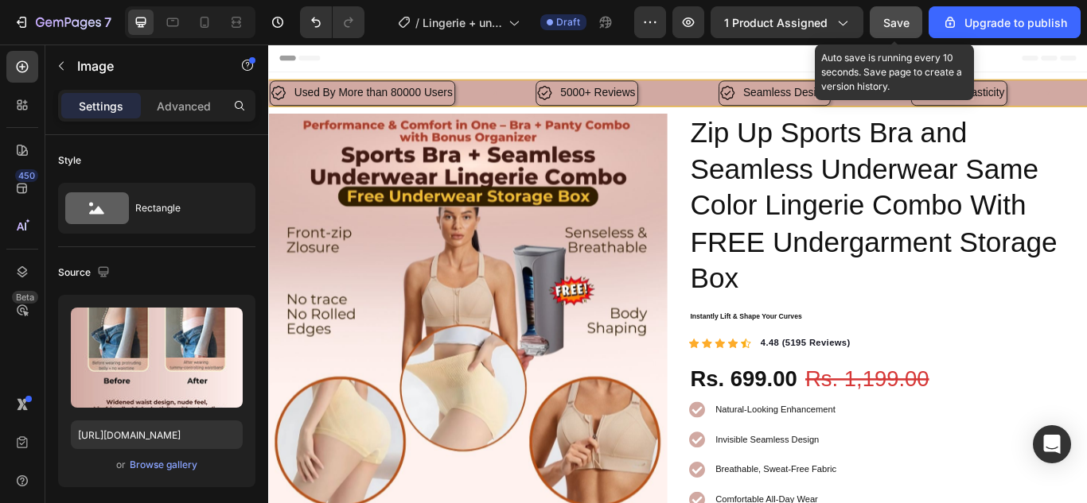
click at [898, 19] on span "Save" at bounding box center [896, 23] width 26 height 14
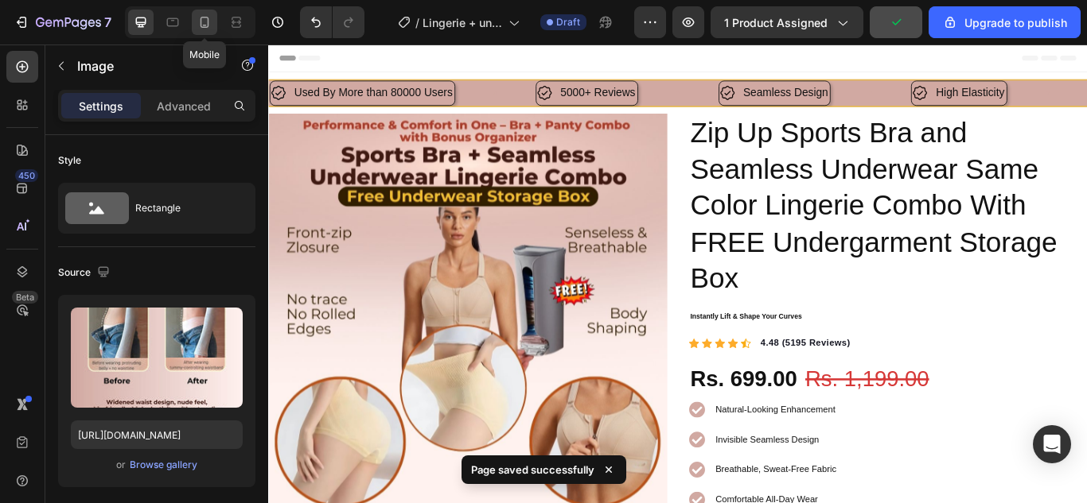
click at [215, 20] on div at bounding box center [204, 22] width 25 height 25
type input "https://cdn.shopify.com/s/files/1/0675/6591/2251/files/5_5c8c5b7c-bcf3-4de7-816…"
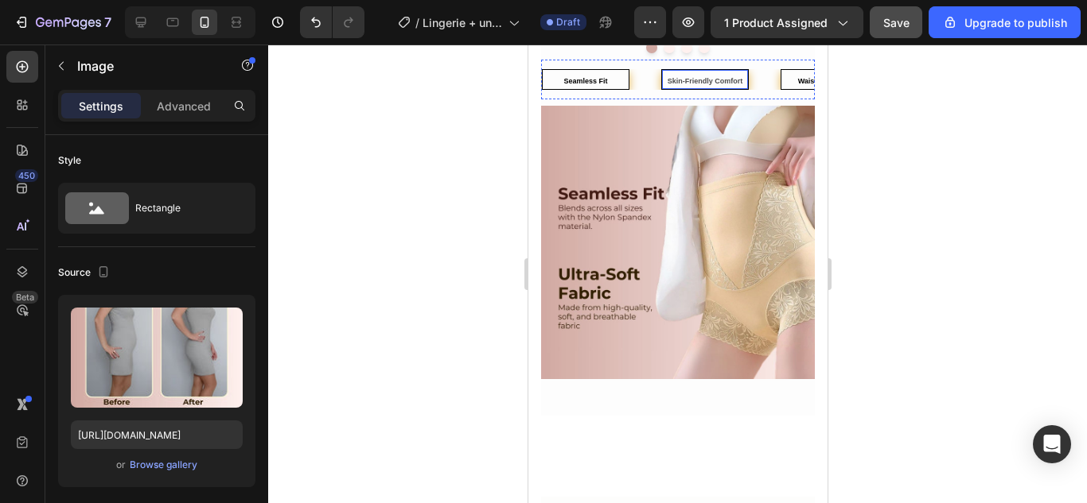
scroll to position [3102, 0]
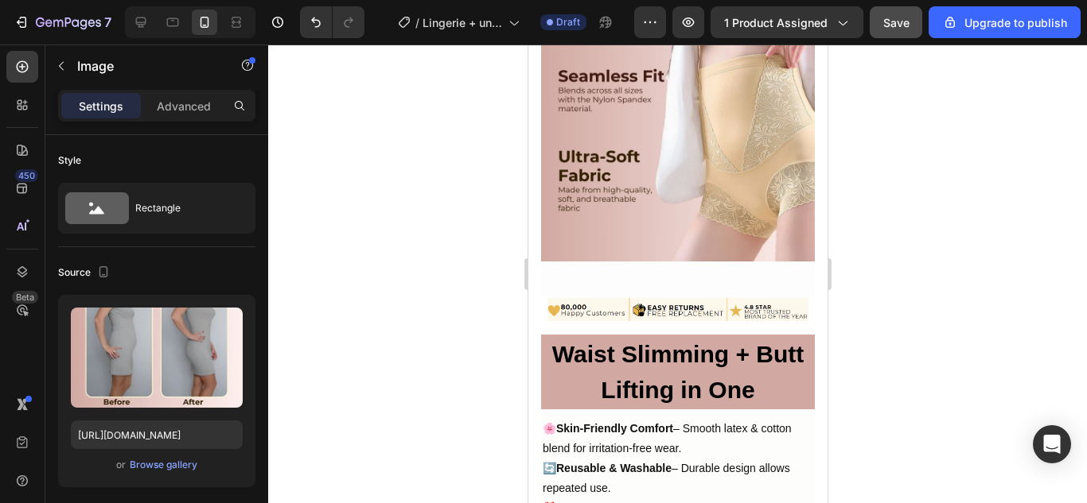
click at [682, 185] on img at bounding box center [677, 125] width 274 height 274
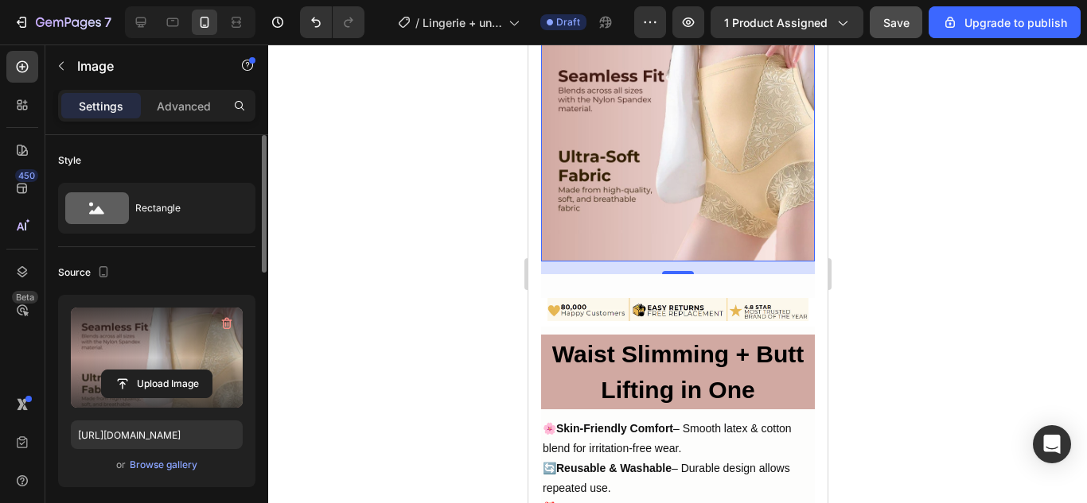
click at [206, 347] on label at bounding box center [157, 358] width 172 height 100
click at [206, 371] on input "file" at bounding box center [157, 384] width 110 height 27
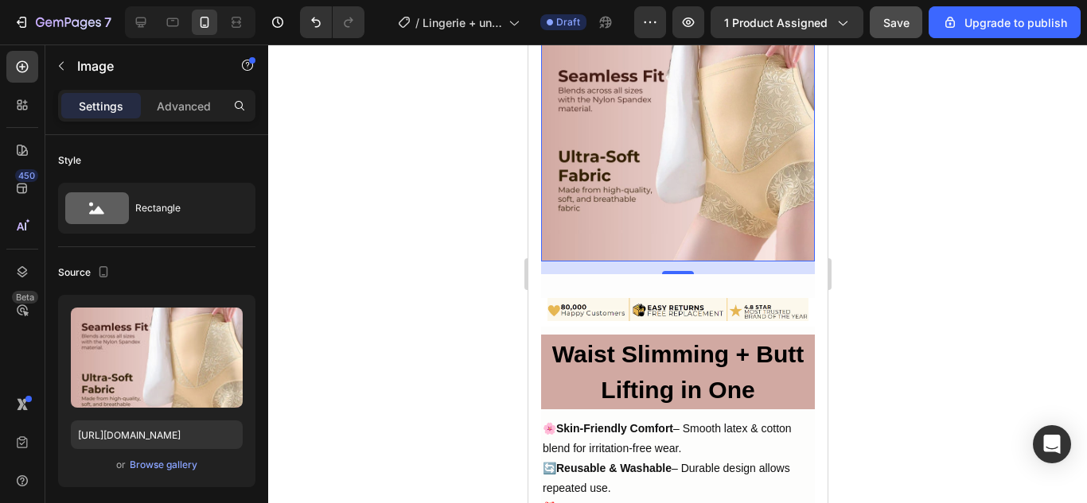
click at [605, 177] on img at bounding box center [677, 125] width 274 height 274
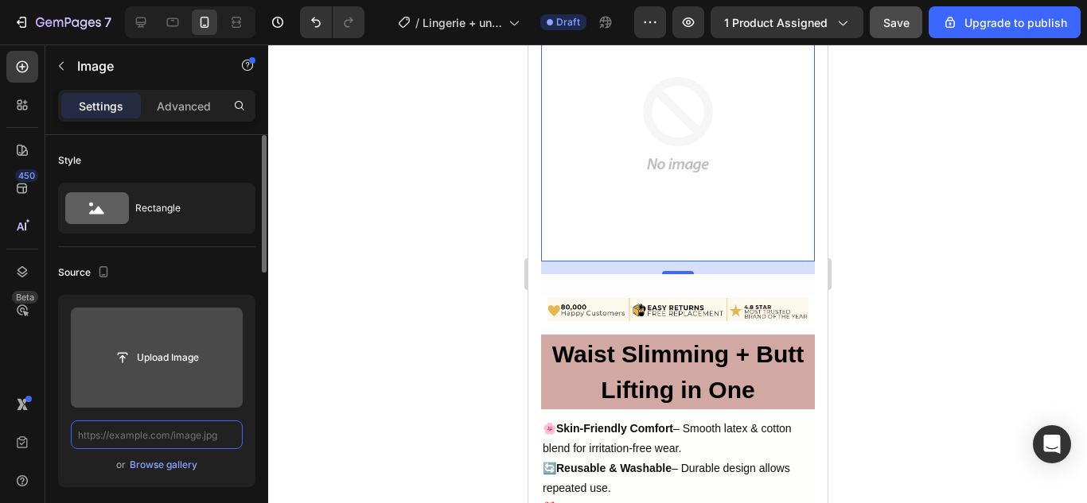
scroll to position [0, 0]
paste input "https://cdn.shopify.com/s/files/1/0675/6591/2251/files/2_c170c0b3-1c80-4824-b2e…"
type input "https://cdn.shopify.com/s/files/1/0675/6591/2251/files/2_c170c0b3-1c80-4824-b2e…"
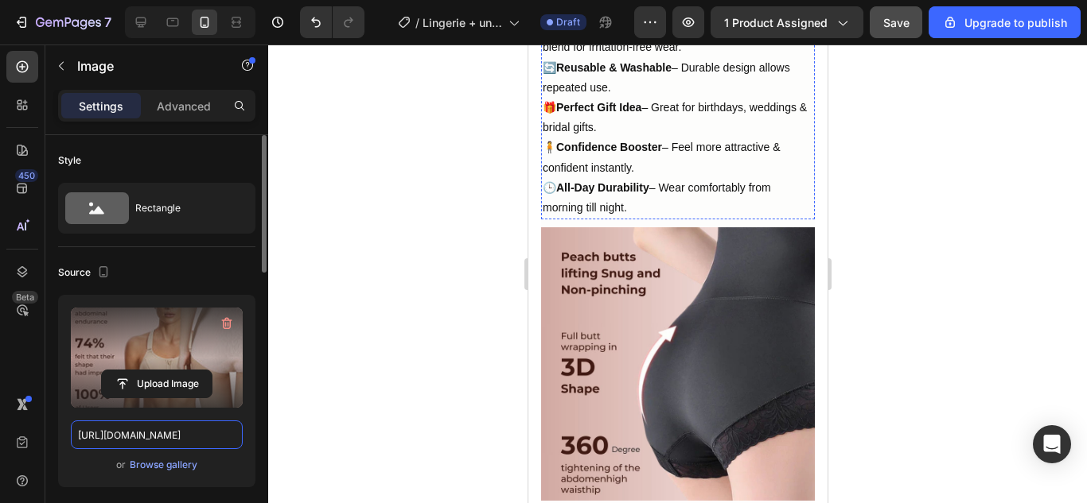
scroll to position [3579, 0]
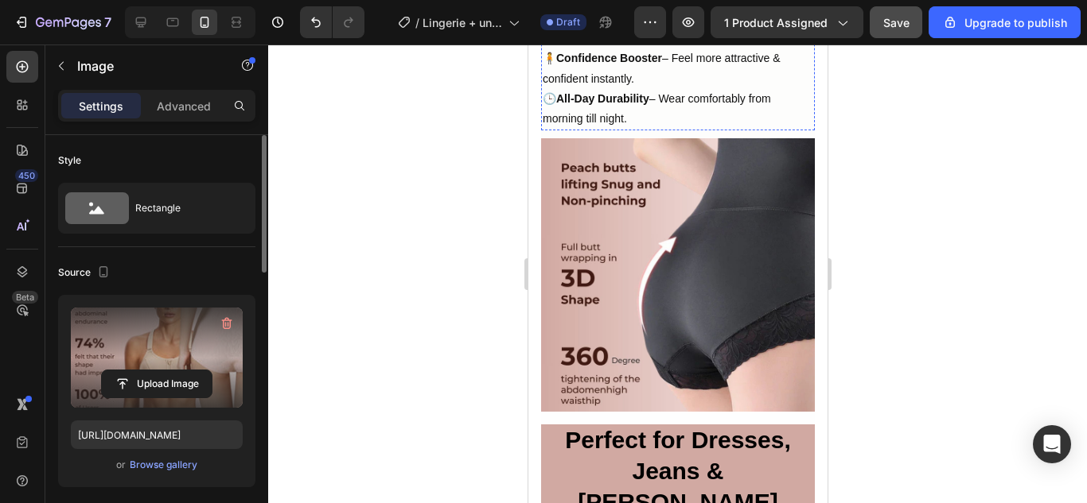
click at [678, 243] on img at bounding box center [677, 275] width 274 height 274
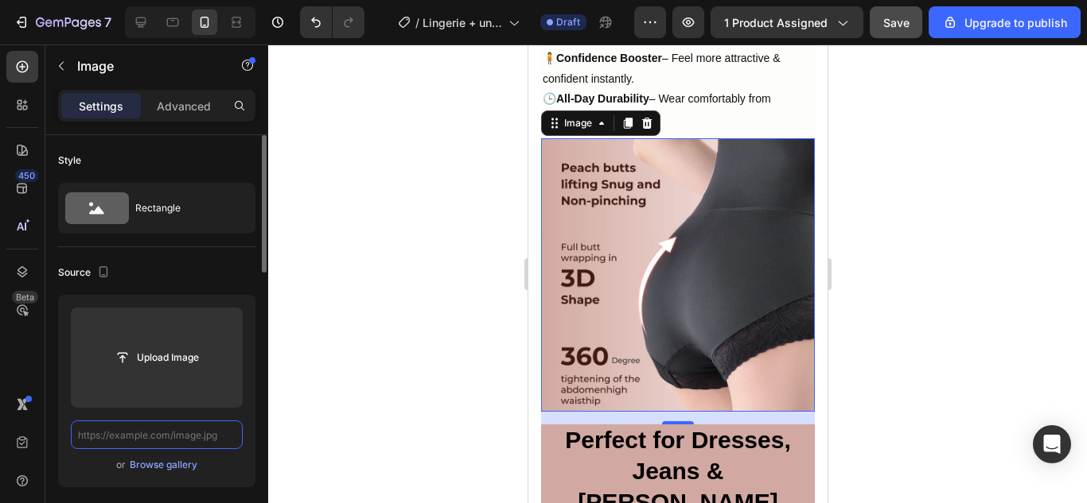
scroll to position [0, 0]
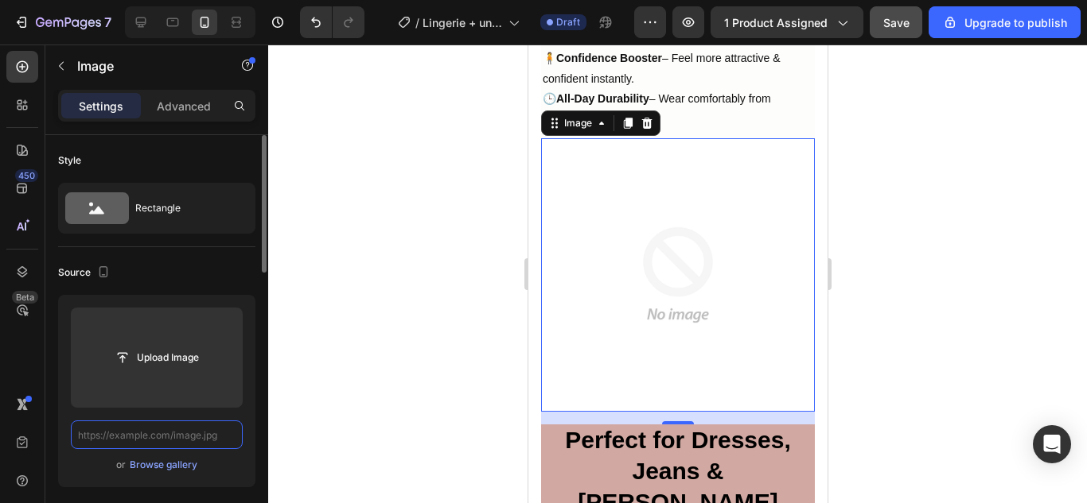
paste input "https://cdn.shopify.com/s/files/1/0675/6591/2251/files/3_124fde19-8a8b-451a-8e0…"
type input "https://cdn.shopify.com/s/files/1/0675/6591/2251/files/3_124fde19-8a8b-451a-8e0…"
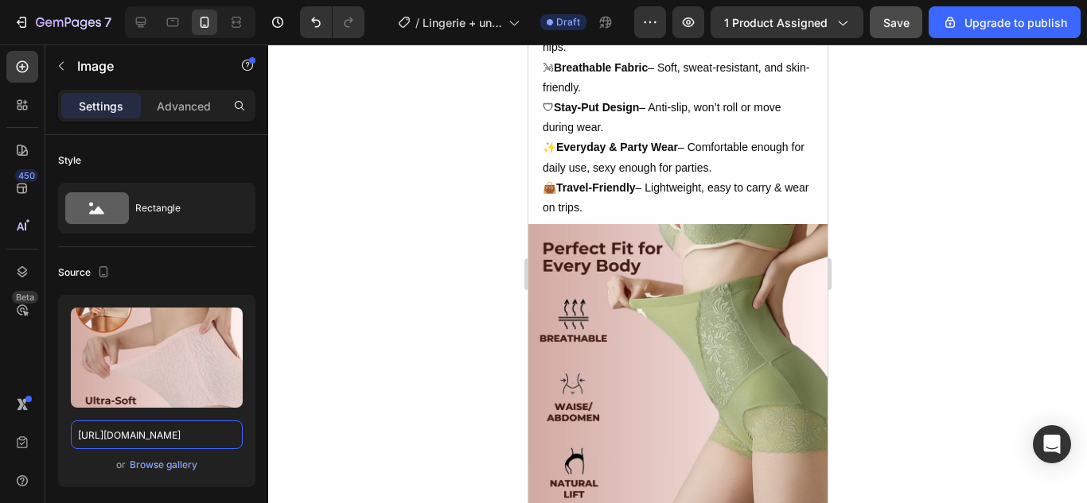
scroll to position [4136, 0]
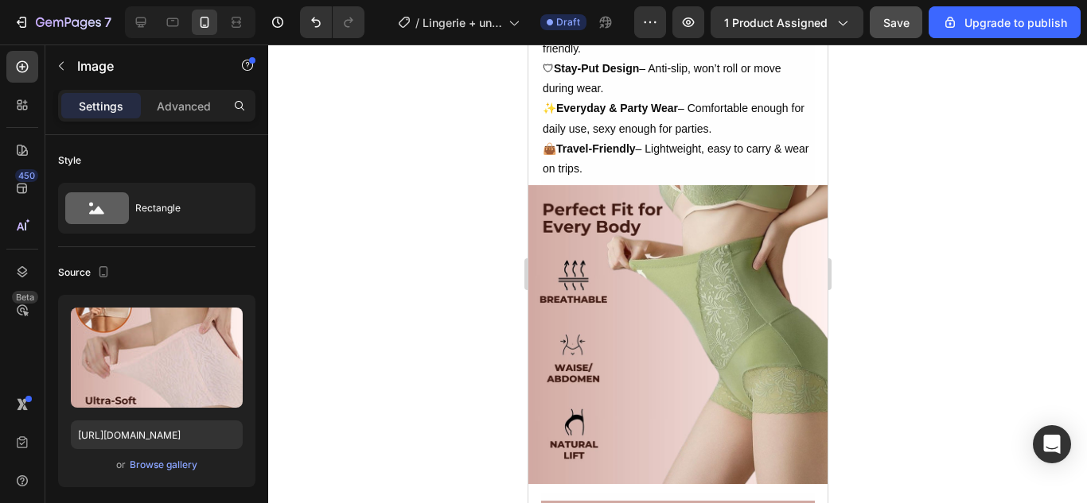
click at [721, 287] on img at bounding box center [676, 334] width 299 height 299
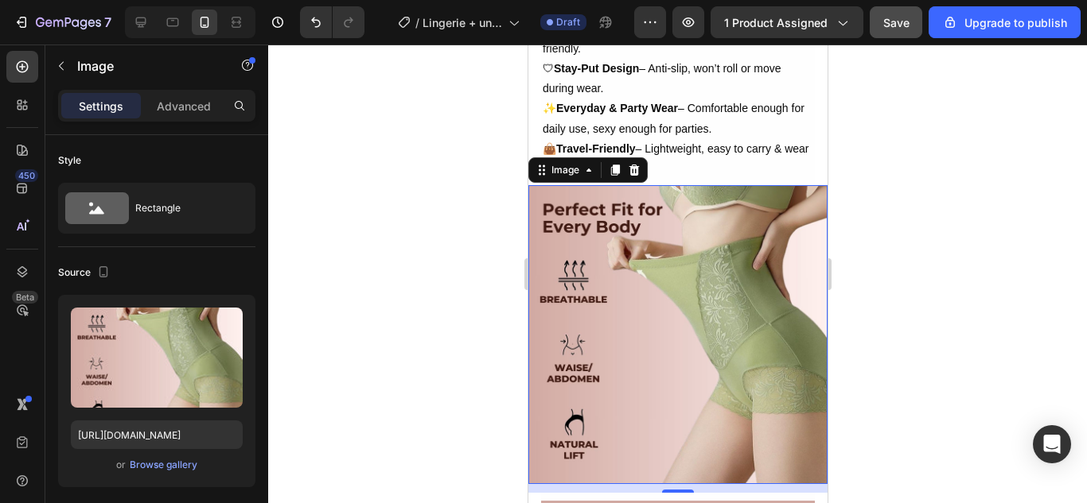
drag, startPoint x: 694, startPoint y: 290, endPoint x: 686, endPoint y: 296, distance: 10.2
click at [694, 290] on img at bounding box center [676, 334] width 299 height 299
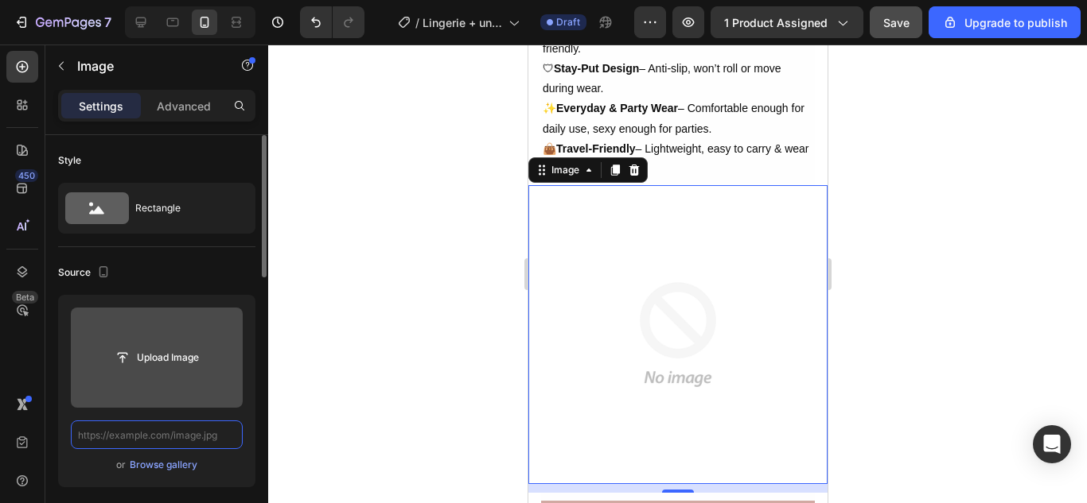
scroll to position [0, 0]
paste input "https://cdn.shopify.com/s/files/1/0675/6591/2251/files/4_9d11663f-055a-4601-83a…"
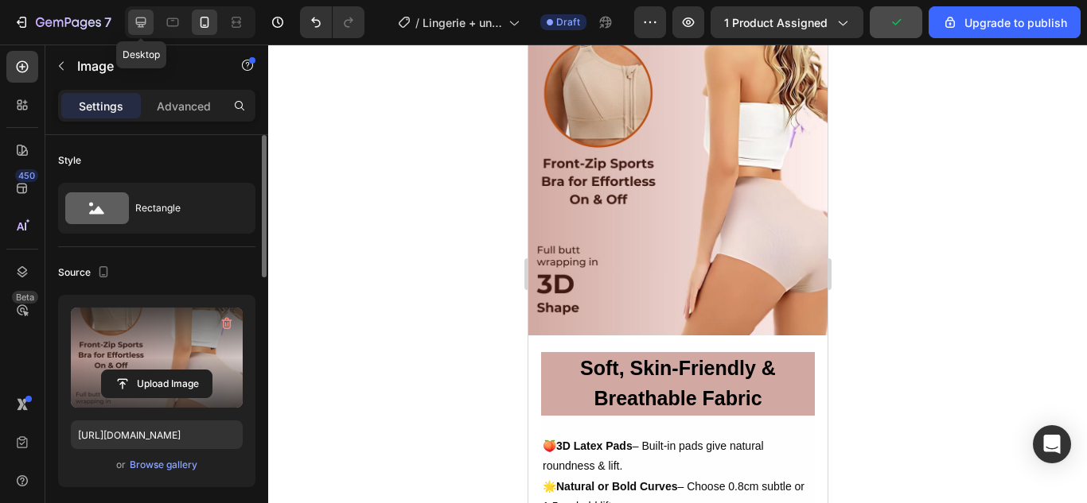
click at [138, 17] on icon at bounding box center [141, 22] width 10 height 10
type input "https://cdn.shopify.com/s/files/1/0675/6591/2251/files/5_bdfd2a5c-e0c6-4c75-96f…"
type input "50"
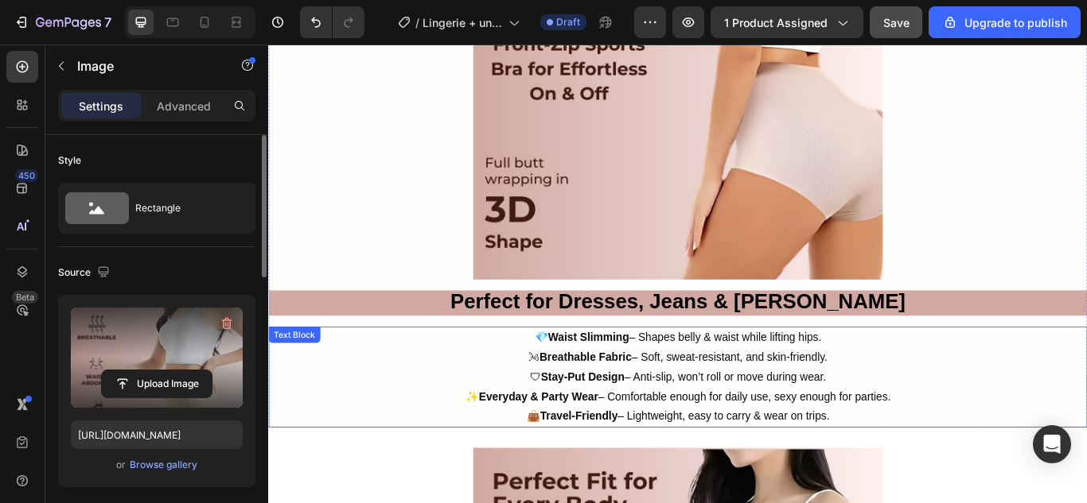
scroll to position [3808, 0]
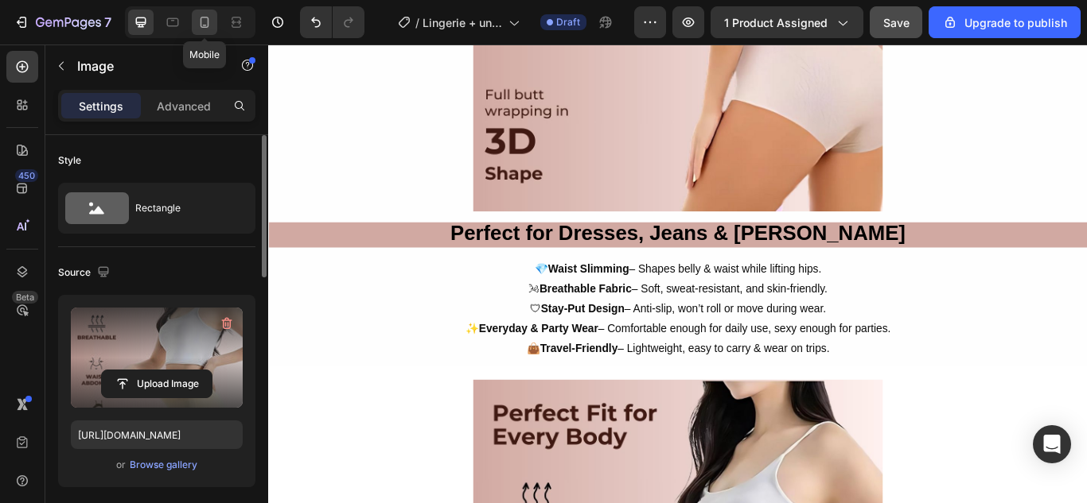
click at [208, 21] on icon at bounding box center [204, 22] width 9 height 11
type input "https://cdn.shopify.com/s/files/1/0675/6591/2251/files/4_9d11663f-055a-4601-83a…"
type input "100"
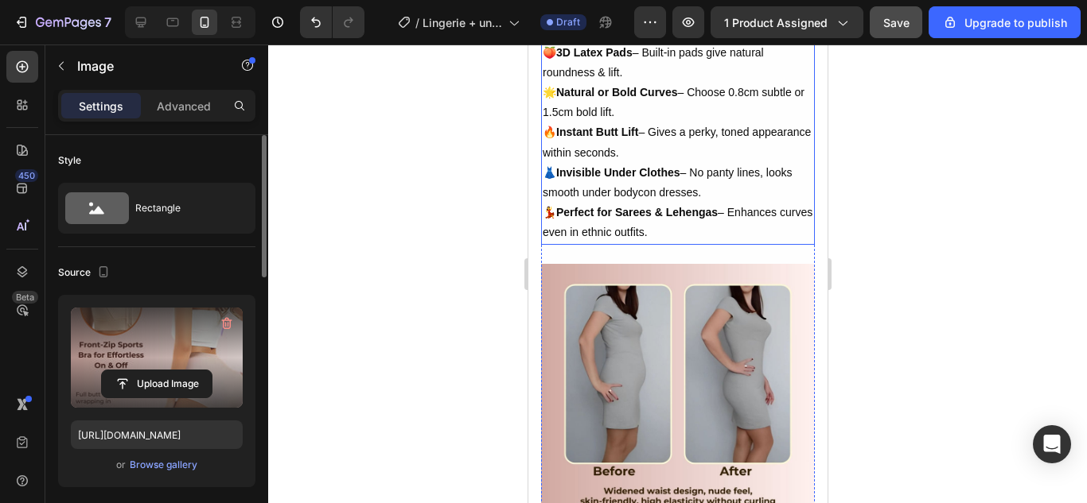
scroll to position [4589, 0]
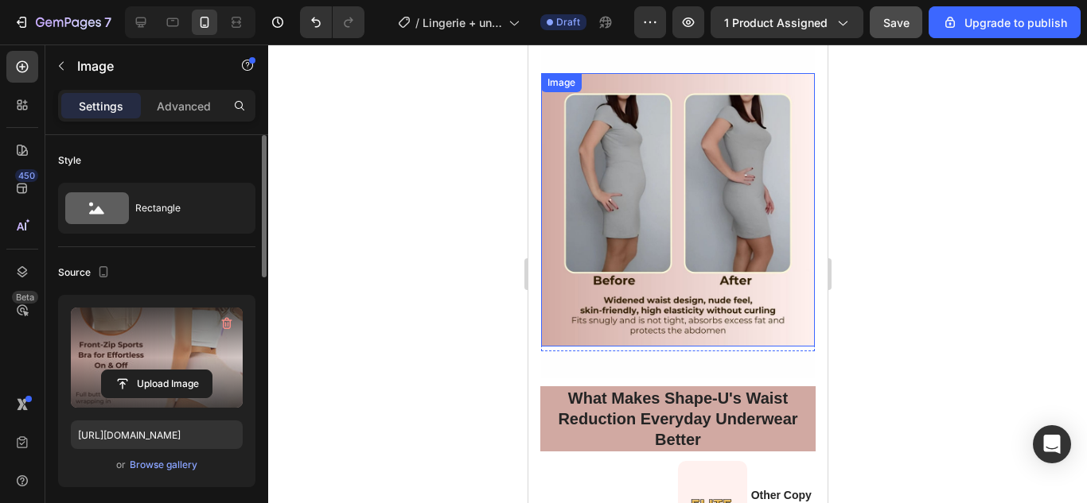
click at [682, 229] on img at bounding box center [677, 210] width 274 height 274
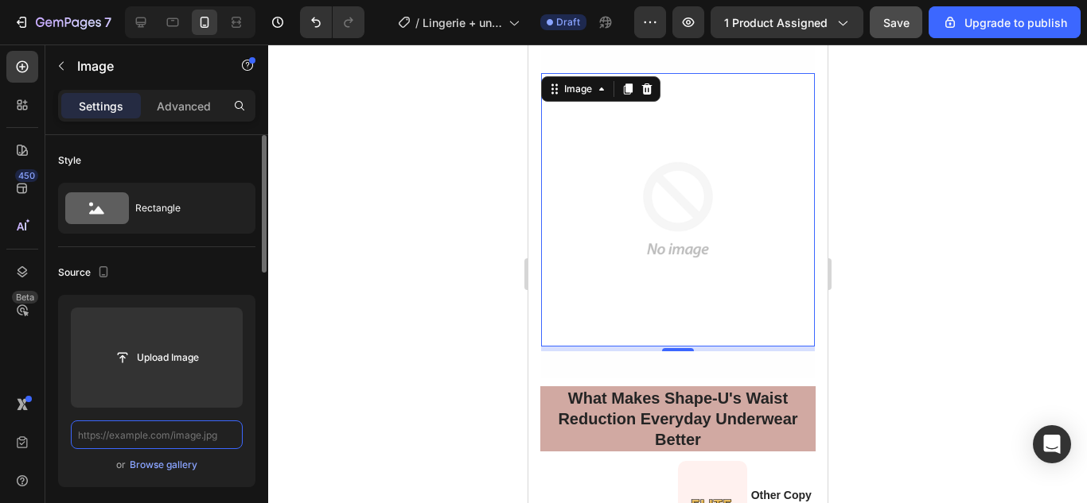
scroll to position [0, 0]
click at [218, 435] on input "text" at bounding box center [157, 435] width 172 height 29
paste input "https://cdn.shopify.com/s/files/1/0675/6591/2251/files/6_ba97d068-e890-4e0b-93f…"
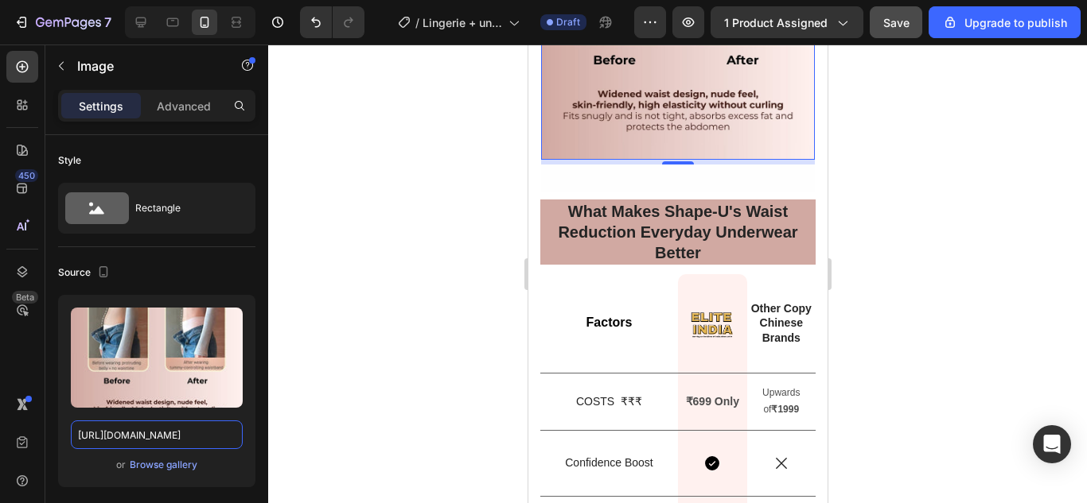
scroll to position [4907, 0]
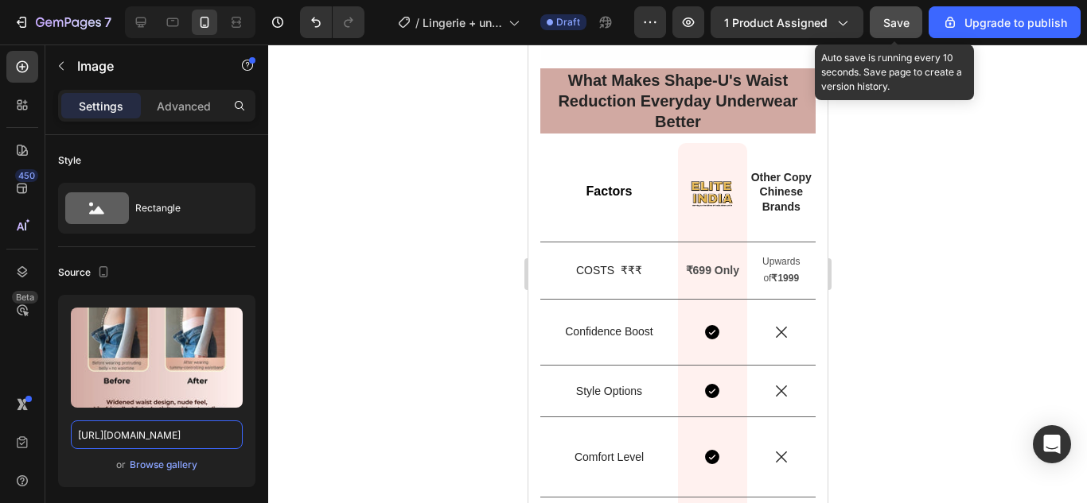
type input "https://cdn.shopify.com/s/files/1/0675/6591/2251/files/6_ba97d068-e890-4e0b-93f…"
click at [882, 20] on button "Save" at bounding box center [895, 22] width 52 height 32
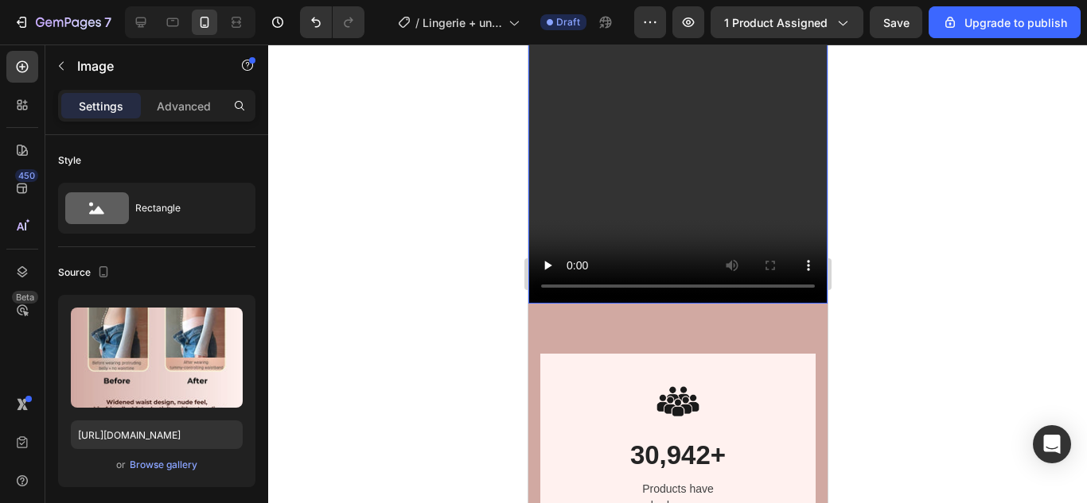
scroll to position [1909, 0]
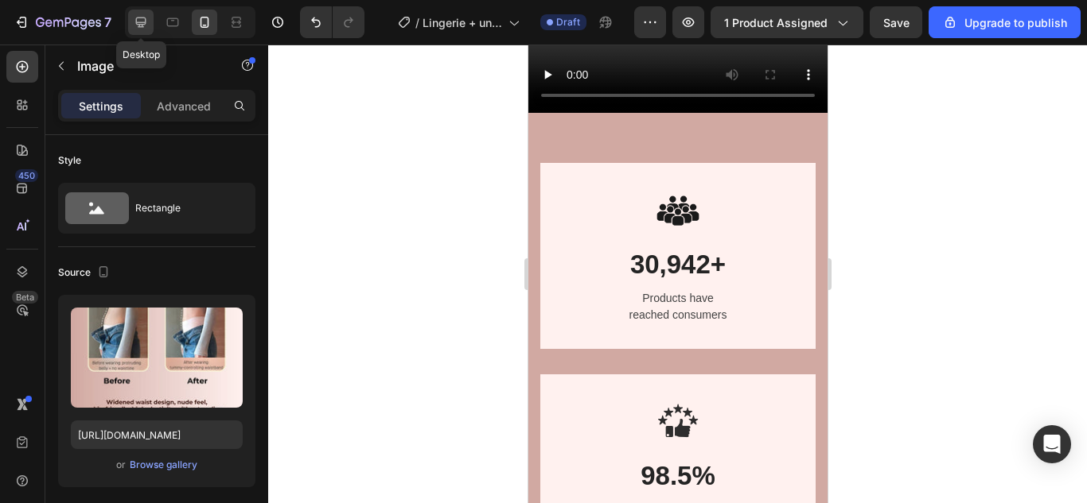
click at [141, 18] on icon at bounding box center [141, 22] width 10 height 10
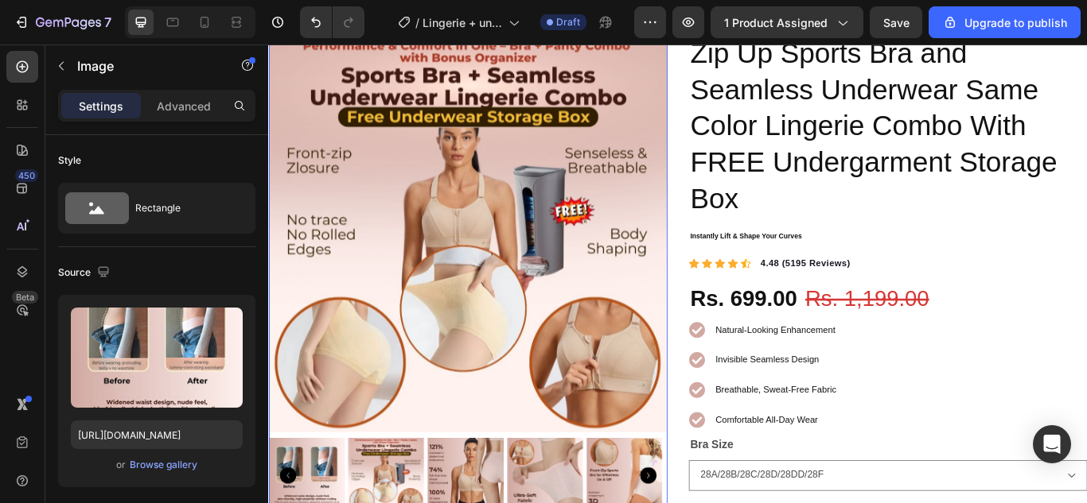
scroll to position [239, 0]
